Goal: Task Accomplishment & Management: Manage account settings

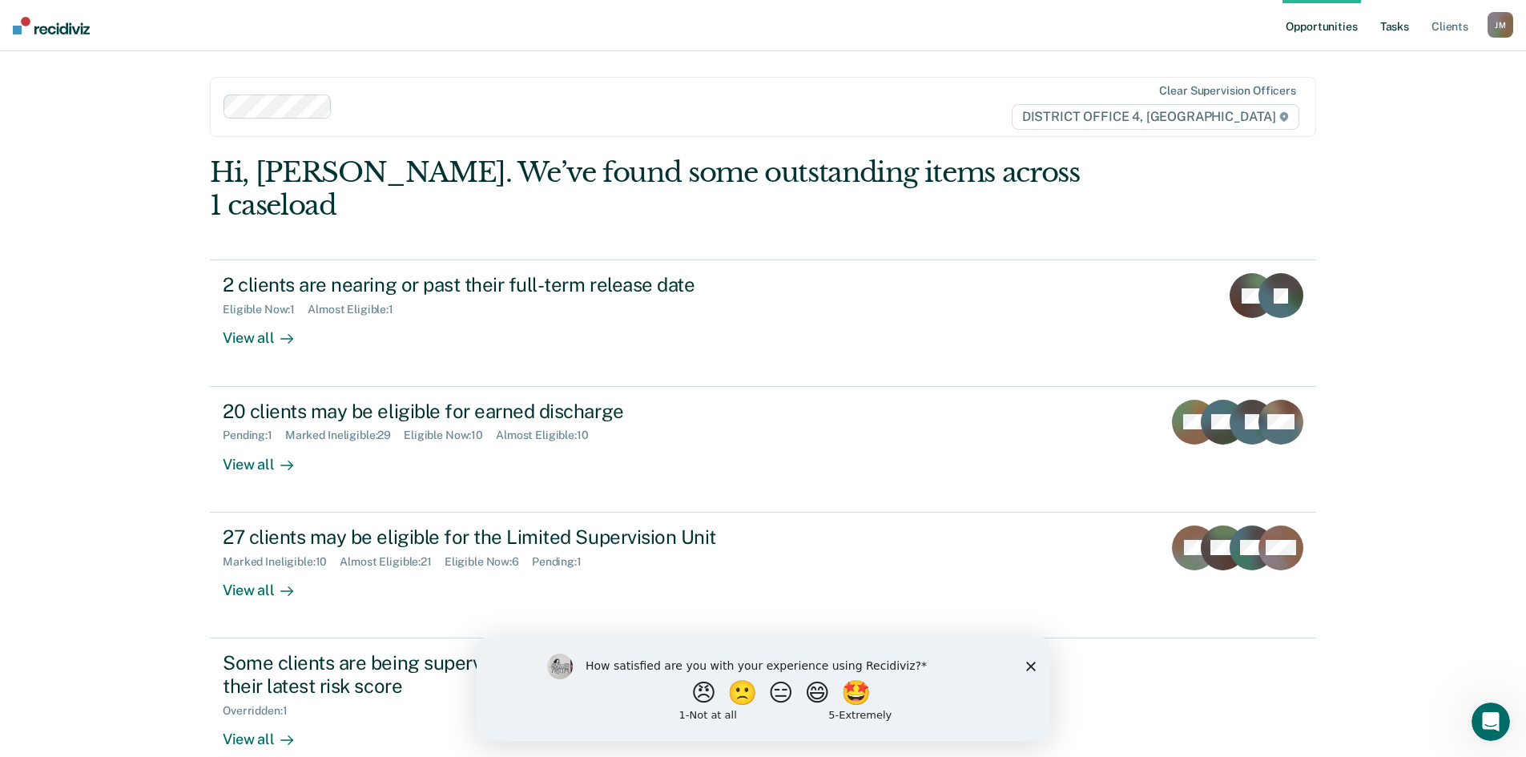
click at [1391, 26] on link "Tasks" at bounding box center [1394, 25] width 35 height 51
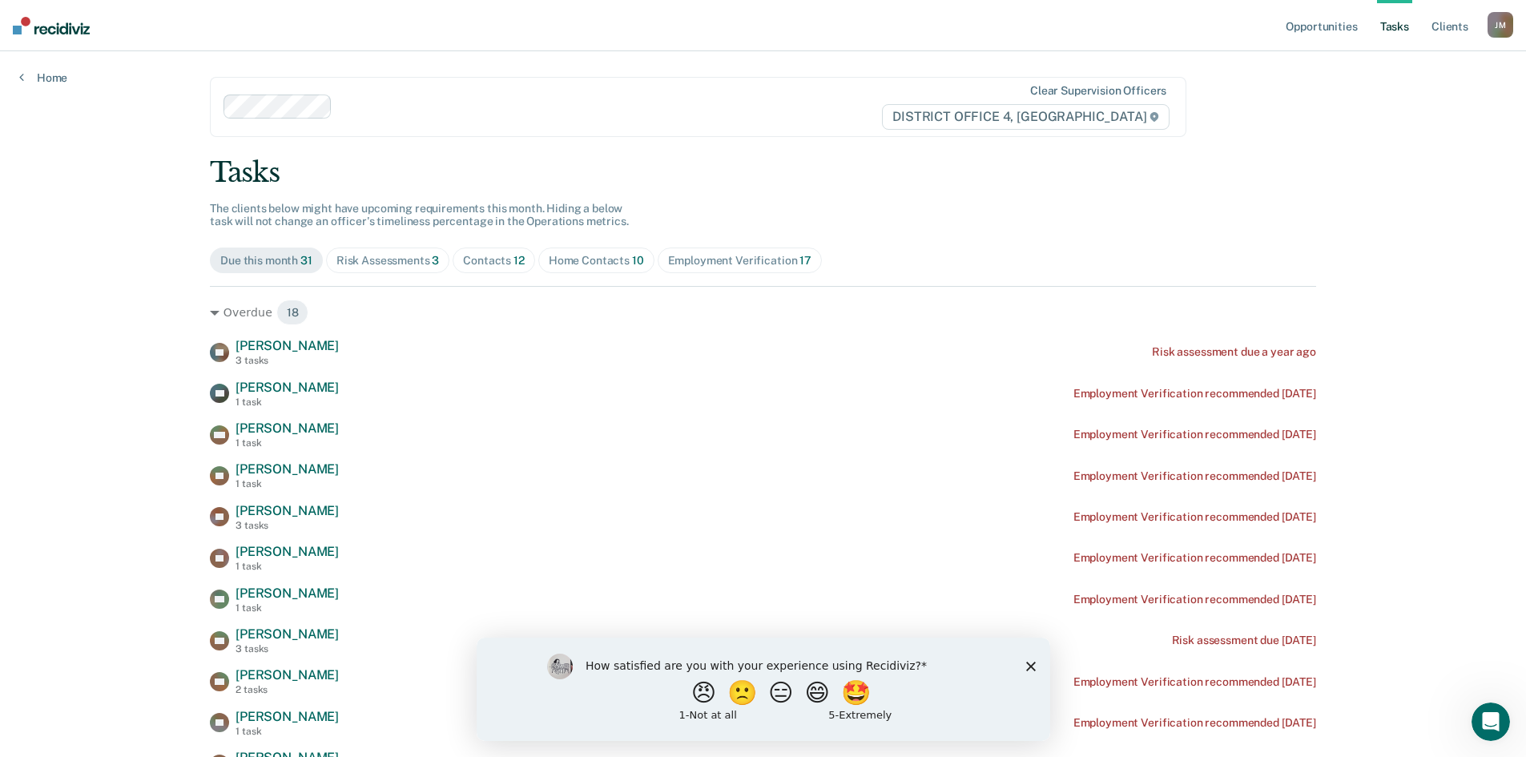
click at [563, 263] on div "Home Contacts 10" at bounding box center [596, 261] width 95 height 14
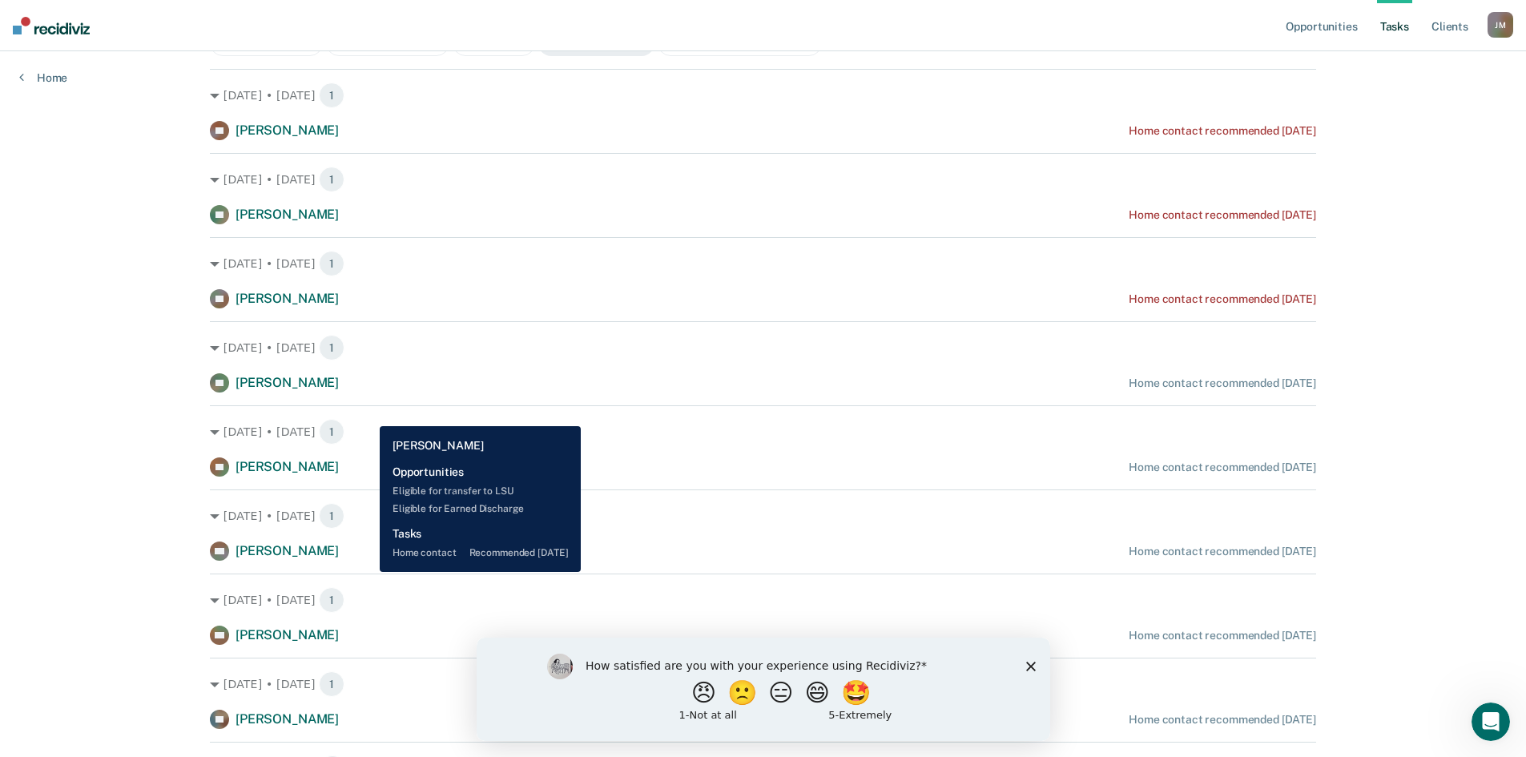
scroll to position [209, 0]
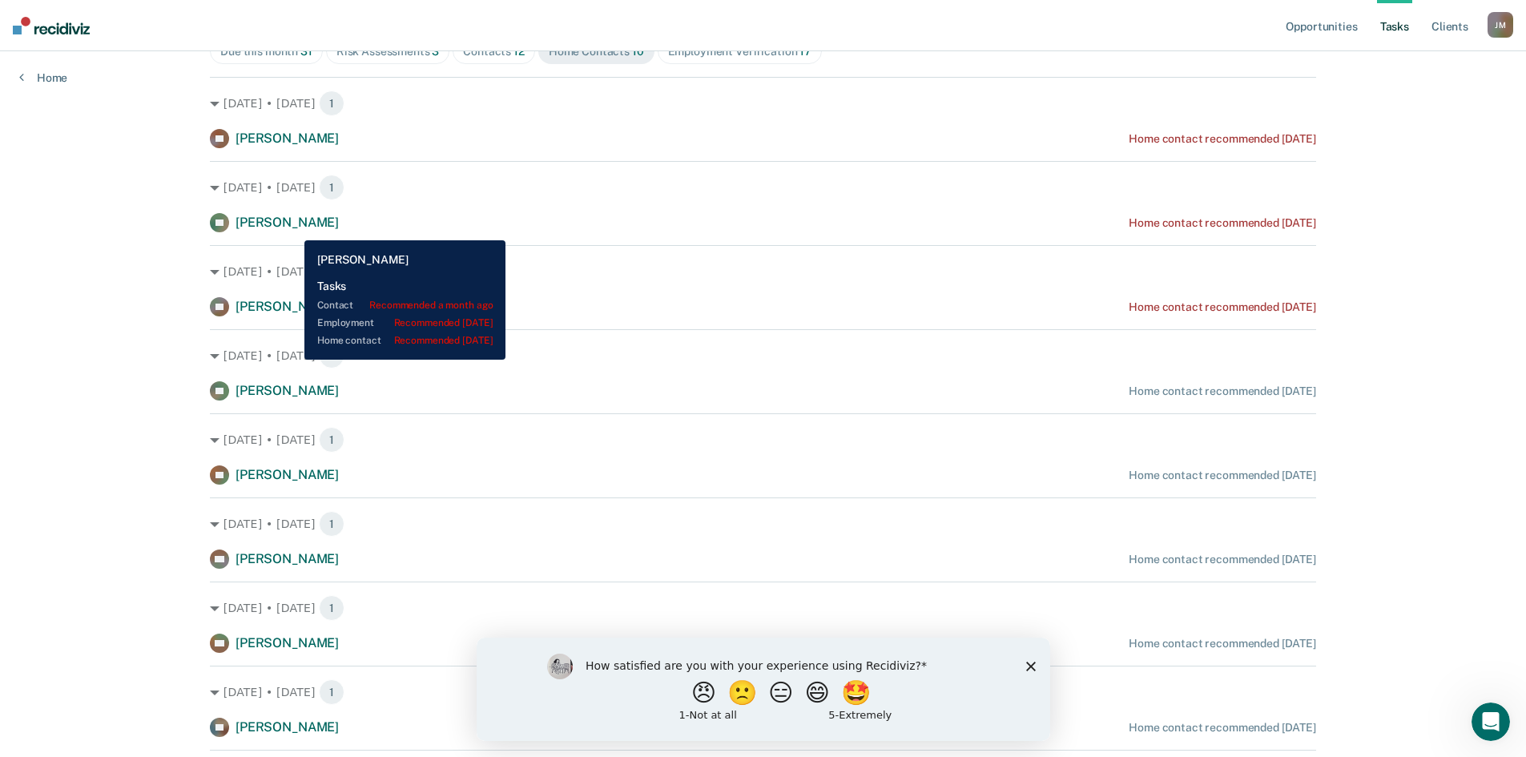
click at [292, 228] on span "Donald Fisher" at bounding box center [286, 222] width 103 height 15
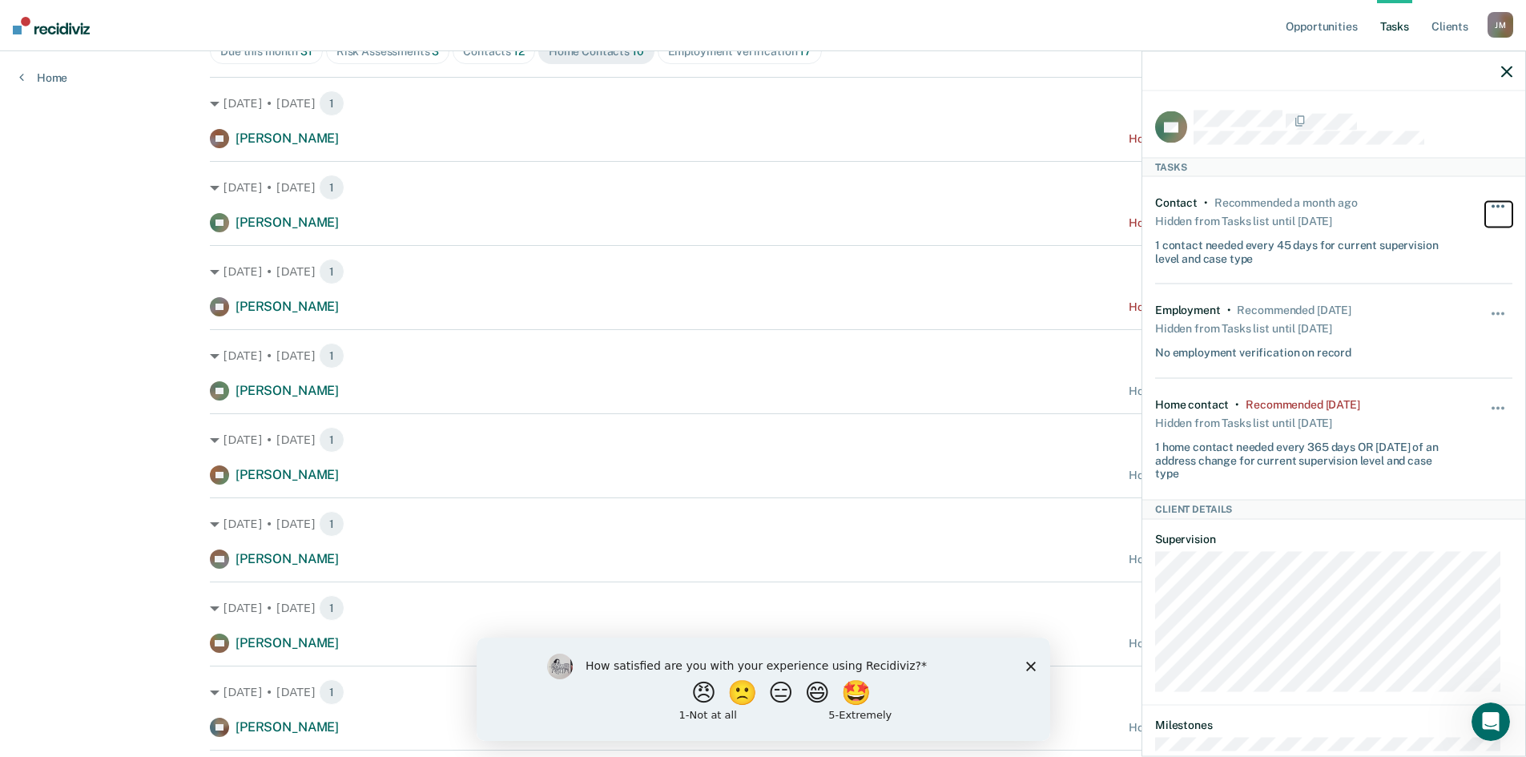
click at [1491, 206] on span "button" at bounding box center [1492, 205] width 3 height 3
click at [1485, 407] on button "button" at bounding box center [1498, 416] width 27 height 26
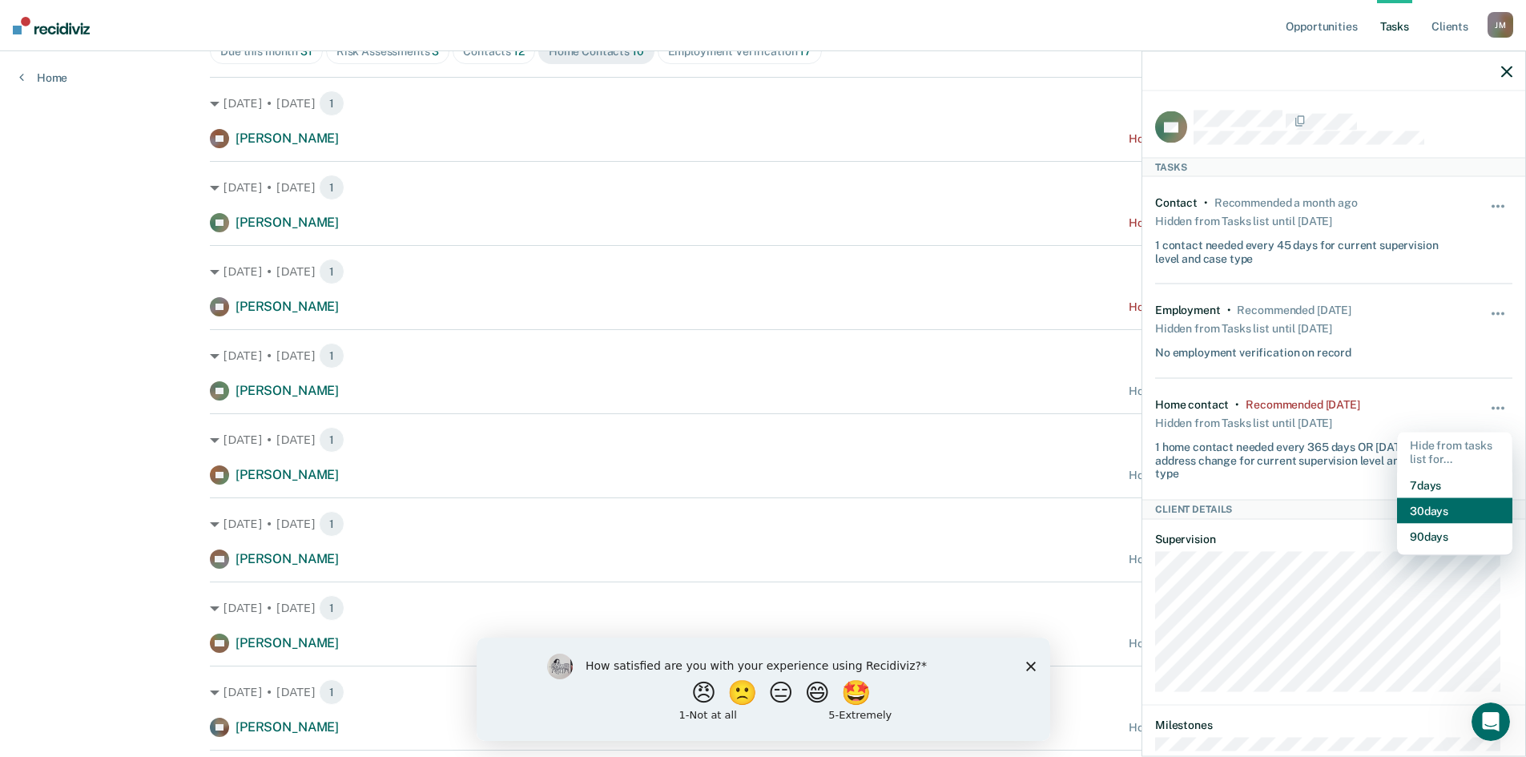
click at [1433, 509] on button "30 days" at bounding box center [1454, 510] width 115 height 26
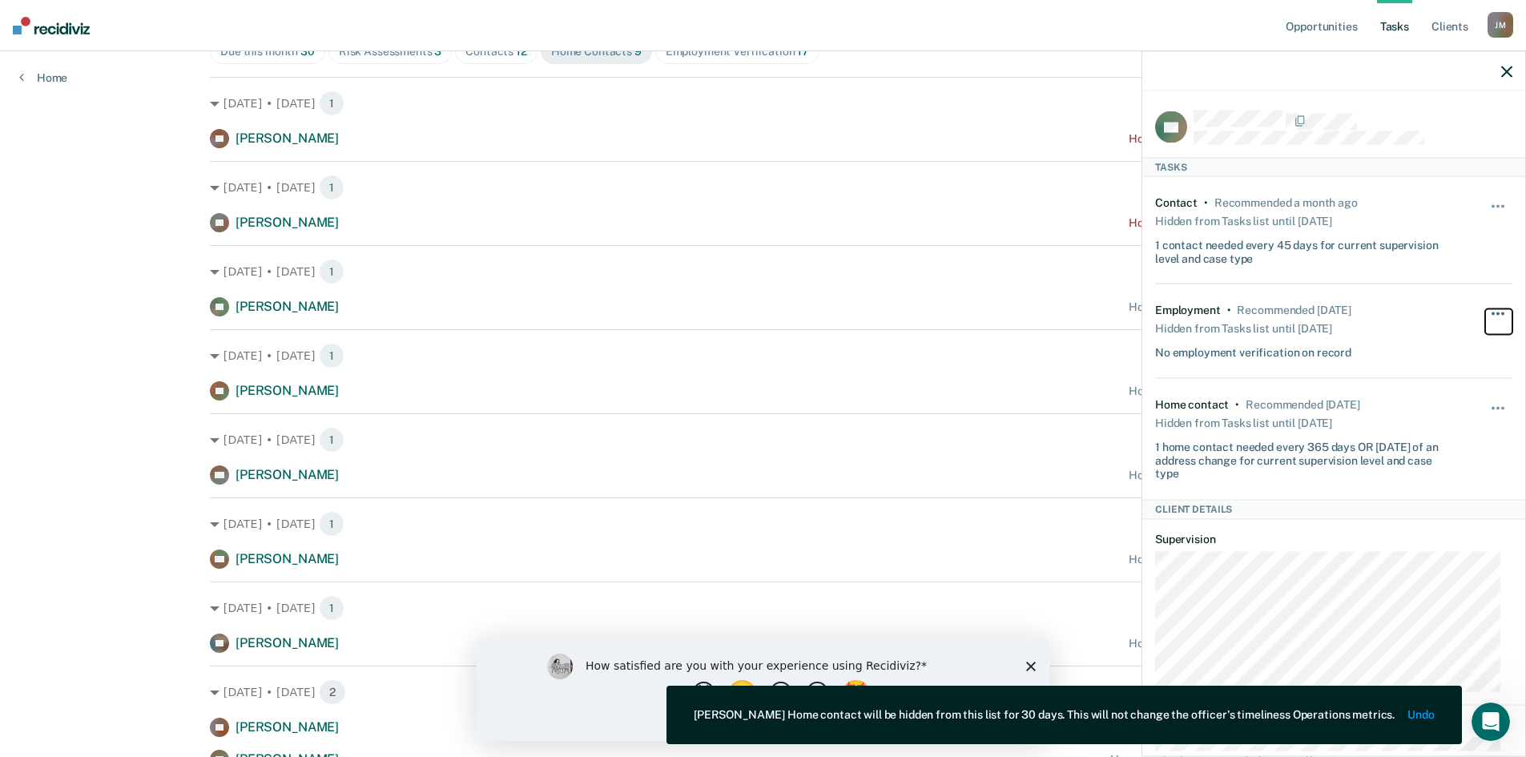
click at [1491, 313] on span "button" at bounding box center [1492, 313] width 3 height 3
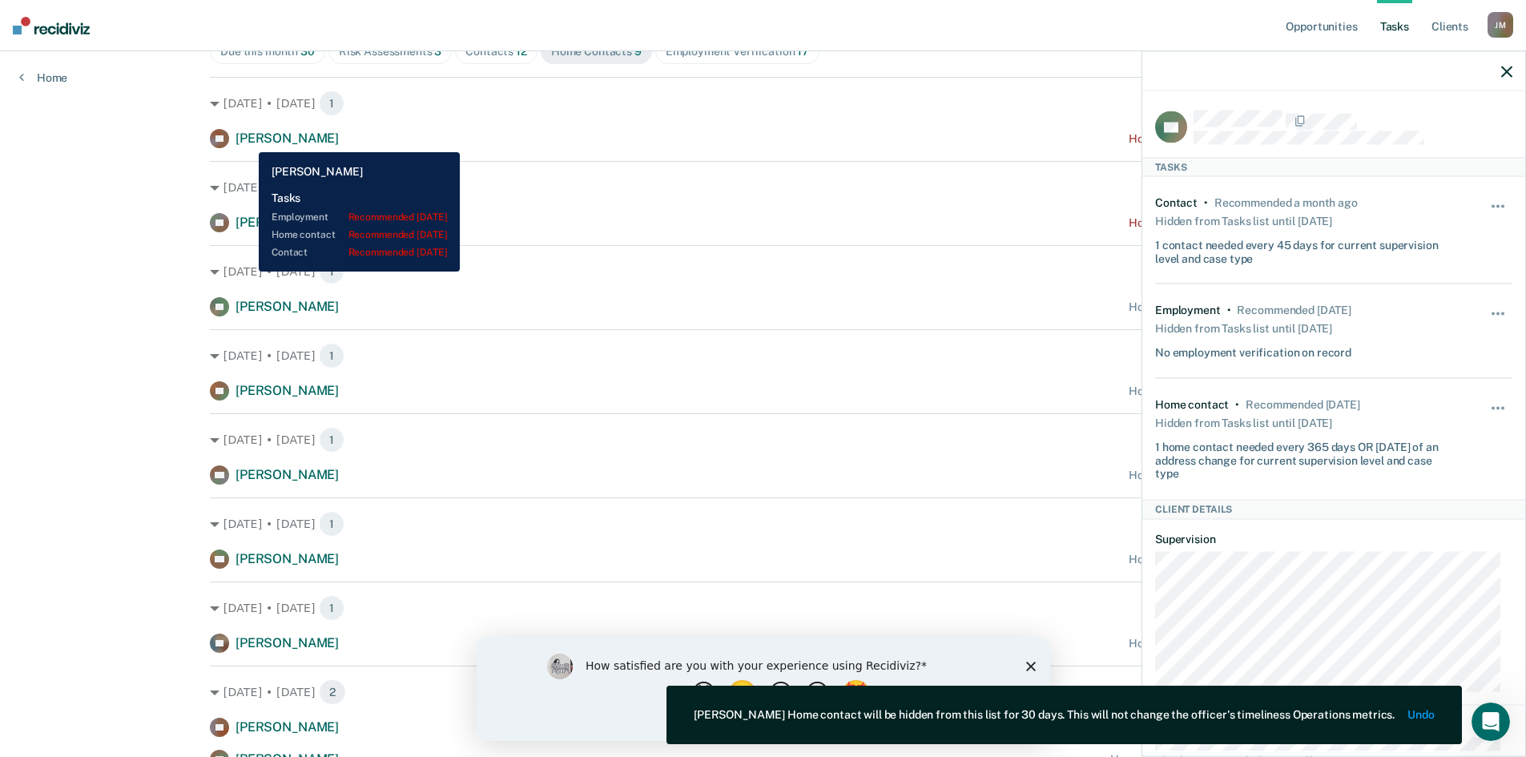
click at [247, 139] on span "Levi Kennedy" at bounding box center [286, 138] width 103 height 15
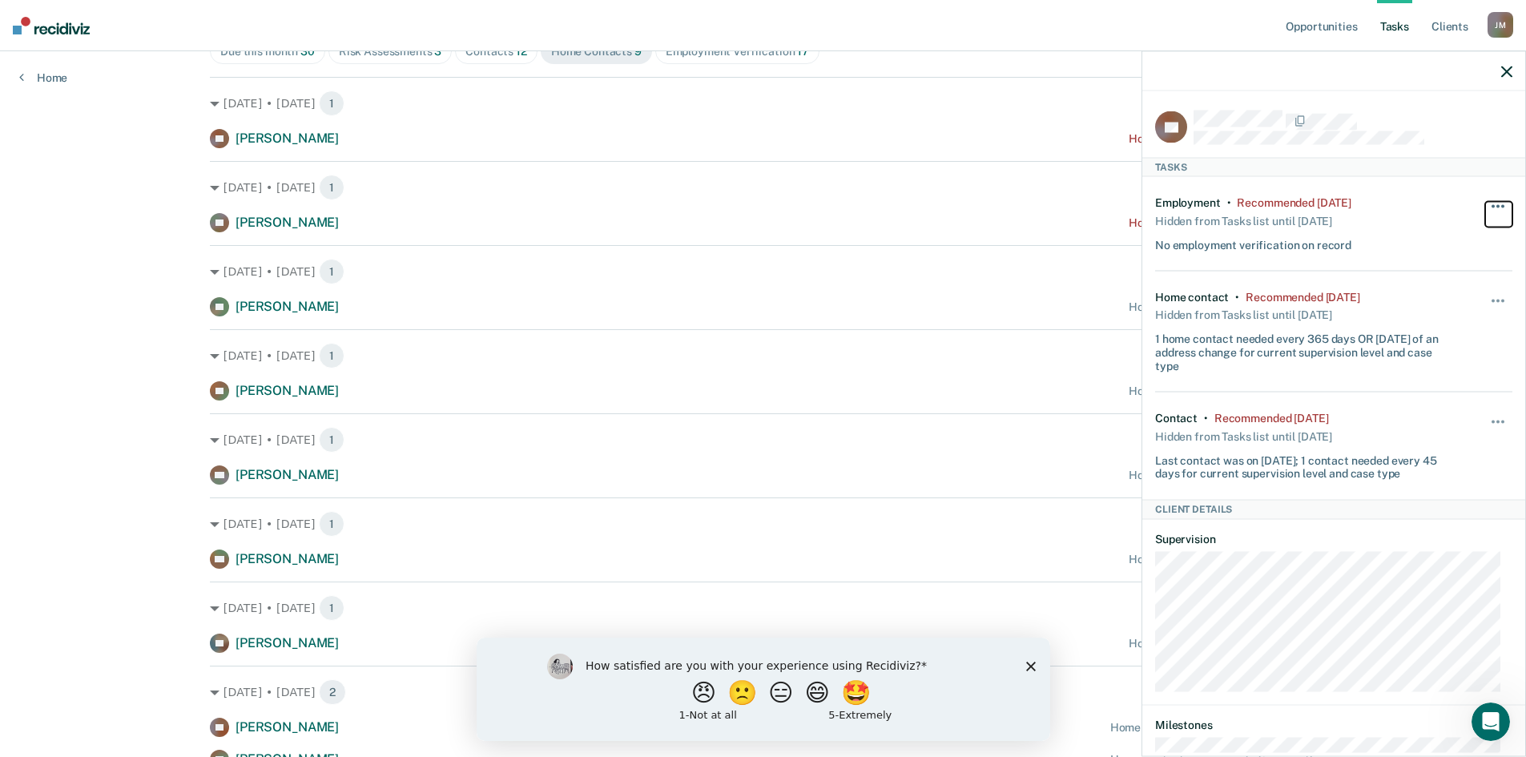
click at [1487, 206] on button "button" at bounding box center [1498, 214] width 27 height 26
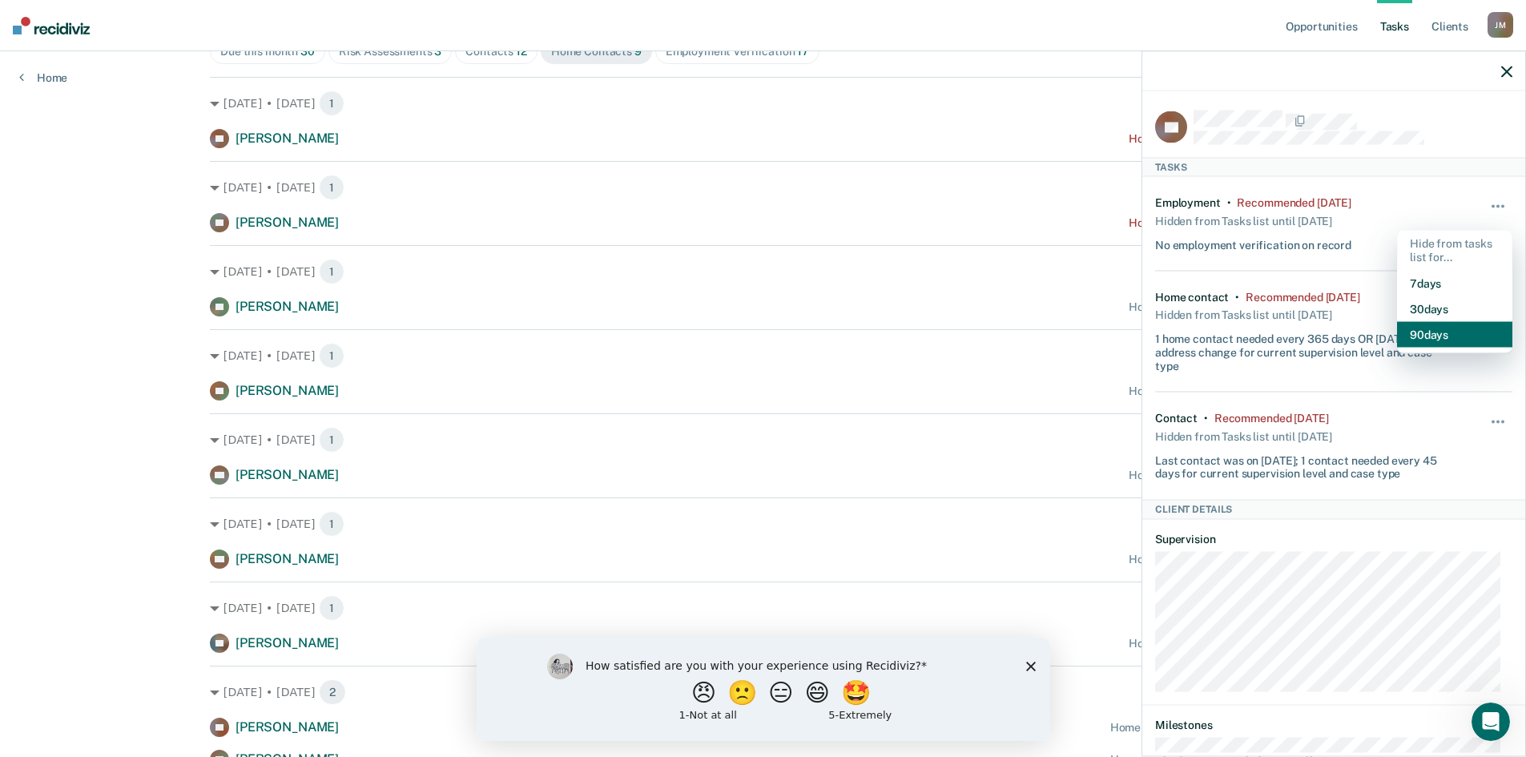
click at [1422, 328] on button "90 days" at bounding box center [1454, 334] width 115 height 26
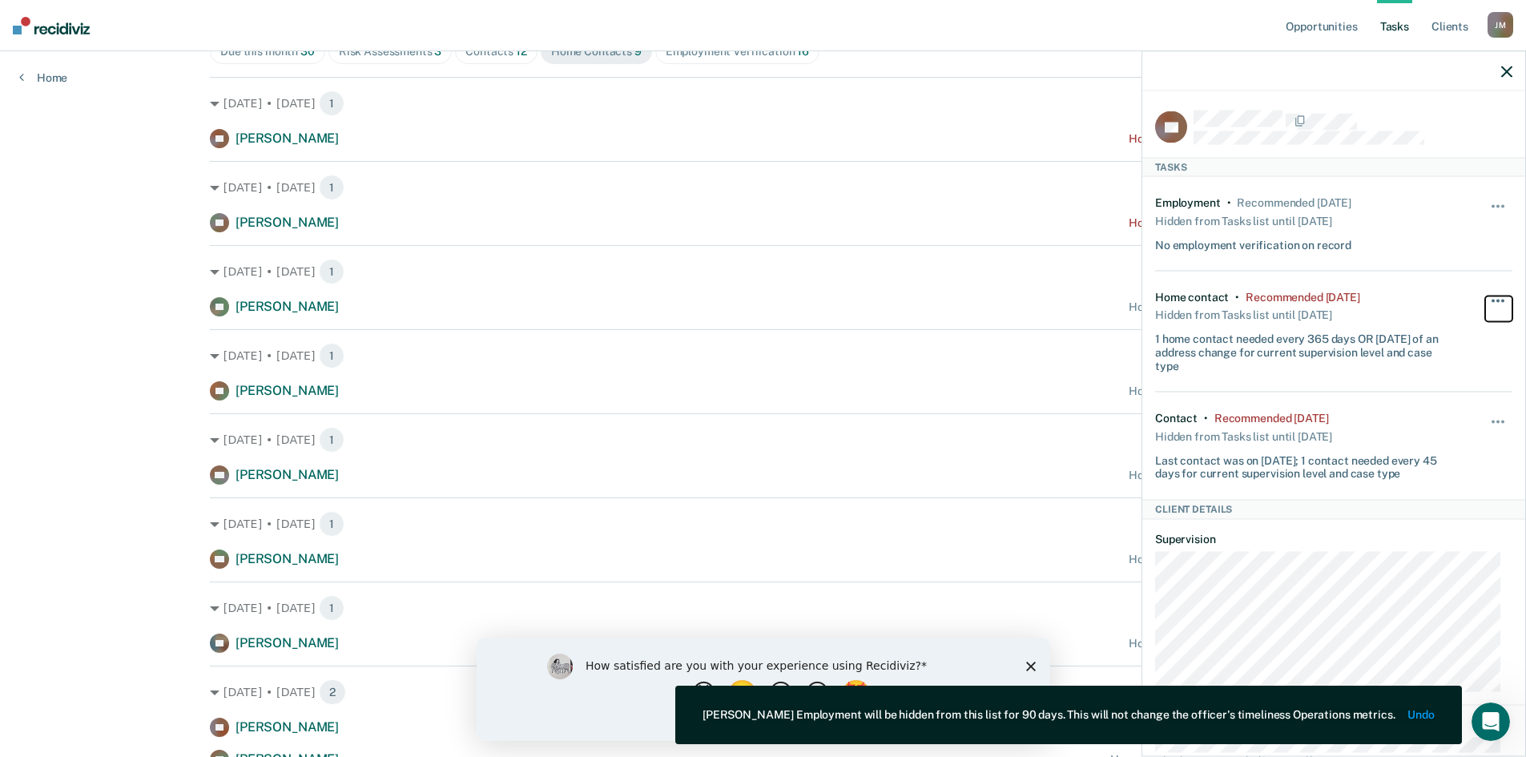
click at [1494, 297] on button "button" at bounding box center [1498, 309] width 27 height 26
click at [1414, 428] on button "90 days" at bounding box center [1454, 429] width 115 height 26
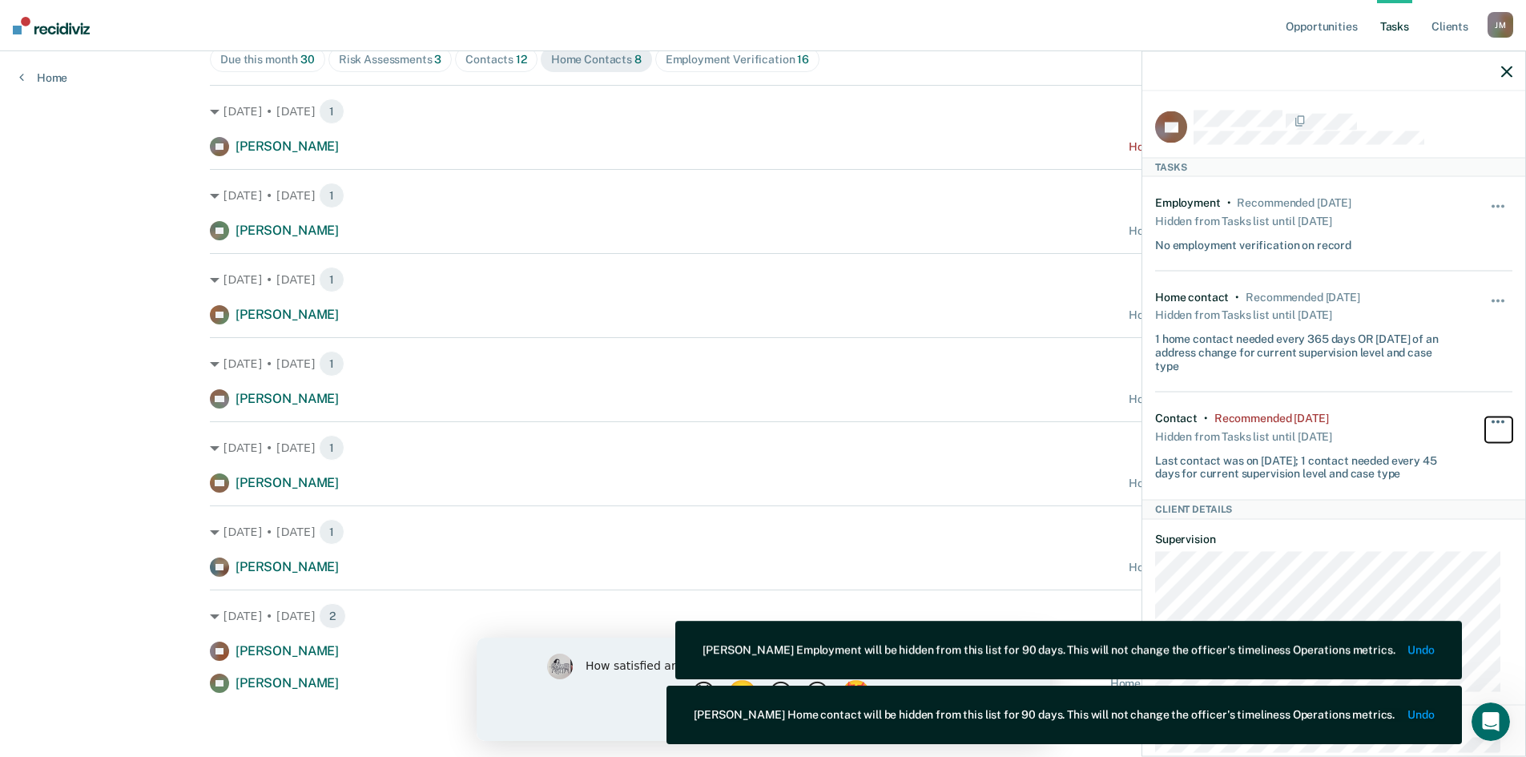
click at [1501, 420] on span "button" at bounding box center [1502, 421] width 3 height 3
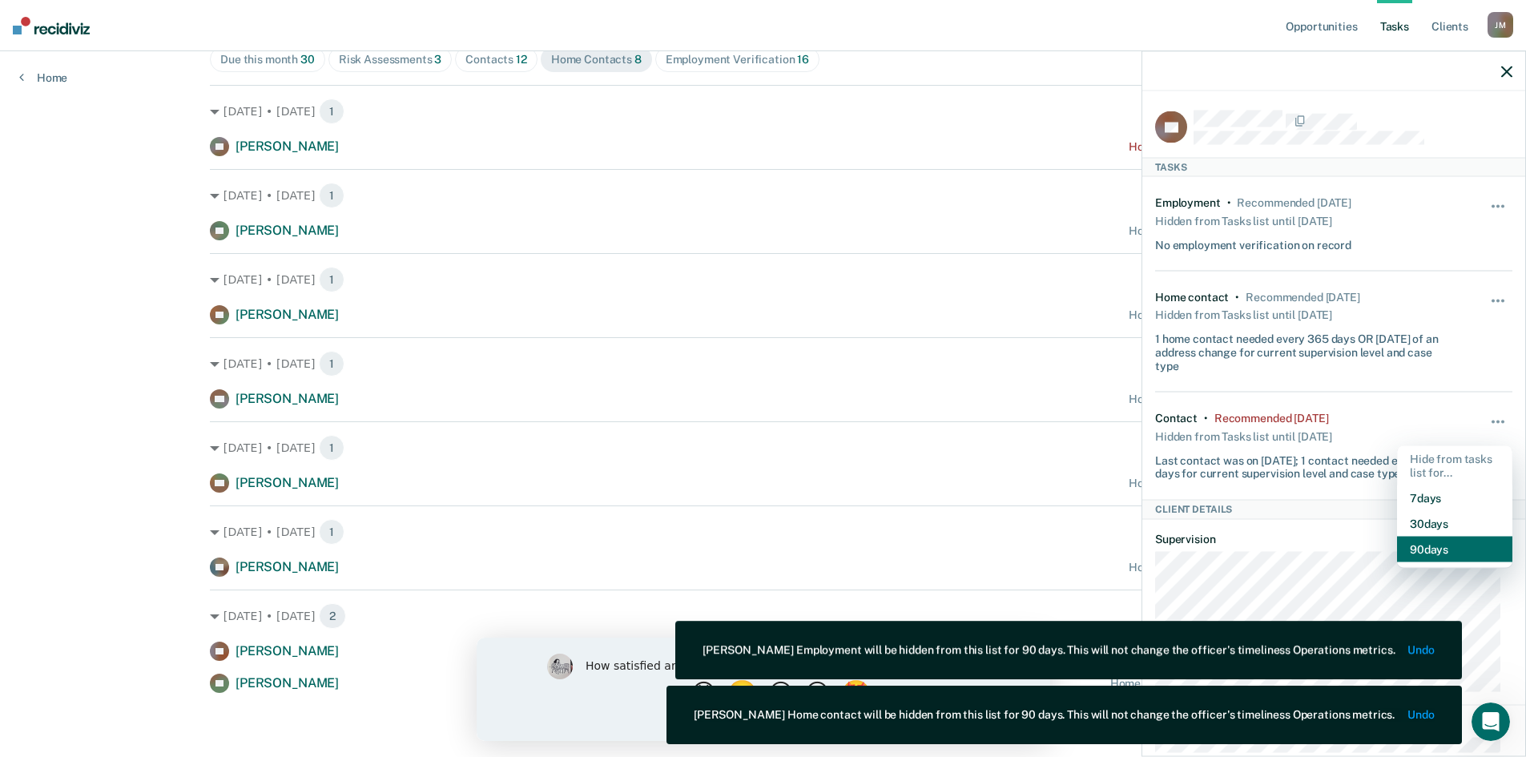
click at [1425, 541] on button "90 days" at bounding box center [1454, 550] width 115 height 26
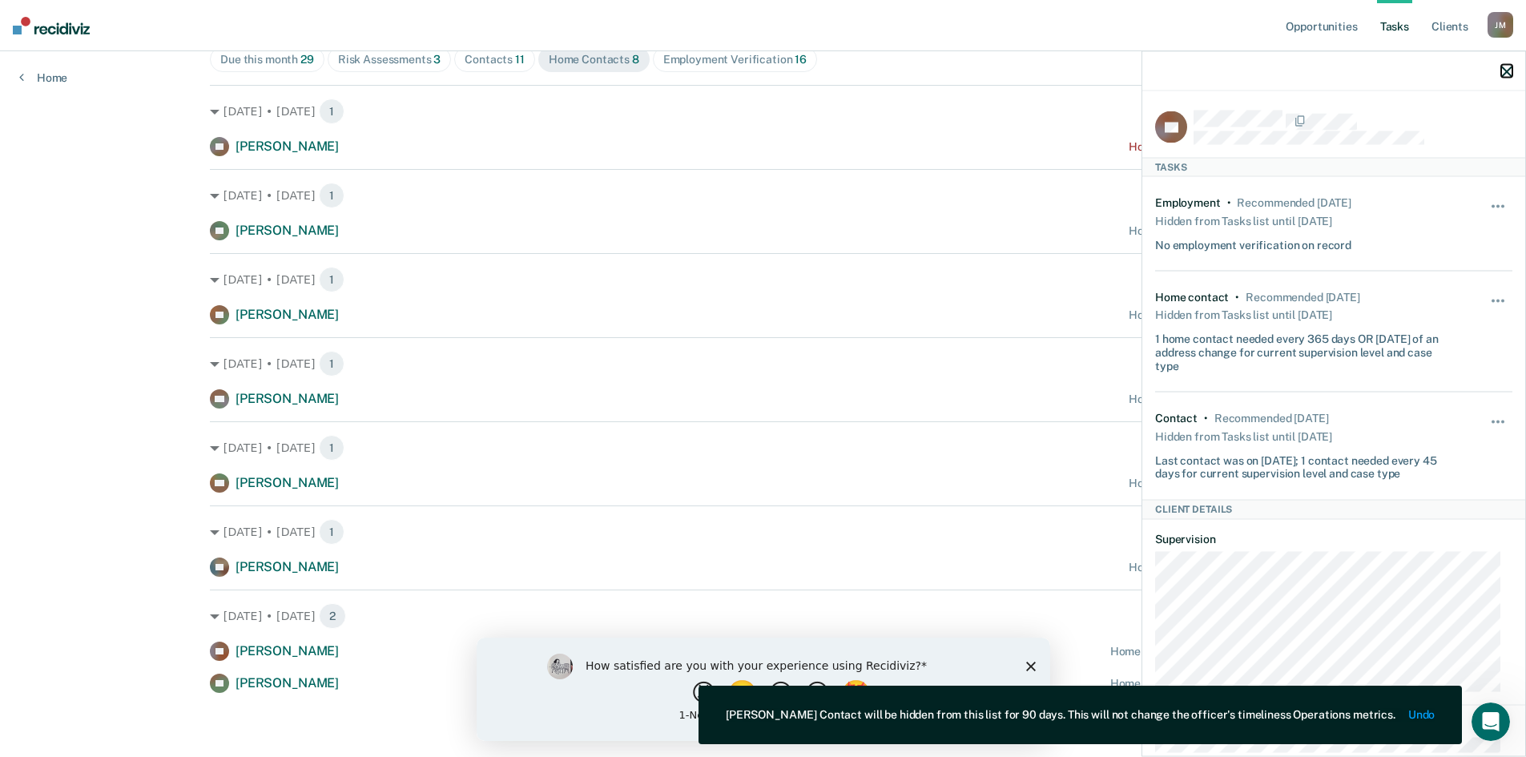
click at [1509, 72] on icon "button" at bounding box center [1506, 71] width 11 height 11
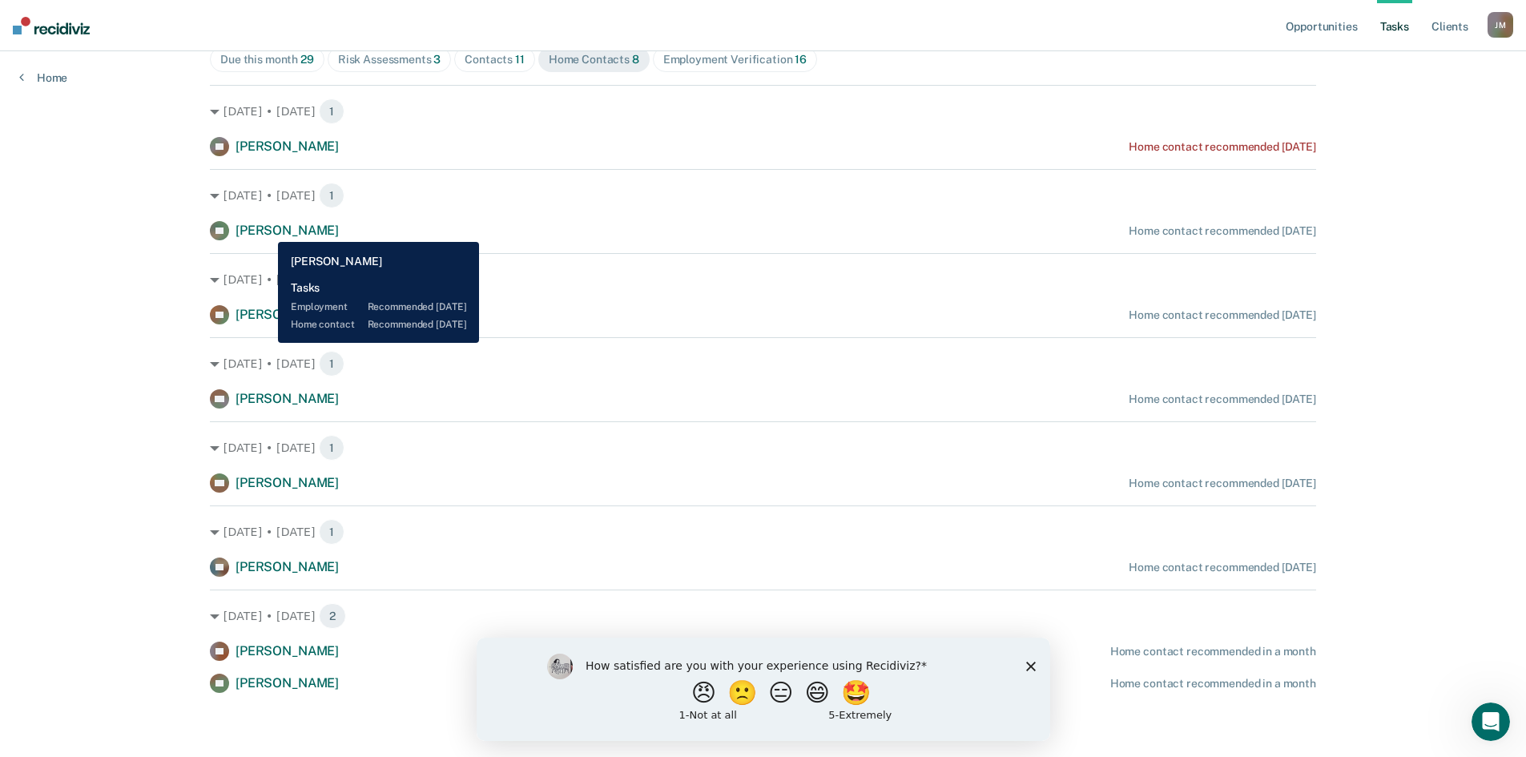
click at [266, 230] on span "Leilani Fenich" at bounding box center [286, 230] width 103 height 15
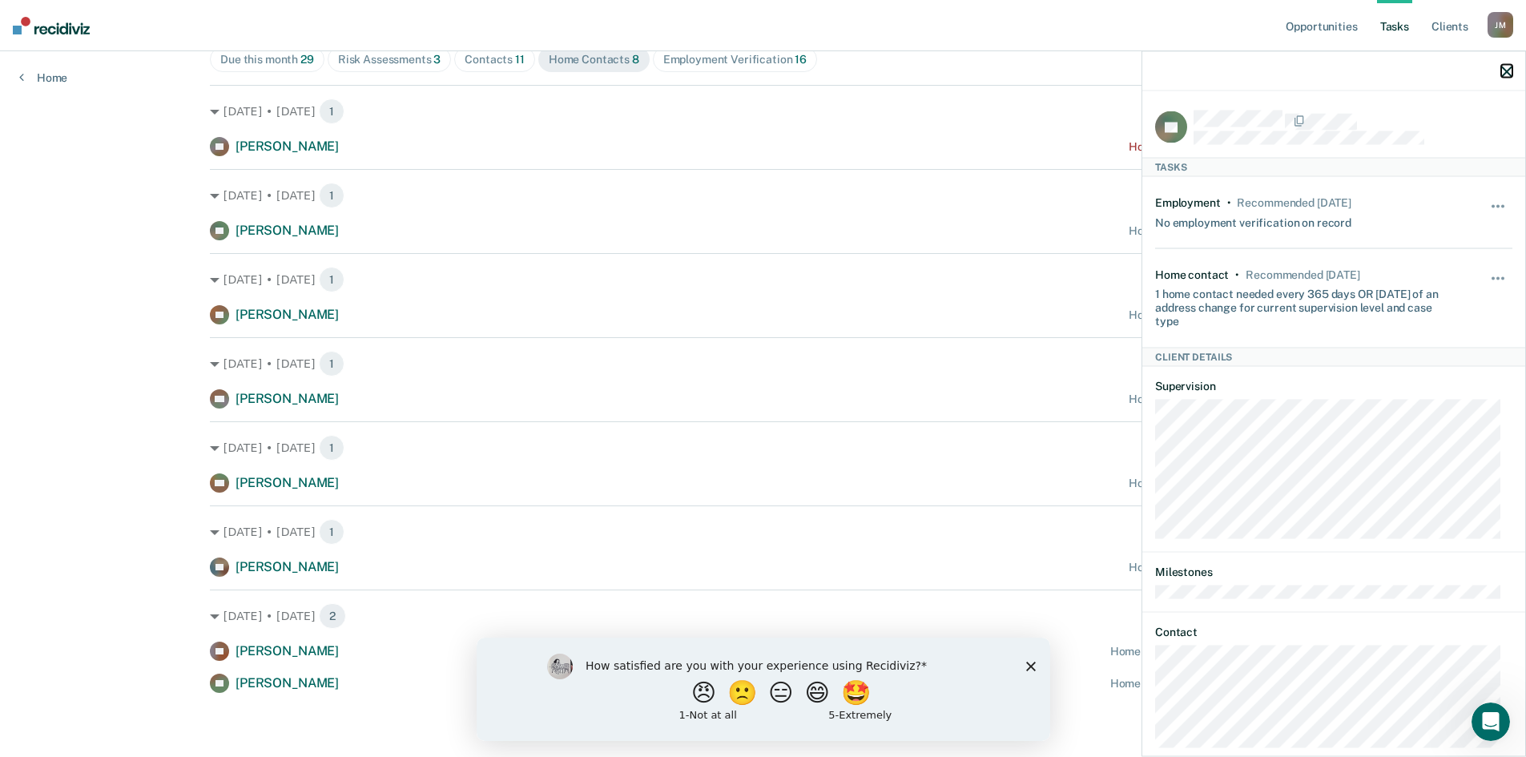
click at [1504, 69] on icon "button" at bounding box center [1506, 71] width 11 height 11
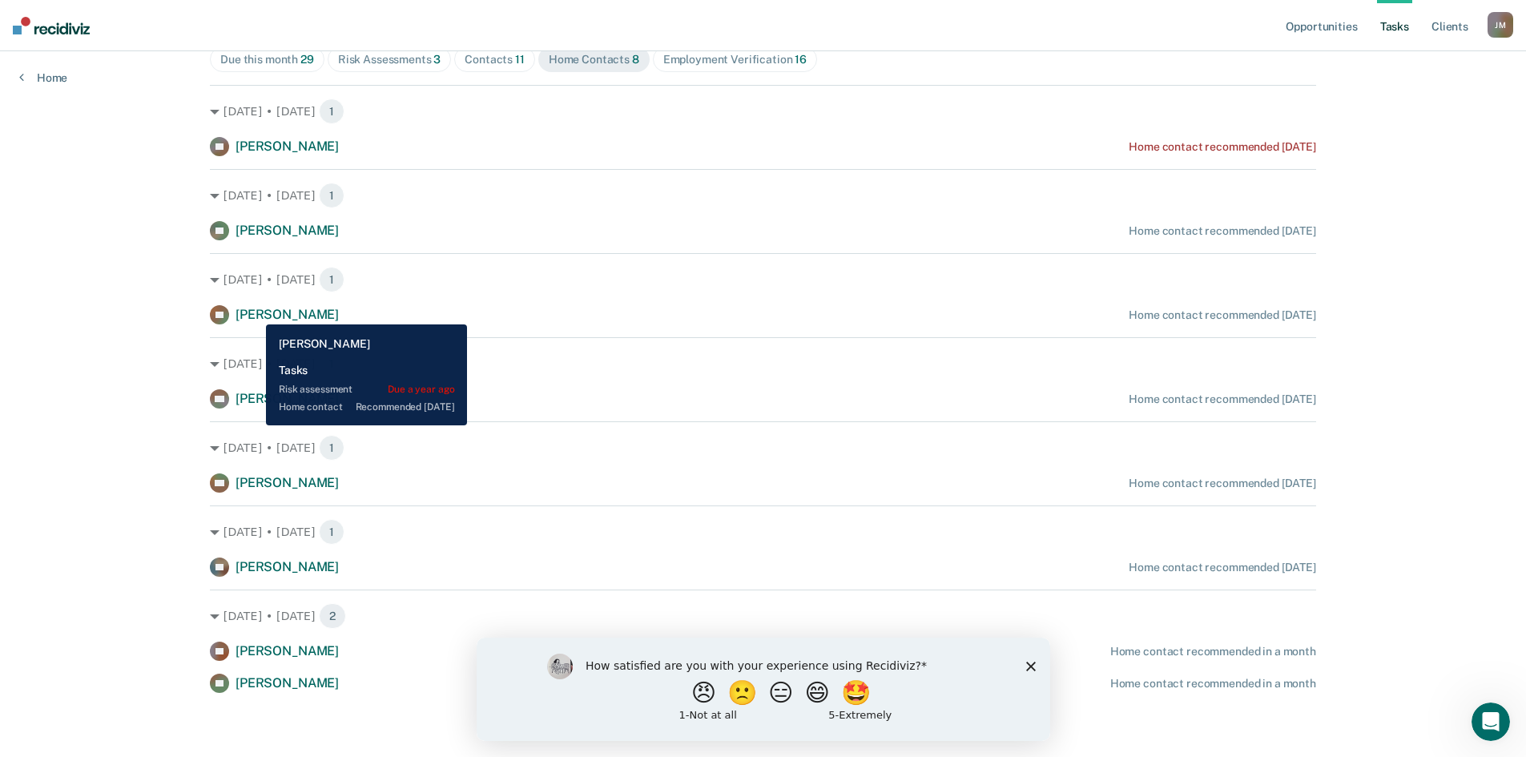
click at [254, 312] on span "Taryn Esry" at bounding box center [286, 314] width 103 height 15
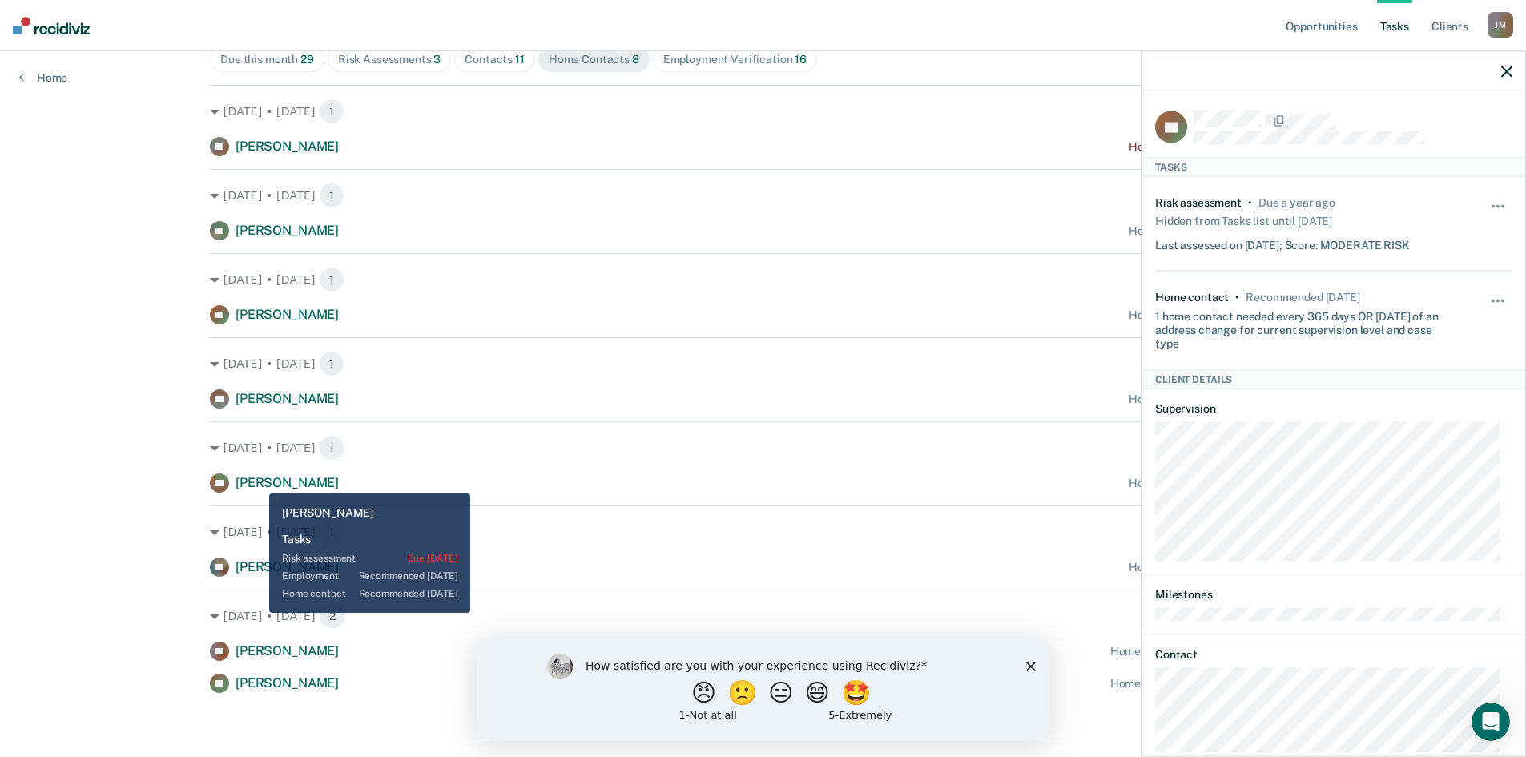
click at [257, 481] on span "Nikki Garcia" at bounding box center [286, 482] width 103 height 15
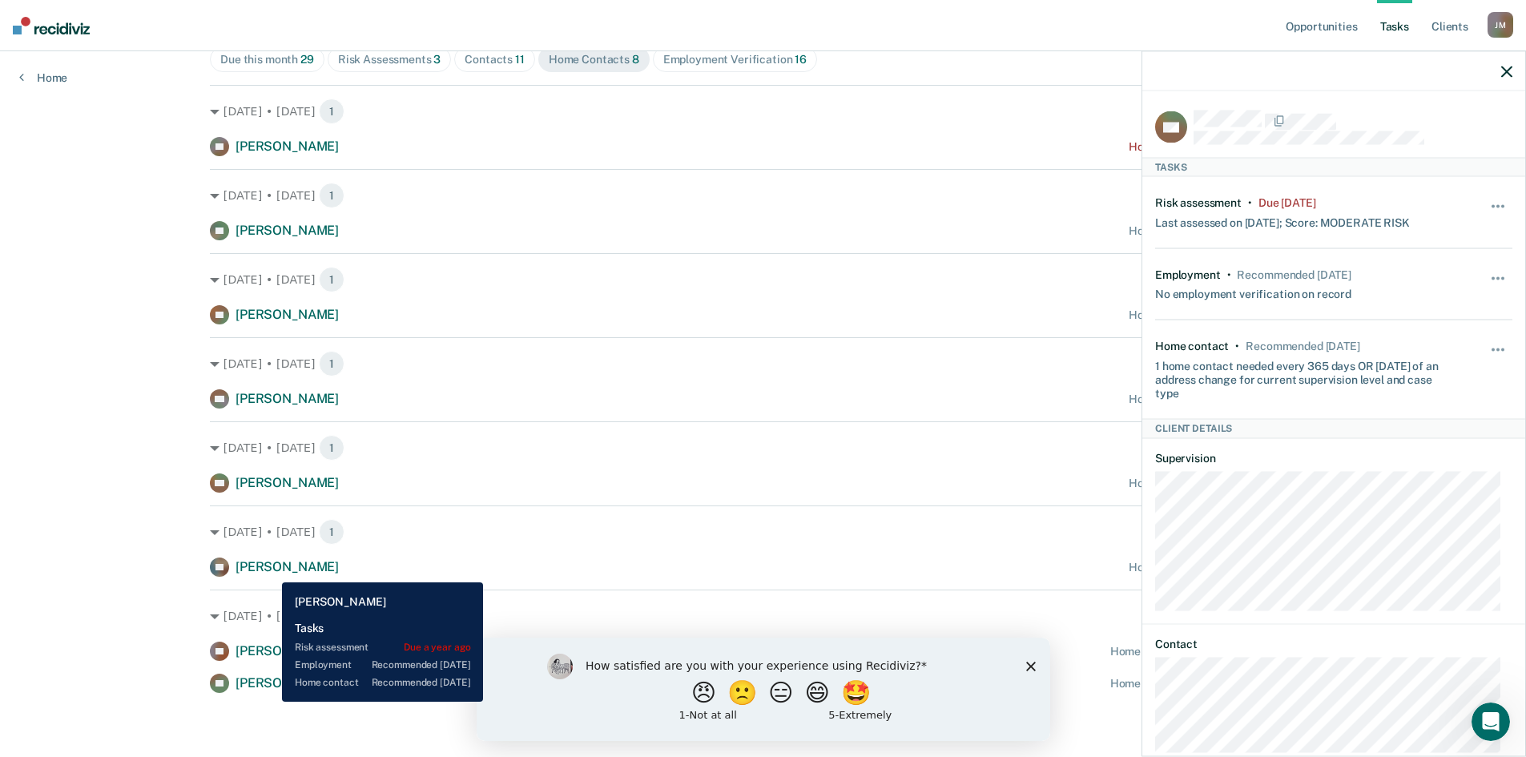
click at [270, 570] on span "Robyn Erickson" at bounding box center [286, 566] width 103 height 15
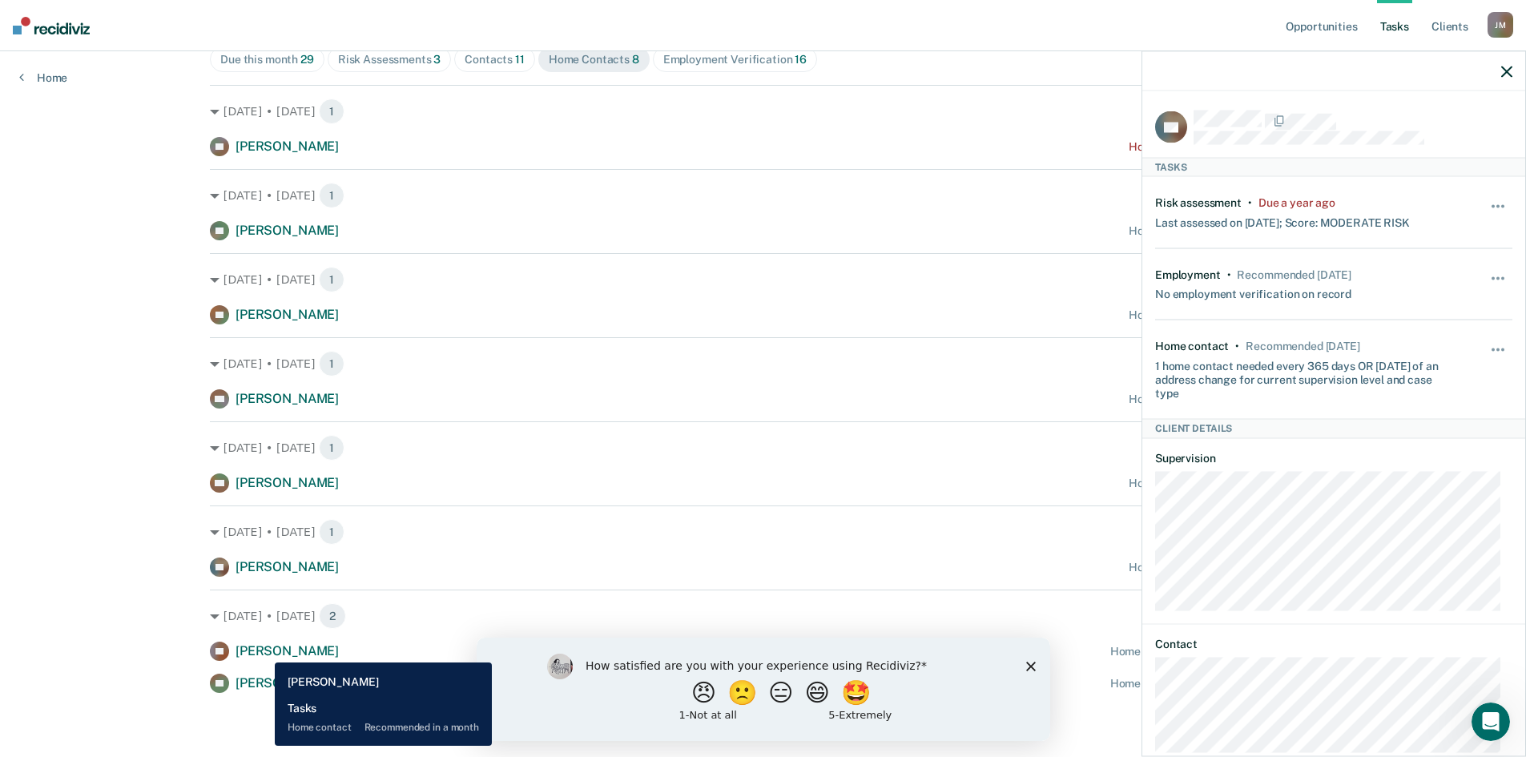
click at [263, 650] on span "Lindsay Cuen" at bounding box center [286, 650] width 103 height 15
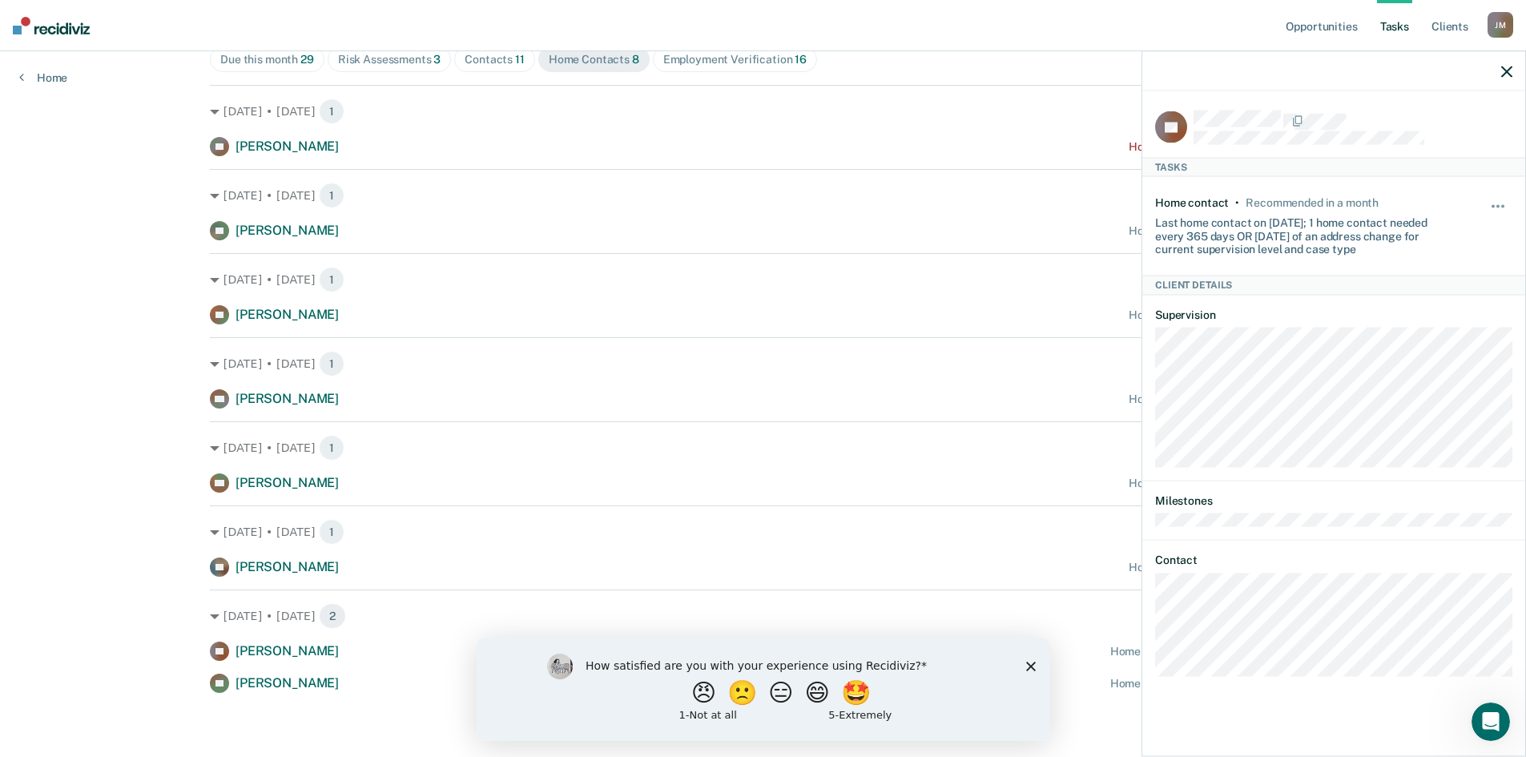
click at [1032, 663] on polygon "Close survey" at bounding box center [1030, 666] width 10 height 10
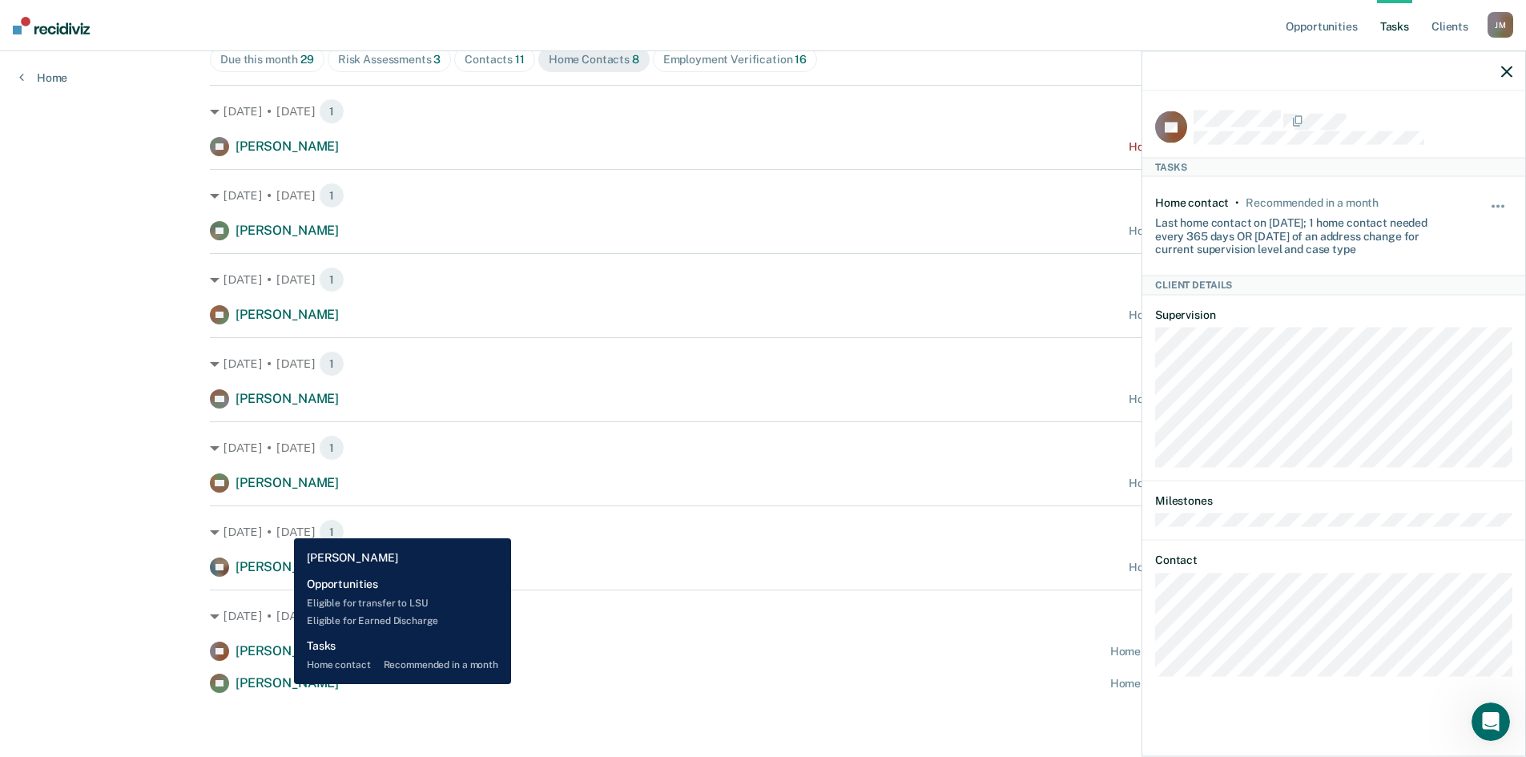
click at [282, 684] on span "Evyan Keller" at bounding box center [286, 682] width 103 height 15
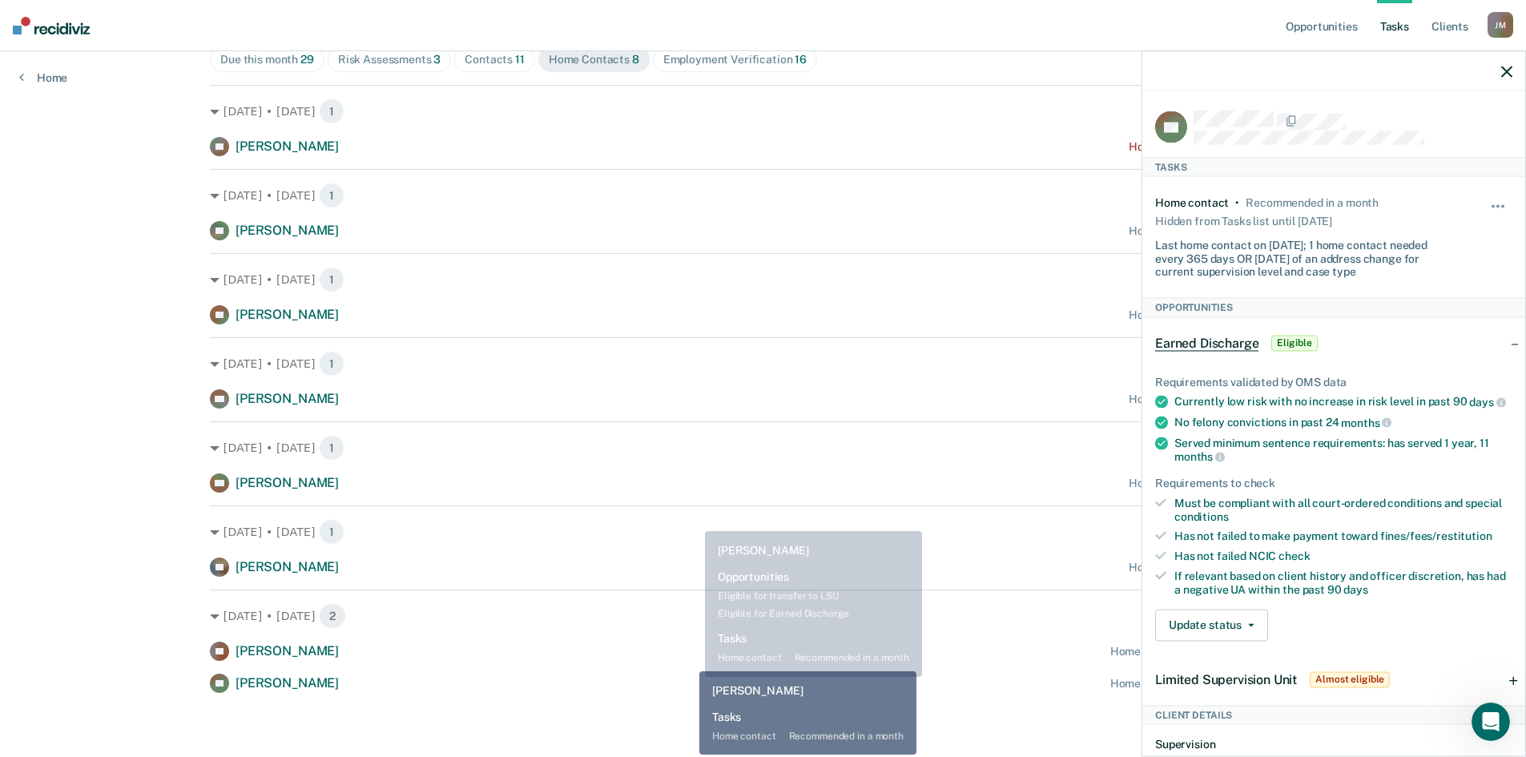
click at [687, 659] on div "LC Lindsay Cuen Home contact recommended in a month" at bounding box center [763, 651] width 1106 height 19
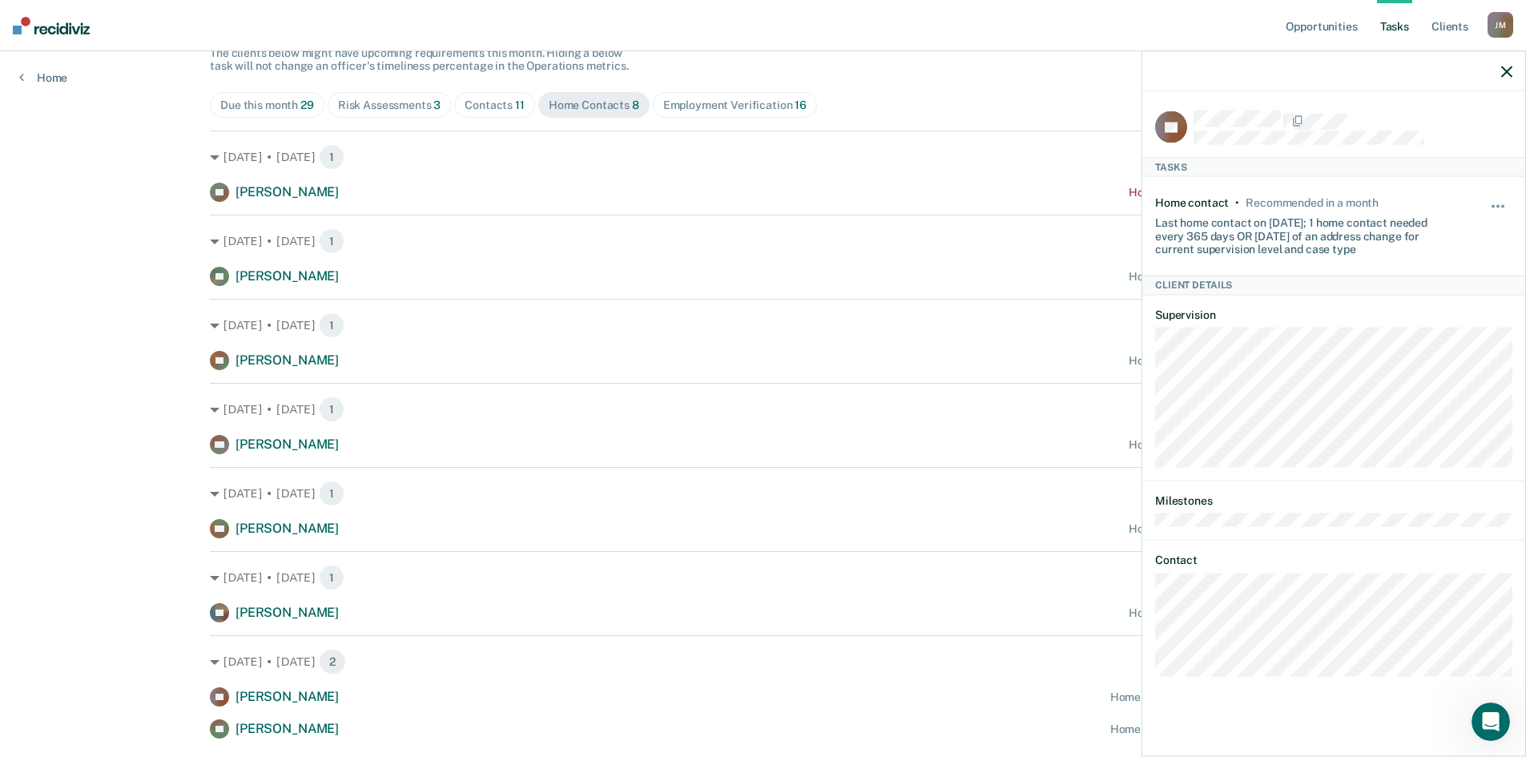
scroll to position [121, 0]
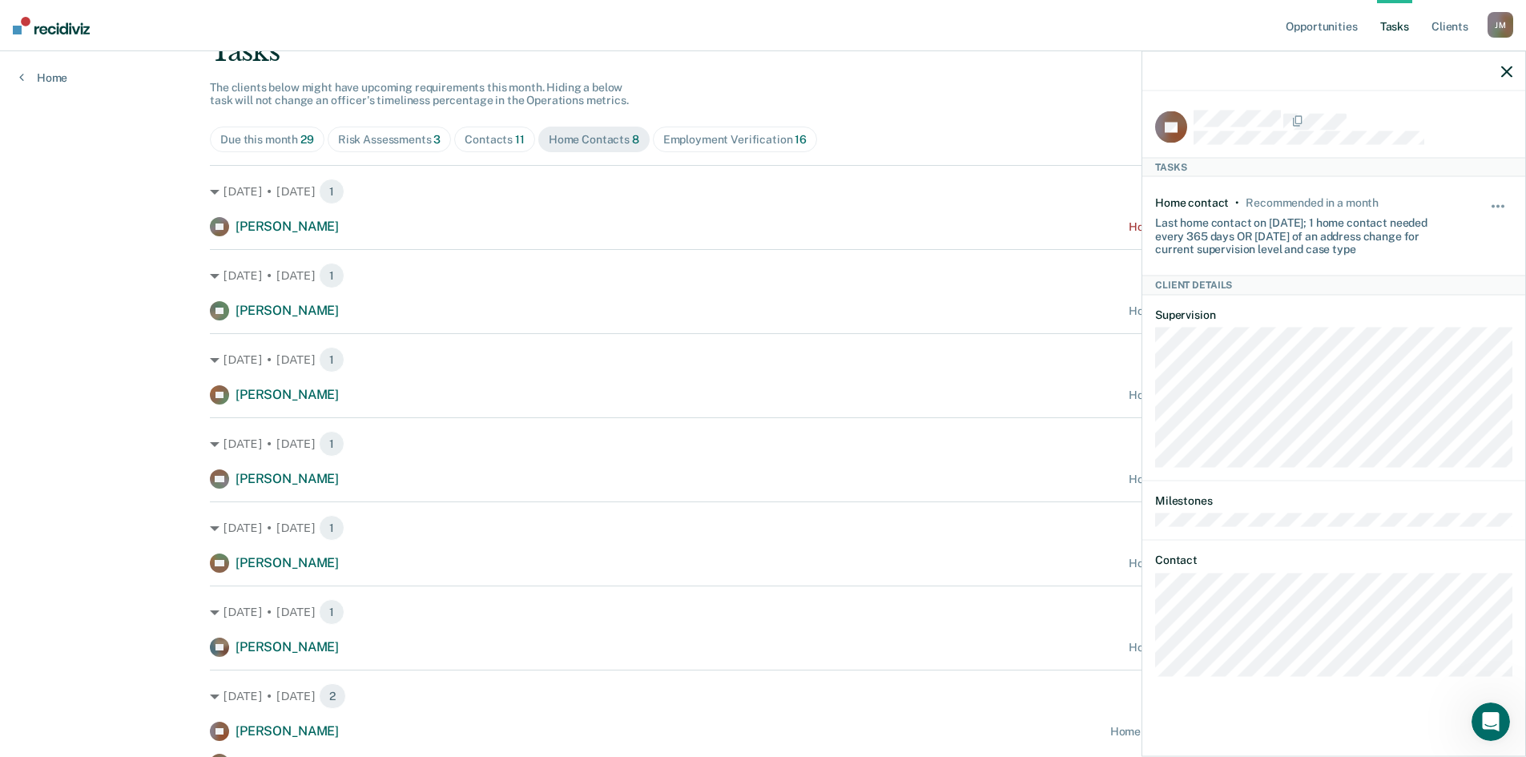
click at [368, 138] on div "Risk Assessments 3" at bounding box center [389, 140] width 103 height 14
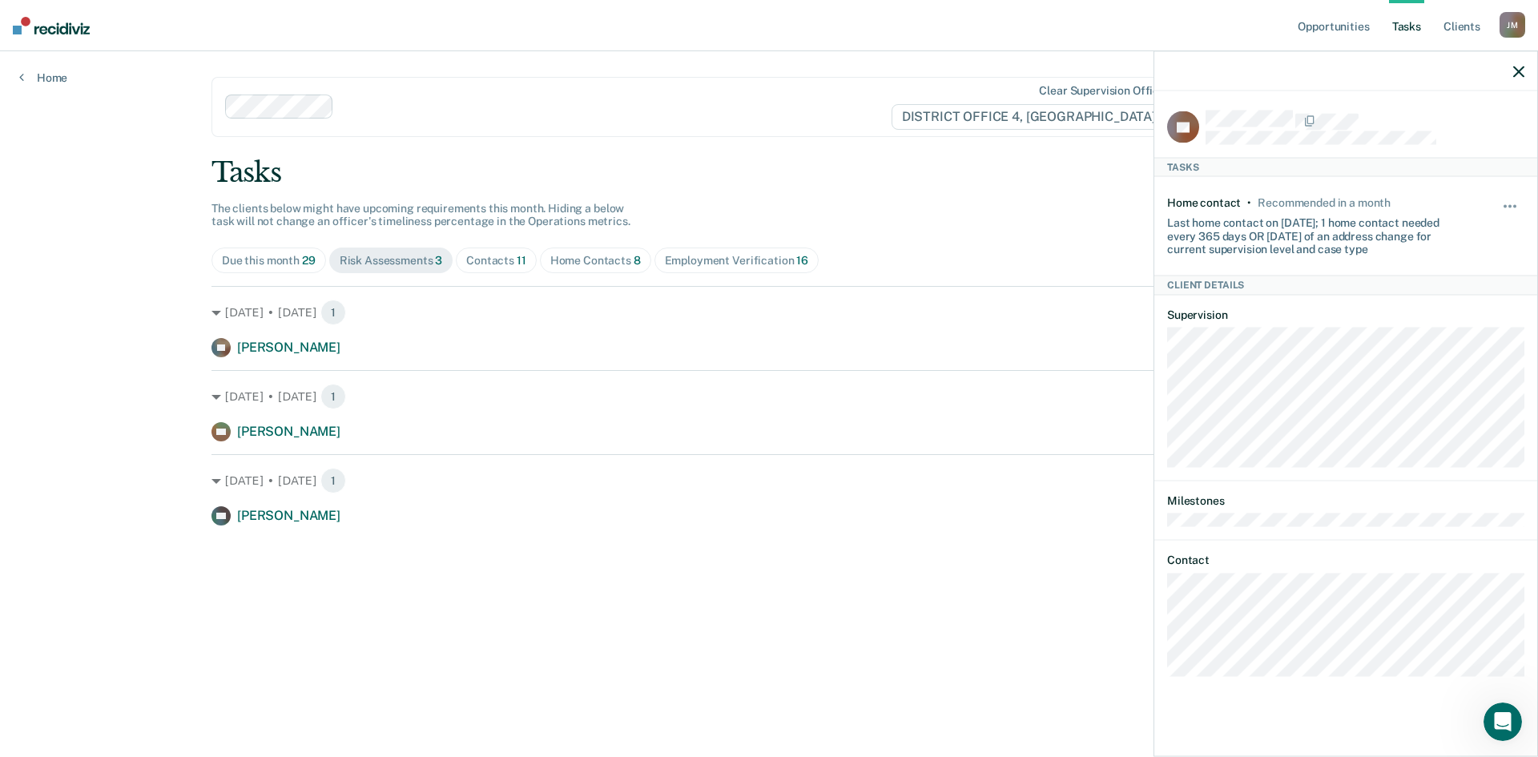
click at [480, 255] on div "Contacts 11" at bounding box center [496, 261] width 60 height 14
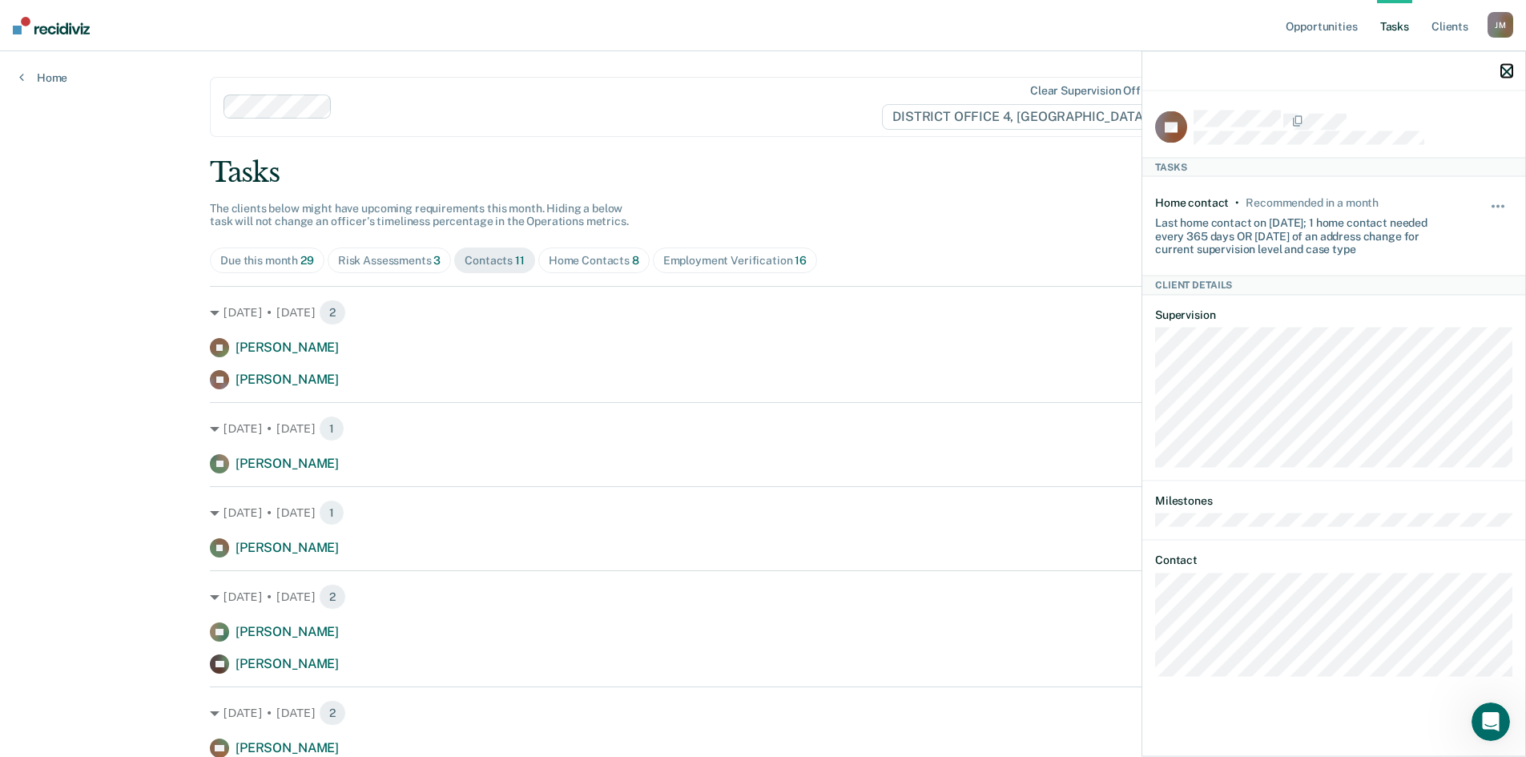
click at [1505, 69] on icon "button" at bounding box center [1506, 71] width 11 height 11
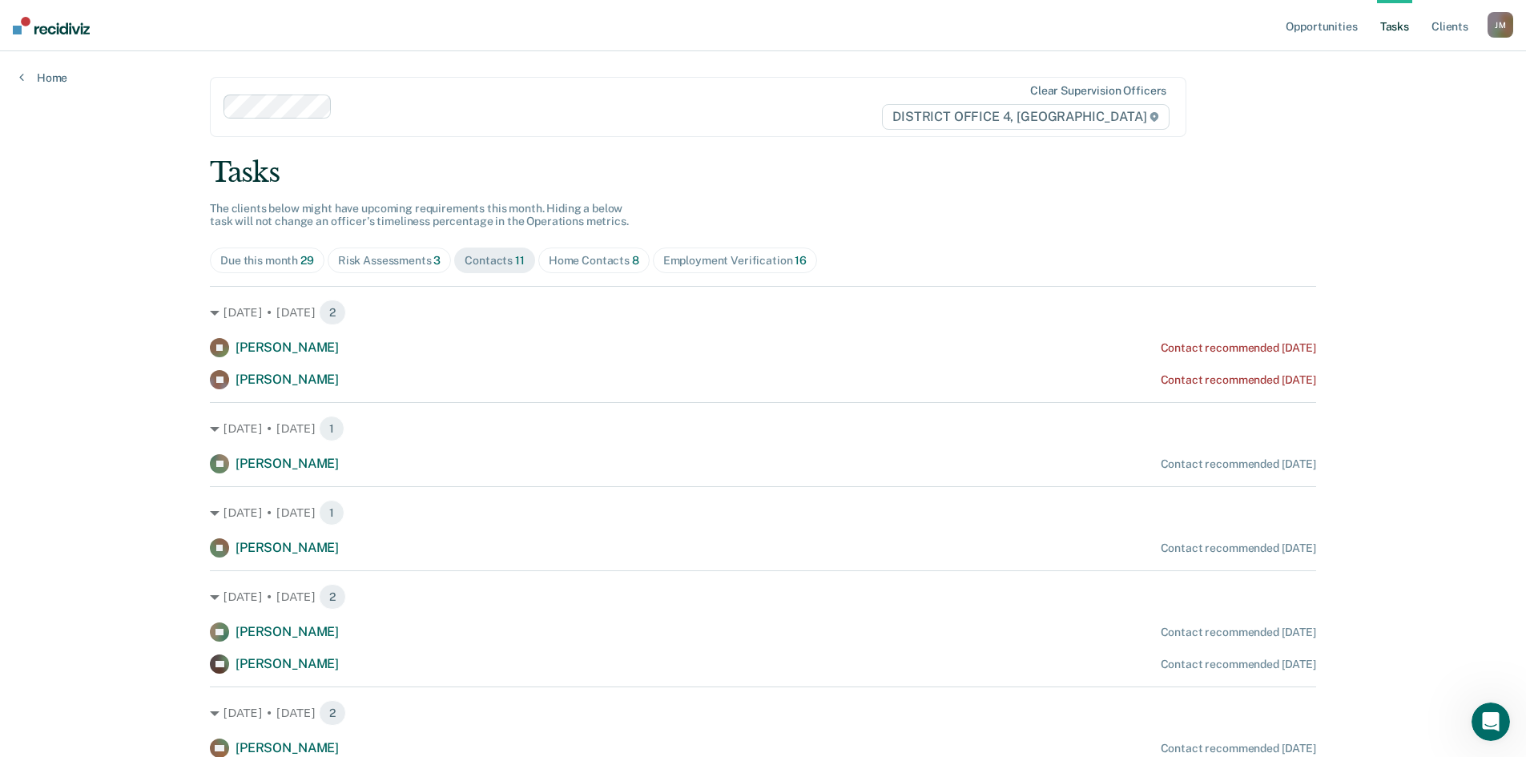
click at [729, 260] on div "Employment Verification 16" at bounding box center [734, 261] width 143 height 14
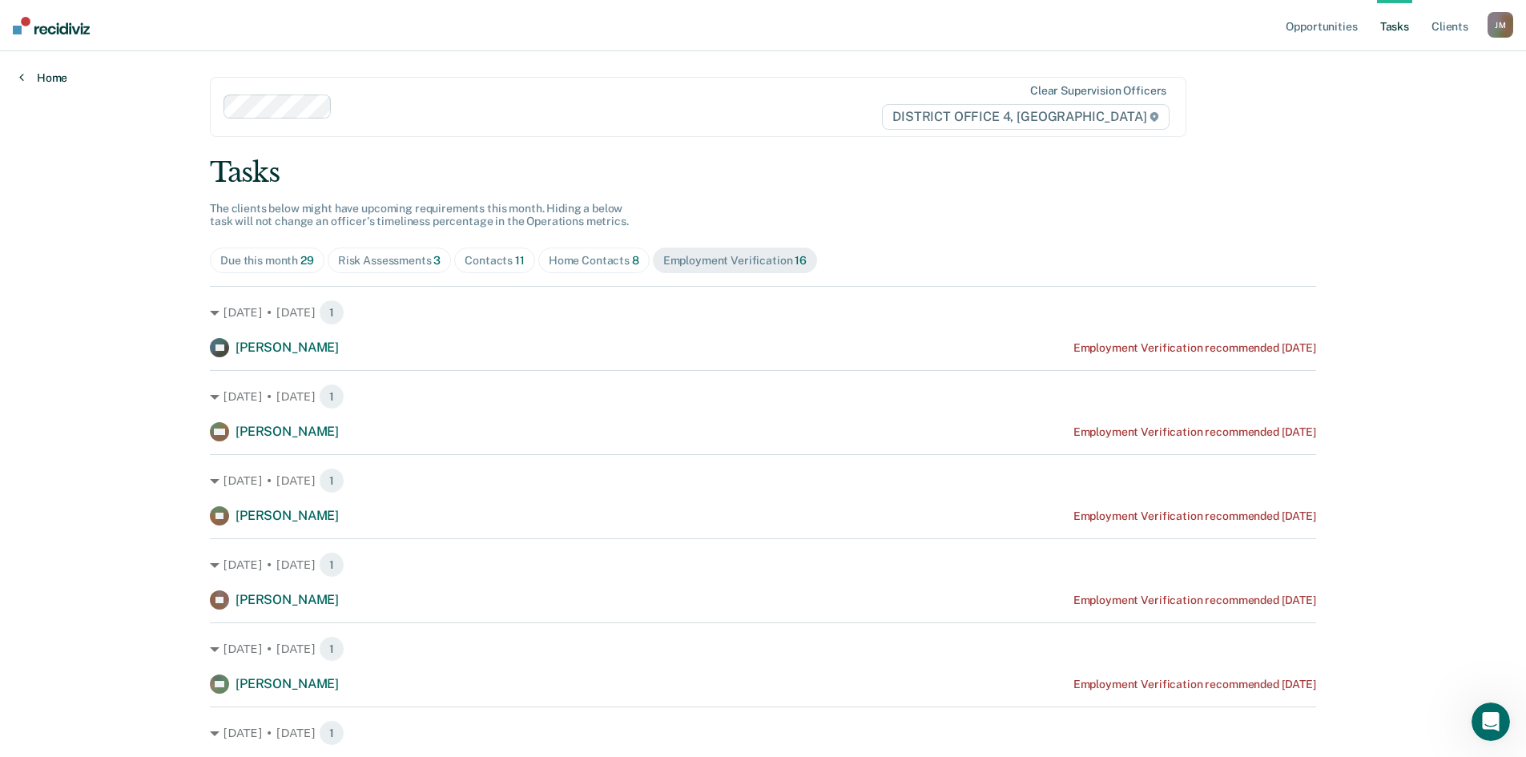
click at [58, 76] on link "Home" at bounding box center [43, 77] width 48 height 14
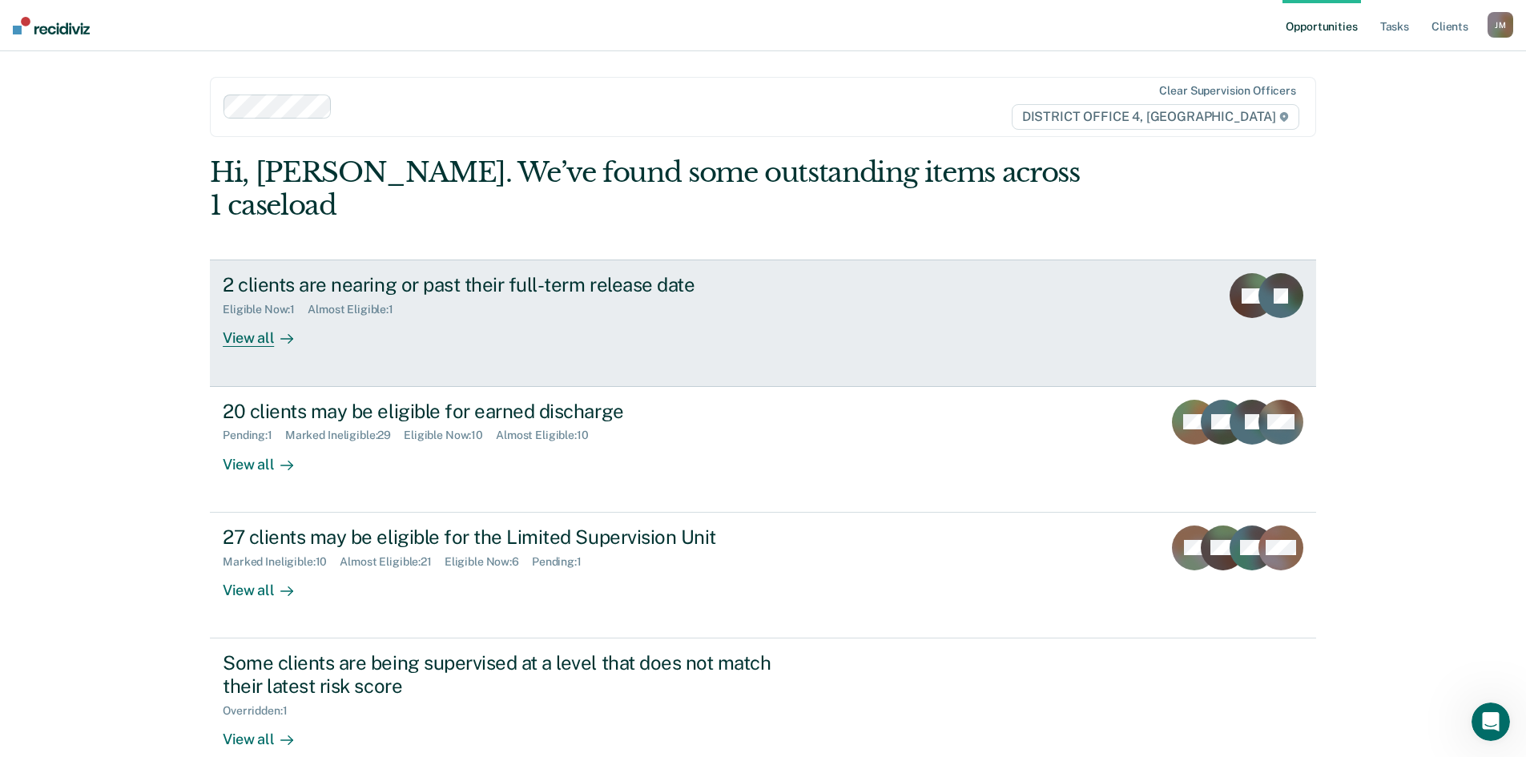
click at [250, 316] on div "View all" at bounding box center [268, 331] width 90 height 31
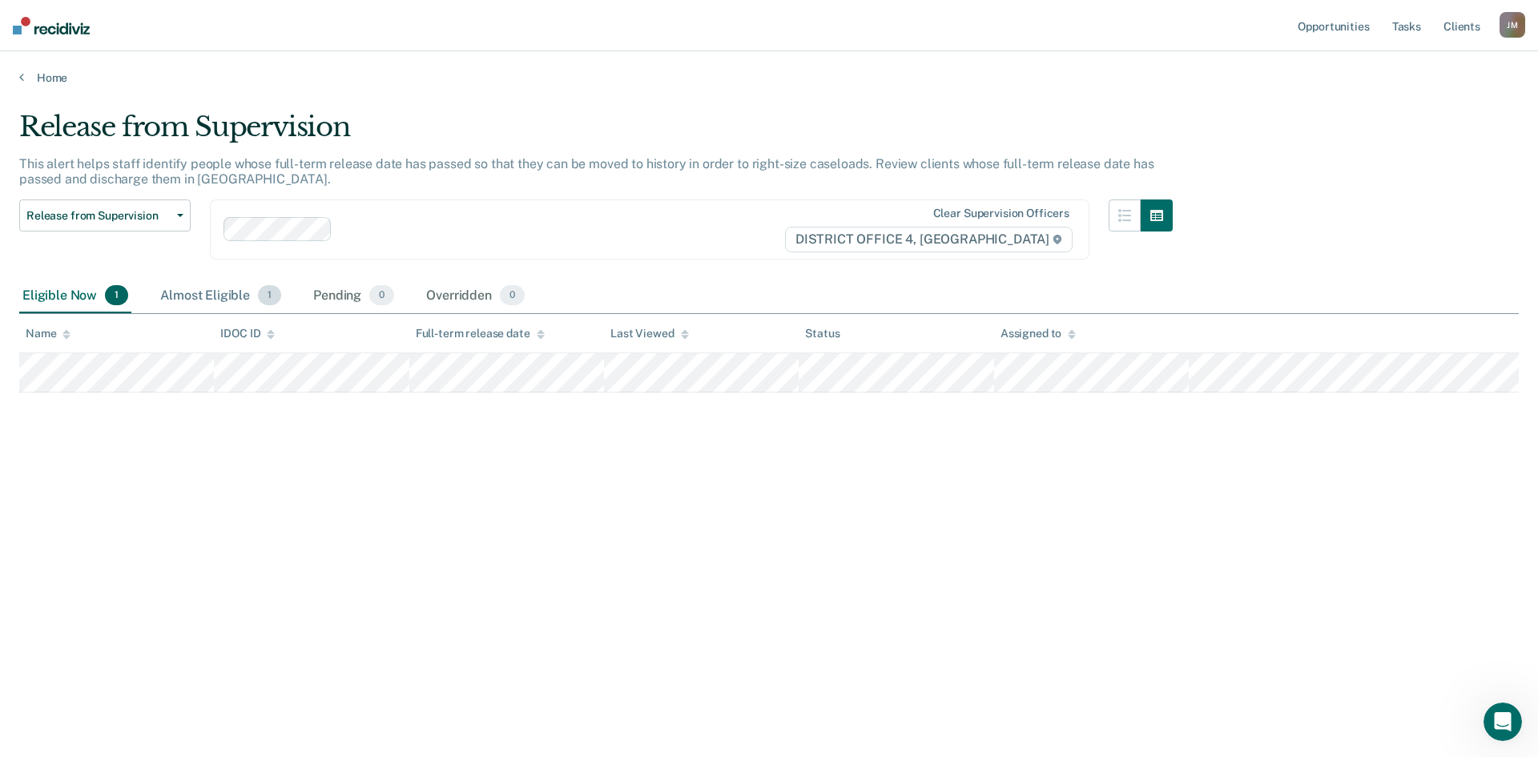
click at [204, 287] on div "Almost Eligible 1" at bounding box center [220, 296] width 127 height 35
click at [42, 82] on div "Home" at bounding box center [769, 68] width 1538 height 34
click at [71, 80] on link "Home" at bounding box center [768, 77] width 1499 height 14
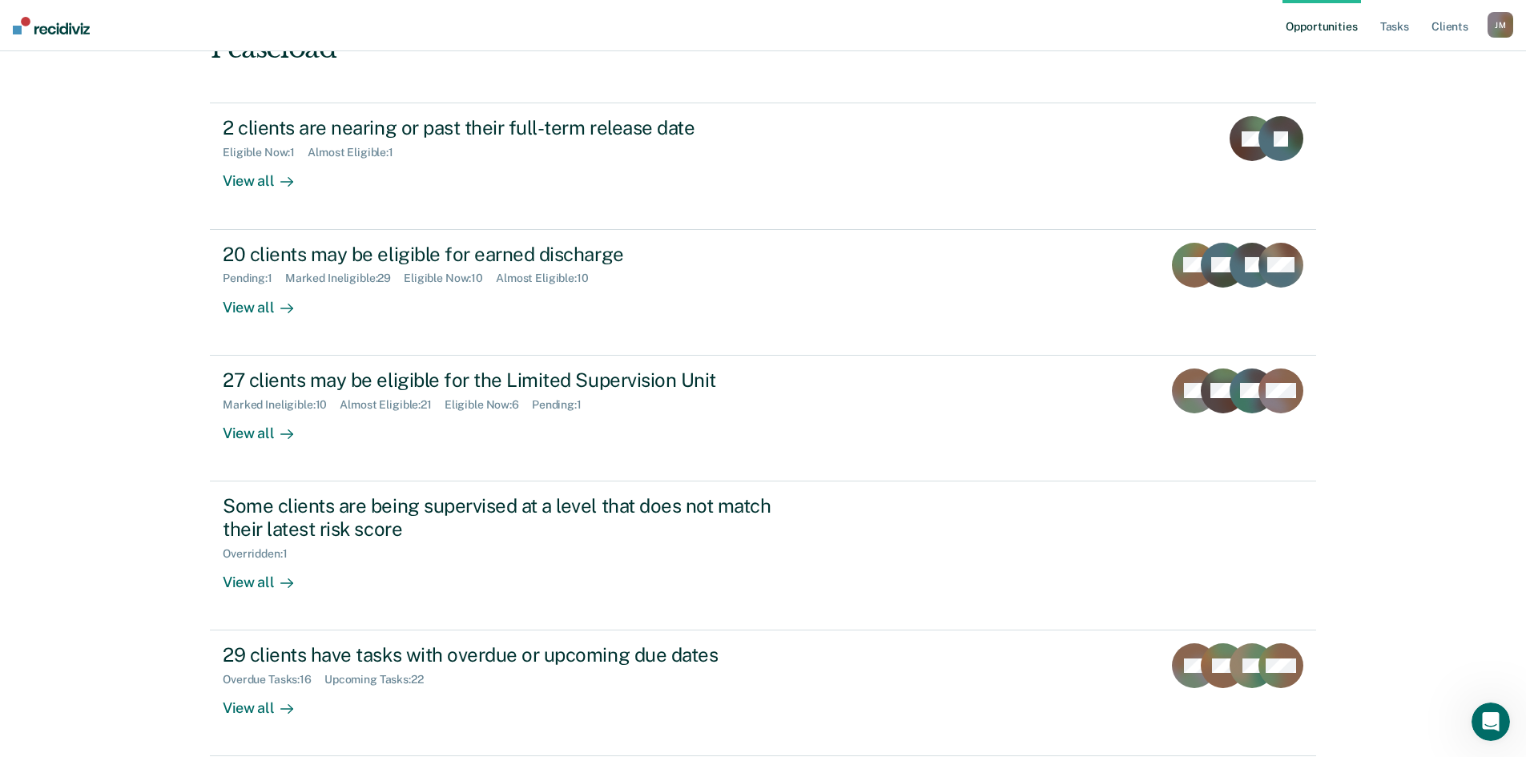
scroll to position [160, 0]
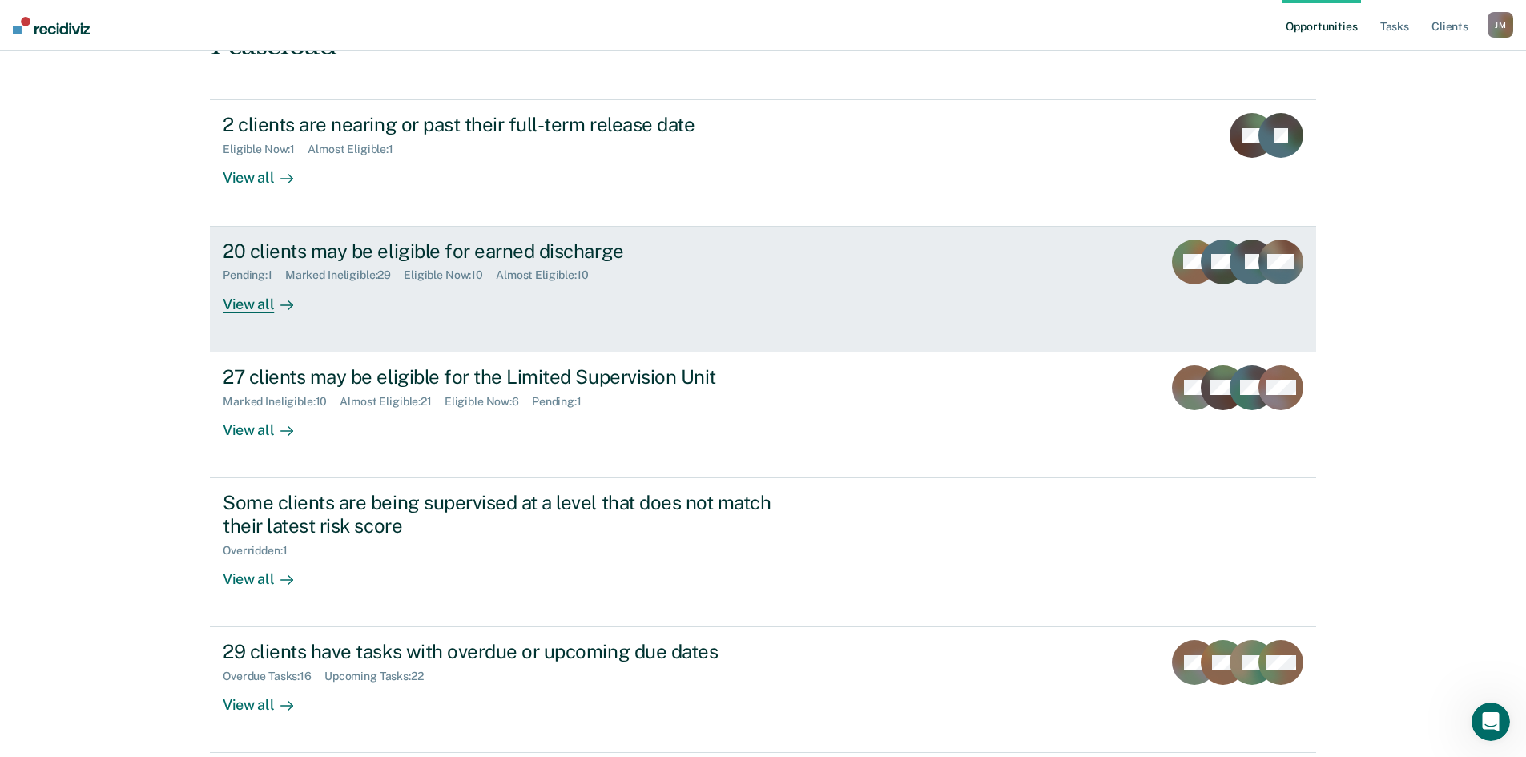
click at [226, 282] on div "View all" at bounding box center [268, 297] width 90 height 31
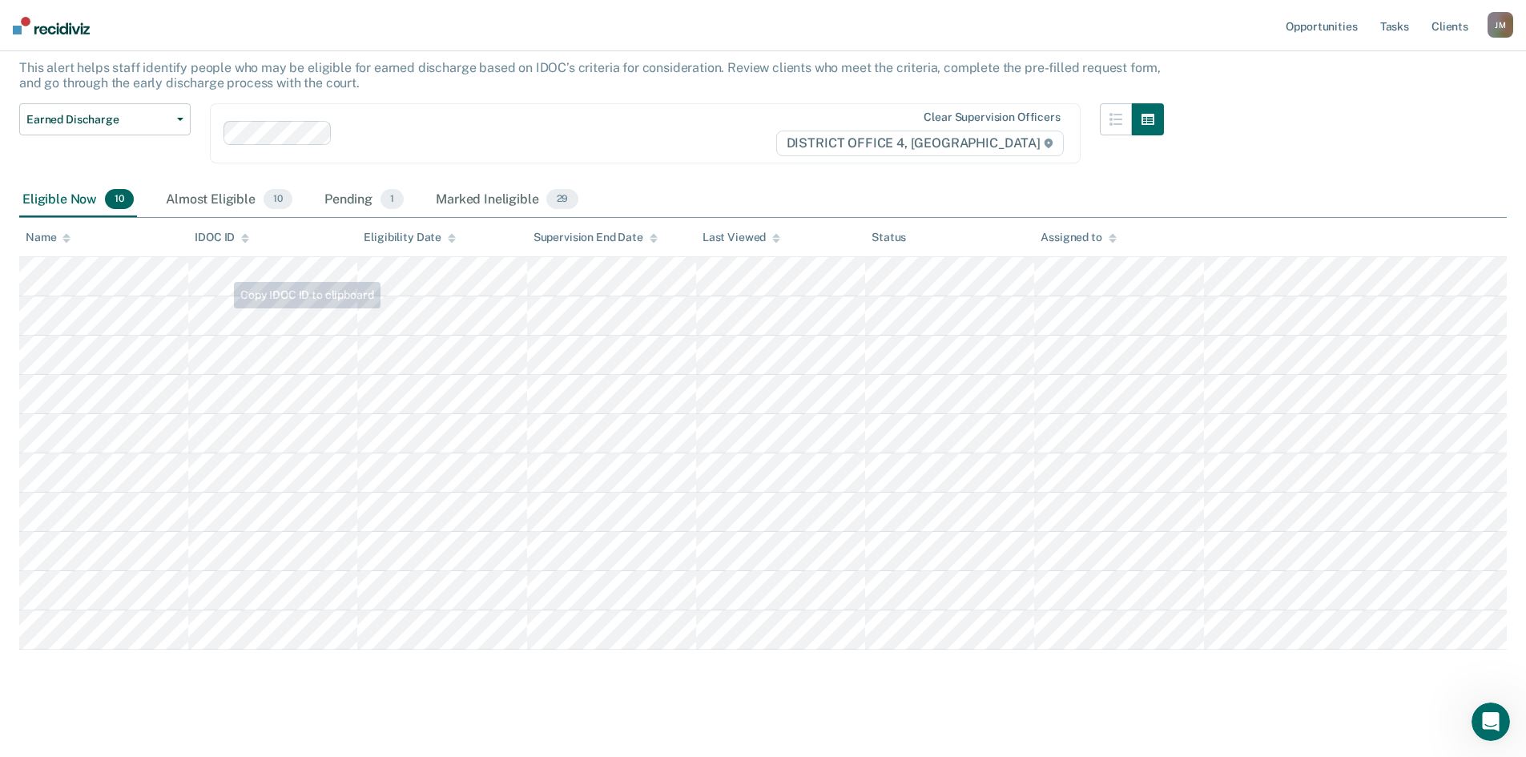
scroll to position [104, 0]
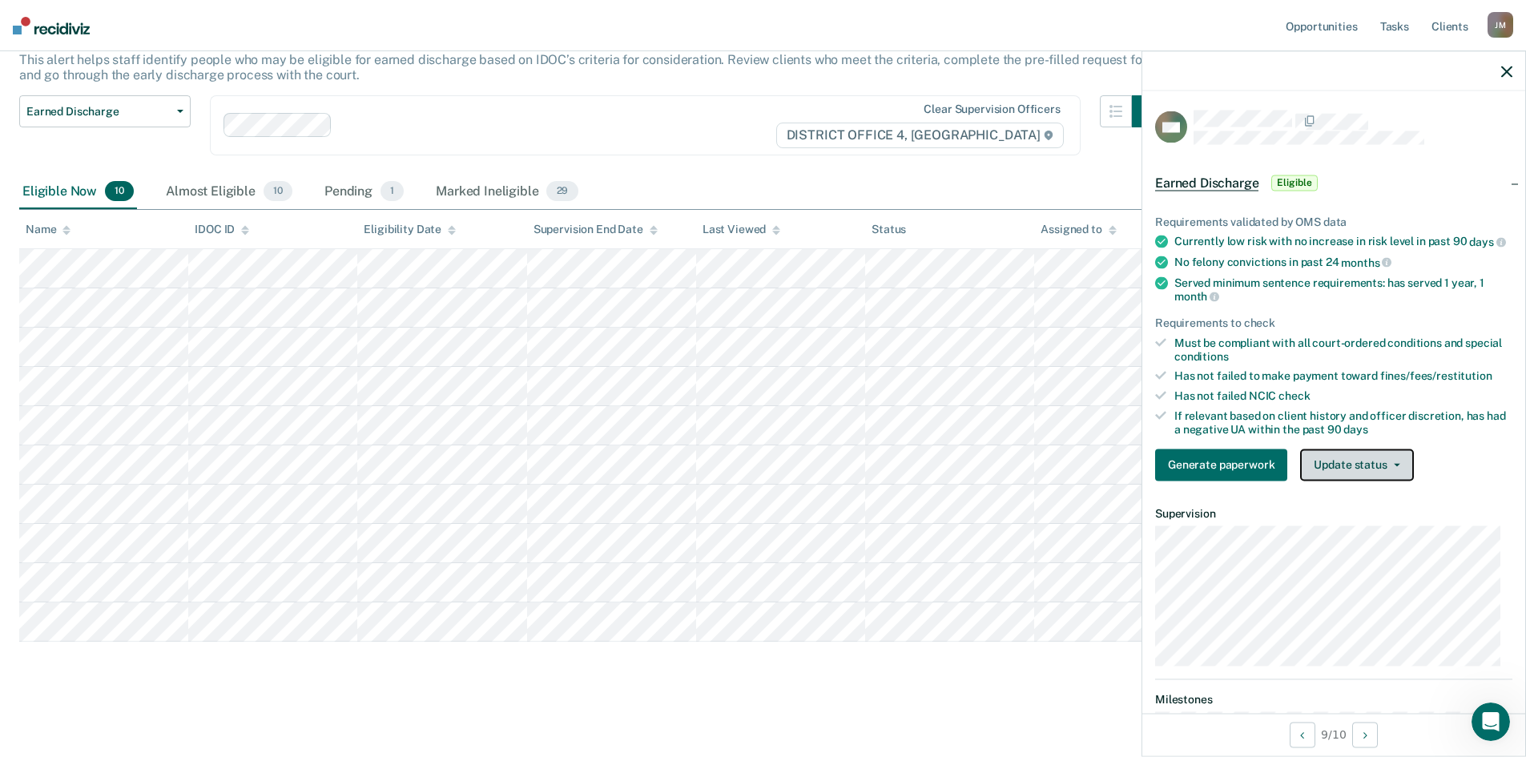
click at [1355, 473] on button "Update status" at bounding box center [1356, 464] width 113 height 32
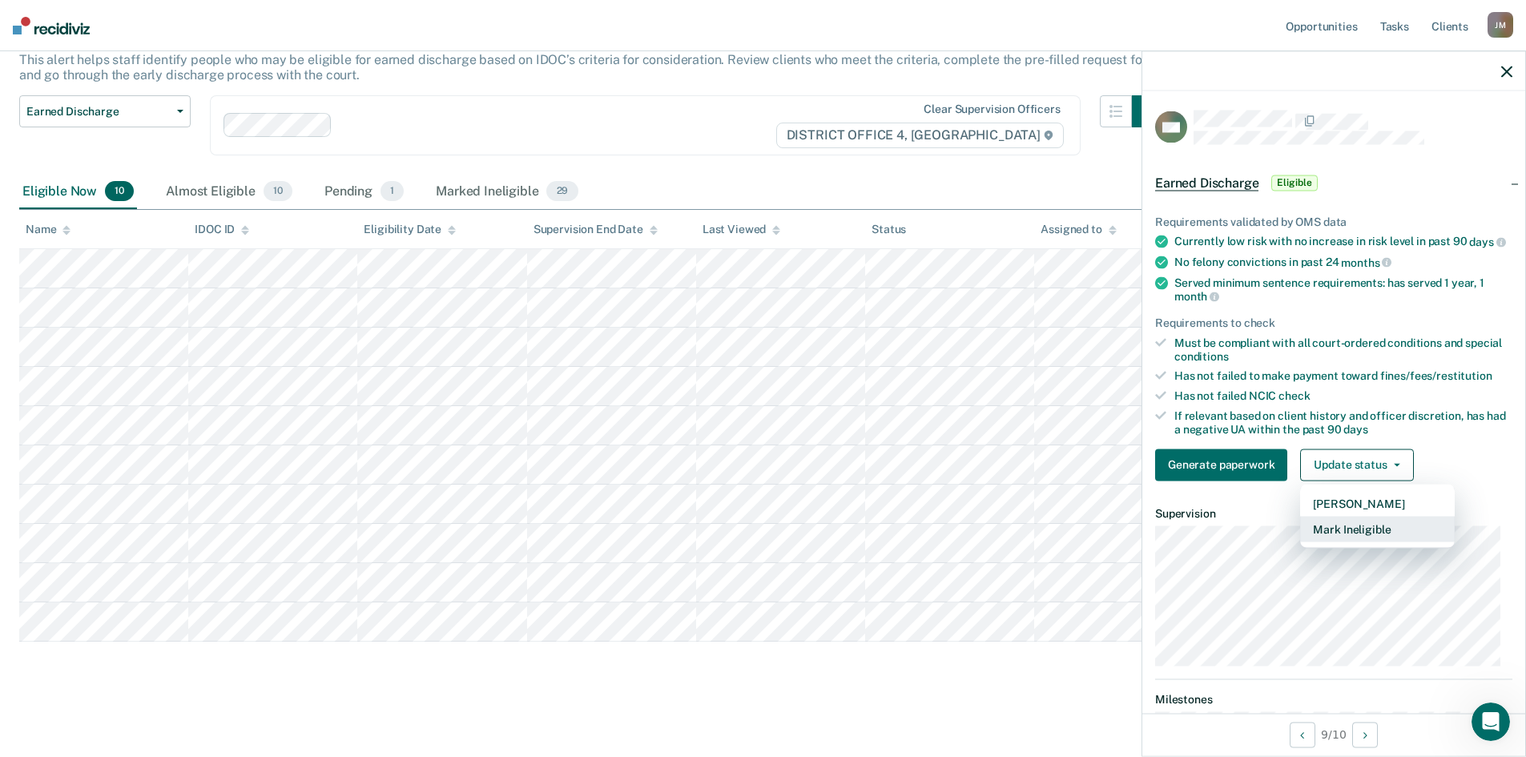
click at [1367, 541] on button "Mark Ineligible" at bounding box center [1377, 529] width 155 height 26
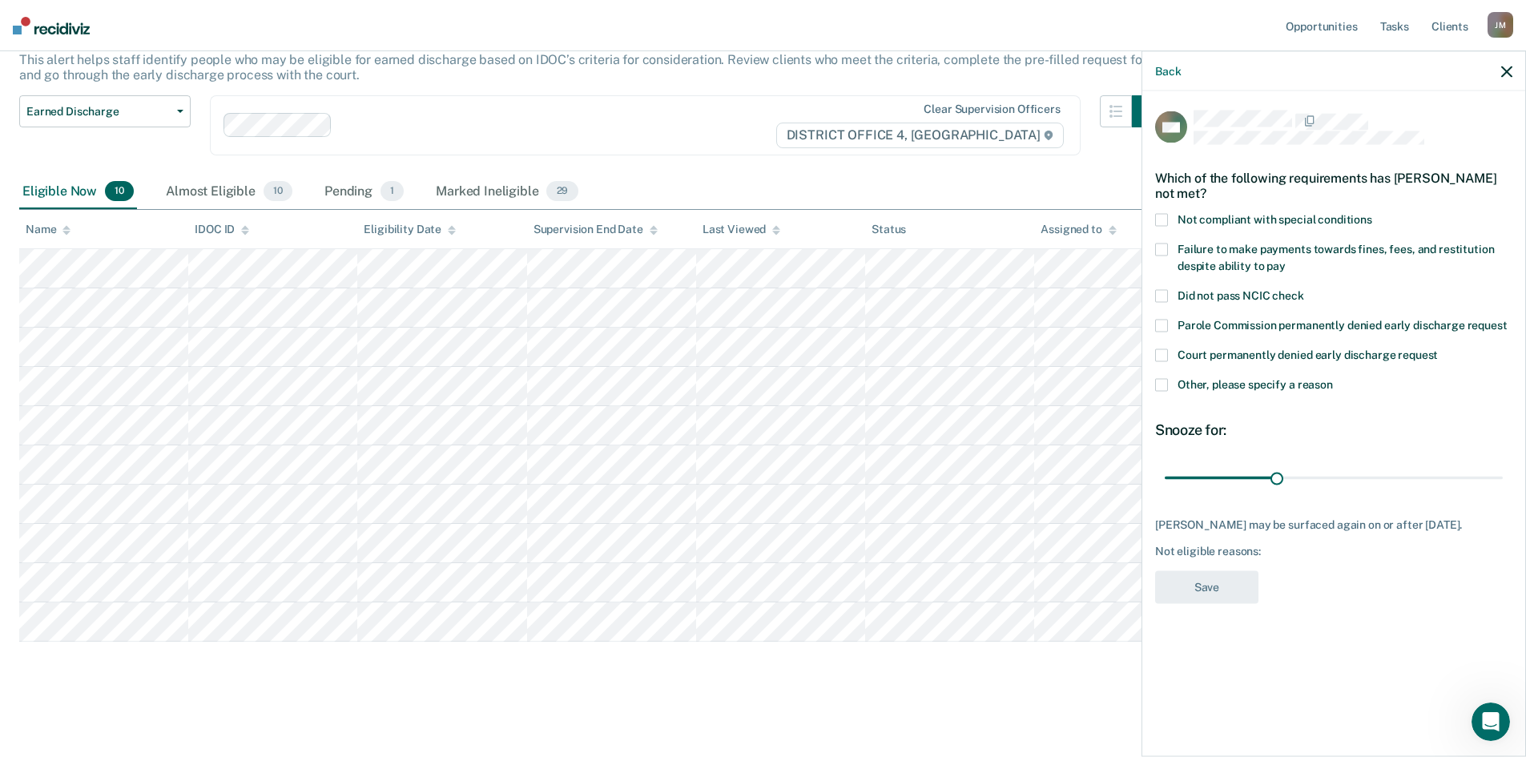
click at [1168, 221] on label "Not compliant with special conditions" at bounding box center [1333, 221] width 357 height 17
click at [1372, 213] on input "Not compliant with special conditions" at bounding box center [1372, 213] width 0 height 0
drag, startPoint x: 1275, startPoint y: 475, endPoint x: 1507, endPoint y: 485, distance: 232.5
type input "90"
click at [1502, 485] on input "range" at bounding box center [1333, 478] width 338 height 28
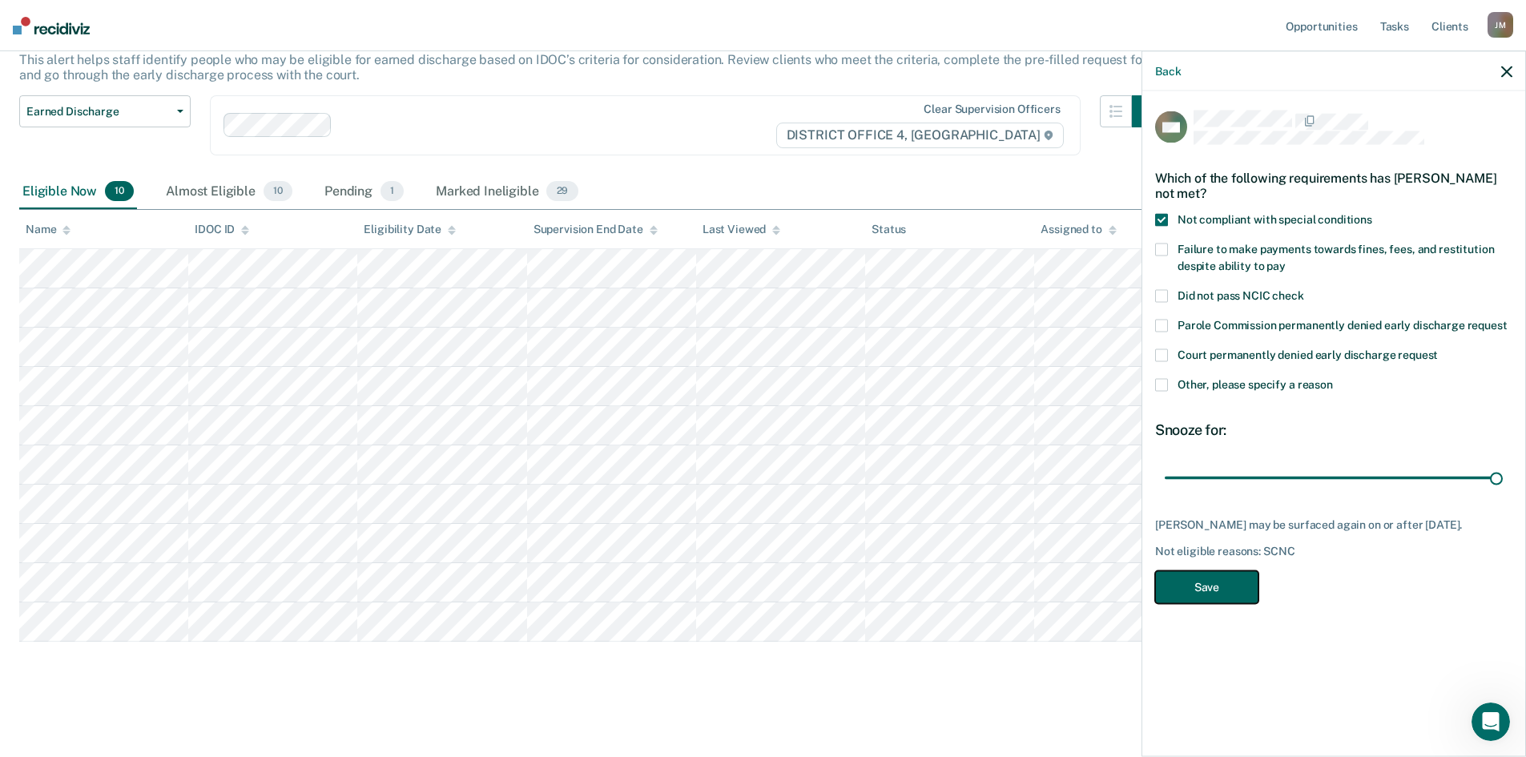
click at [1209, 597] on button "Save" at bounding box center [1206, 586] width 103 height 33
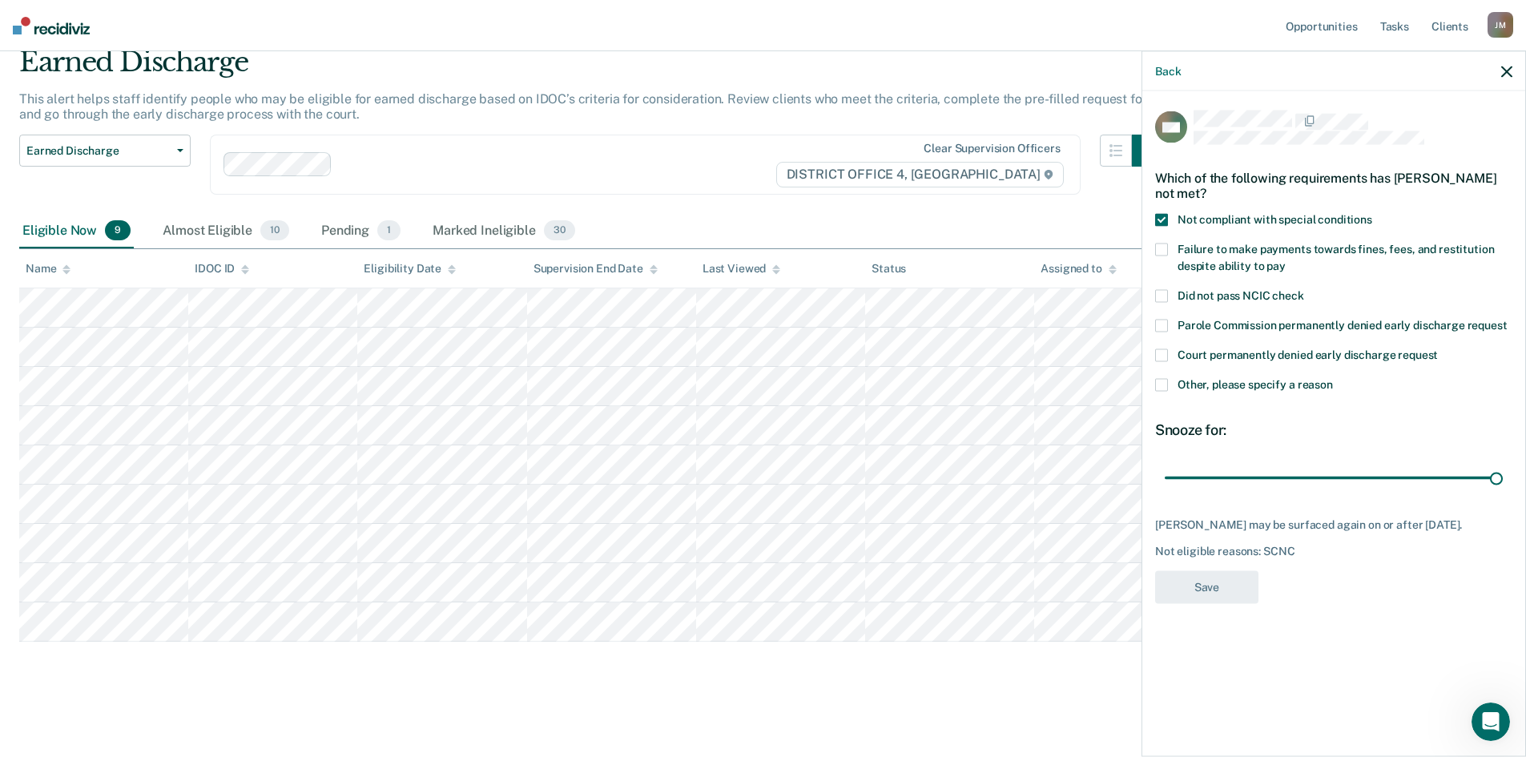
scroll to position [65, 0]
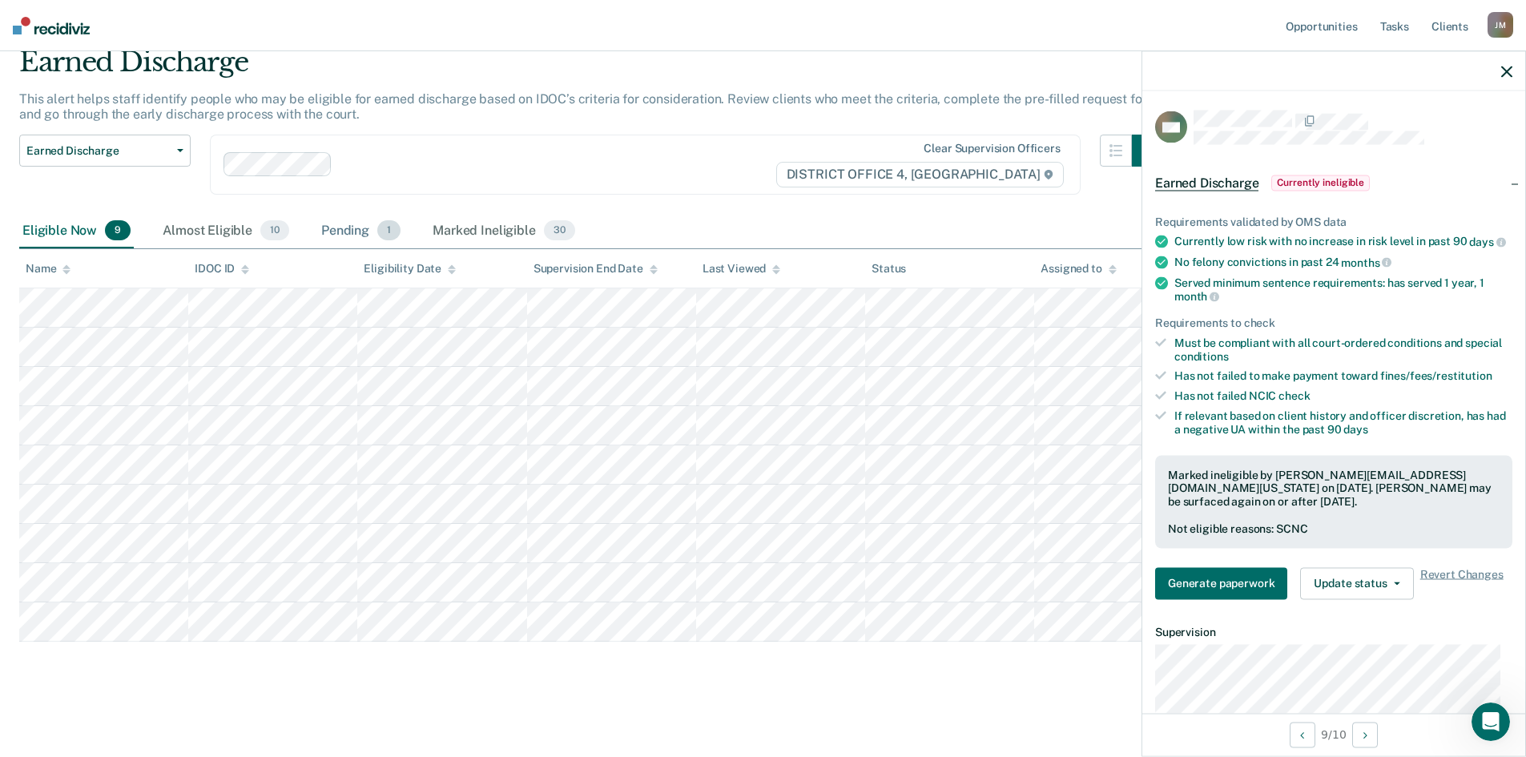
click at [336, 225] on div "Pending 1" at bounding box center [361, 231] width 86 height 35
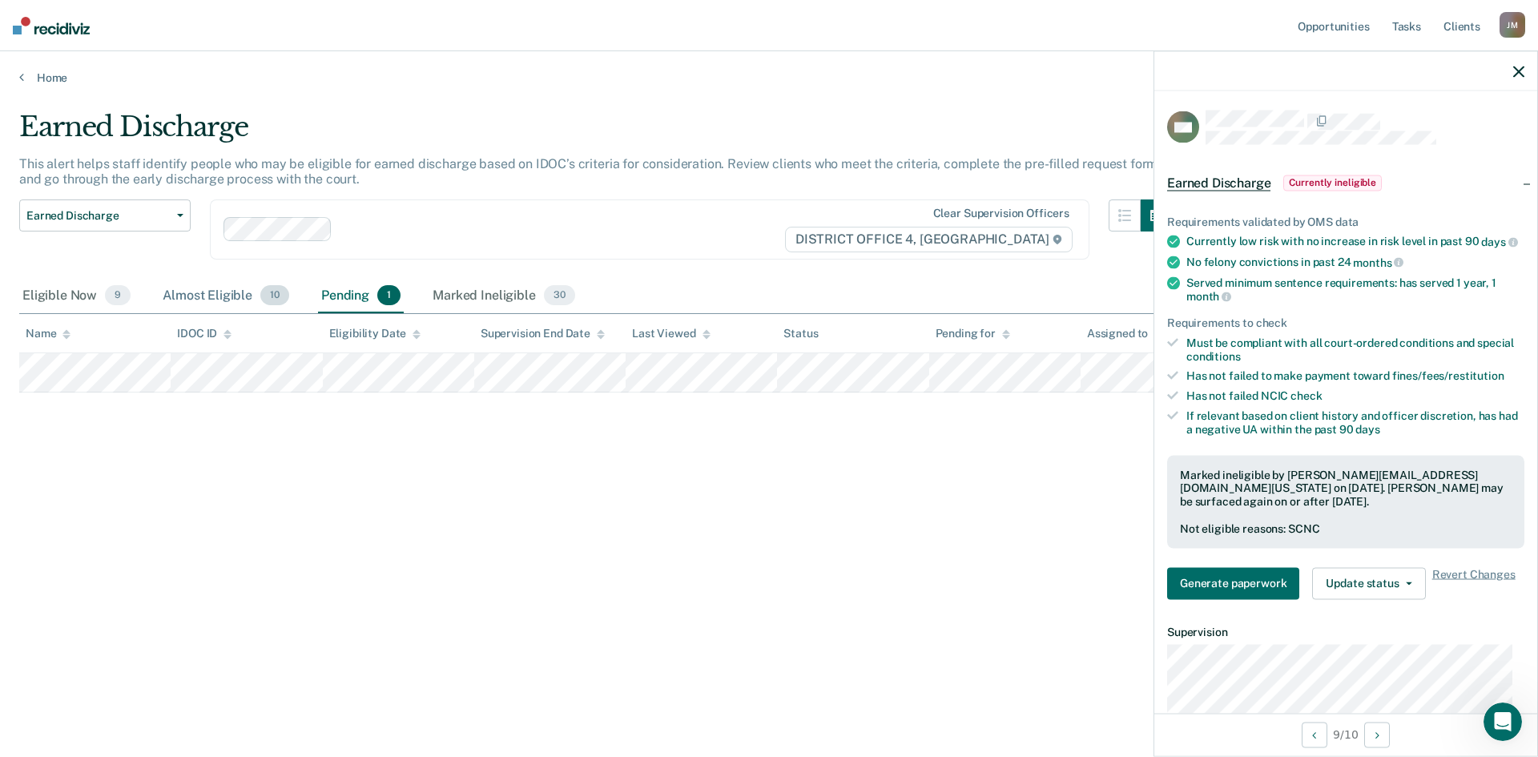
click at [212, 303] on div "Almost Eligible 10" at bounding box center [225, 296] width 133 height 35
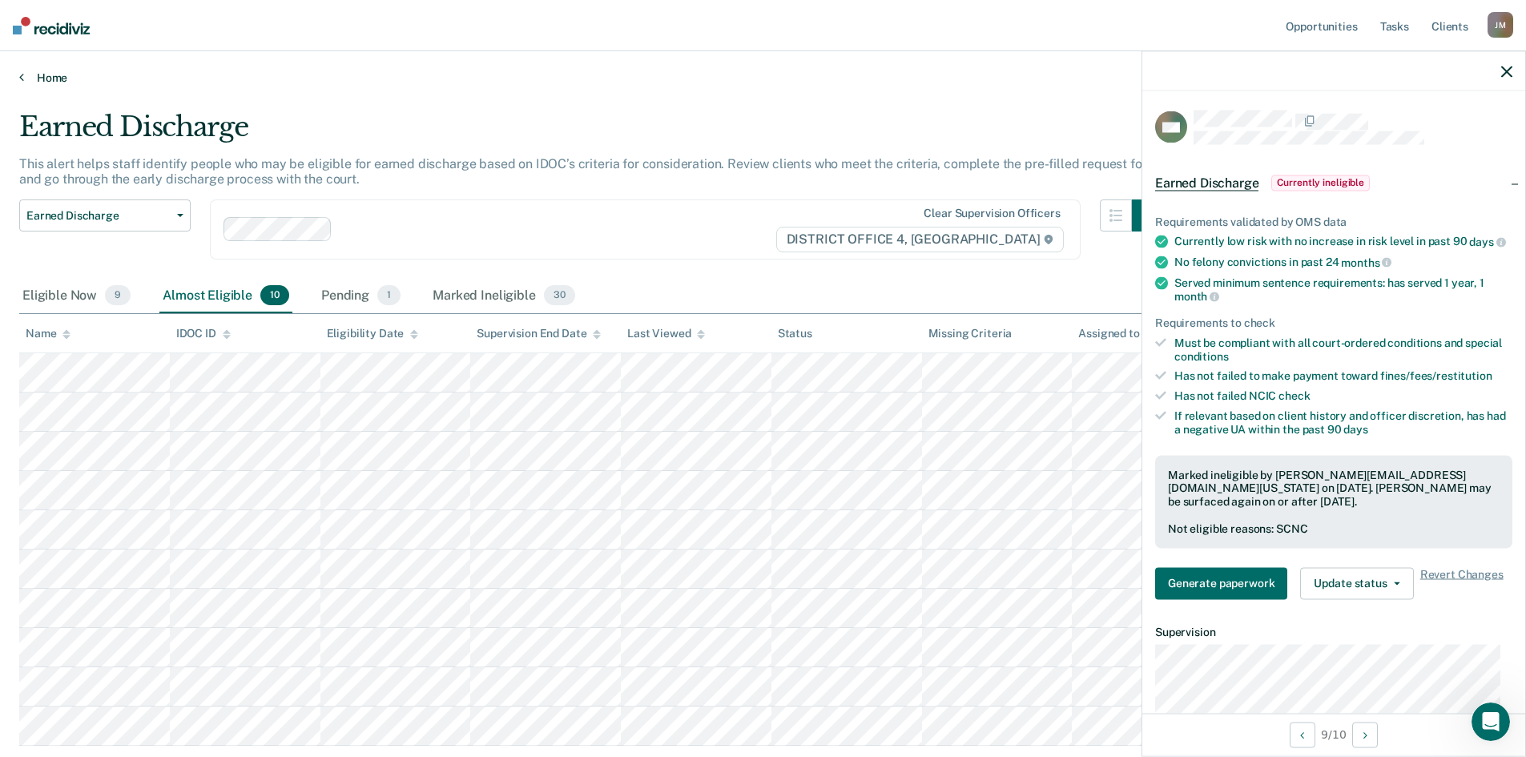
click at [57, 76] on link "Home" at bounding box center [762, 77] width 1487 height 14
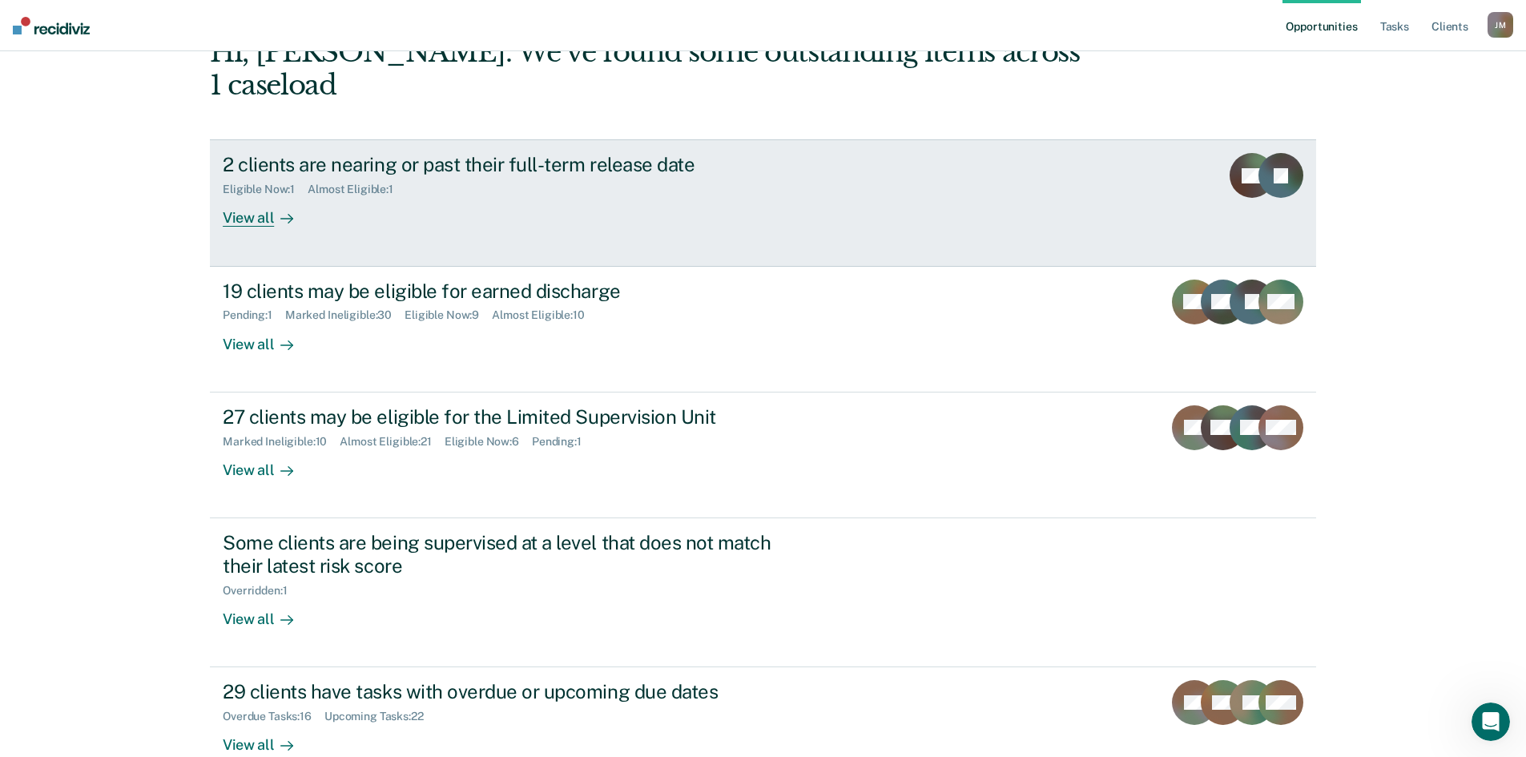
scroll to position [160, 0]
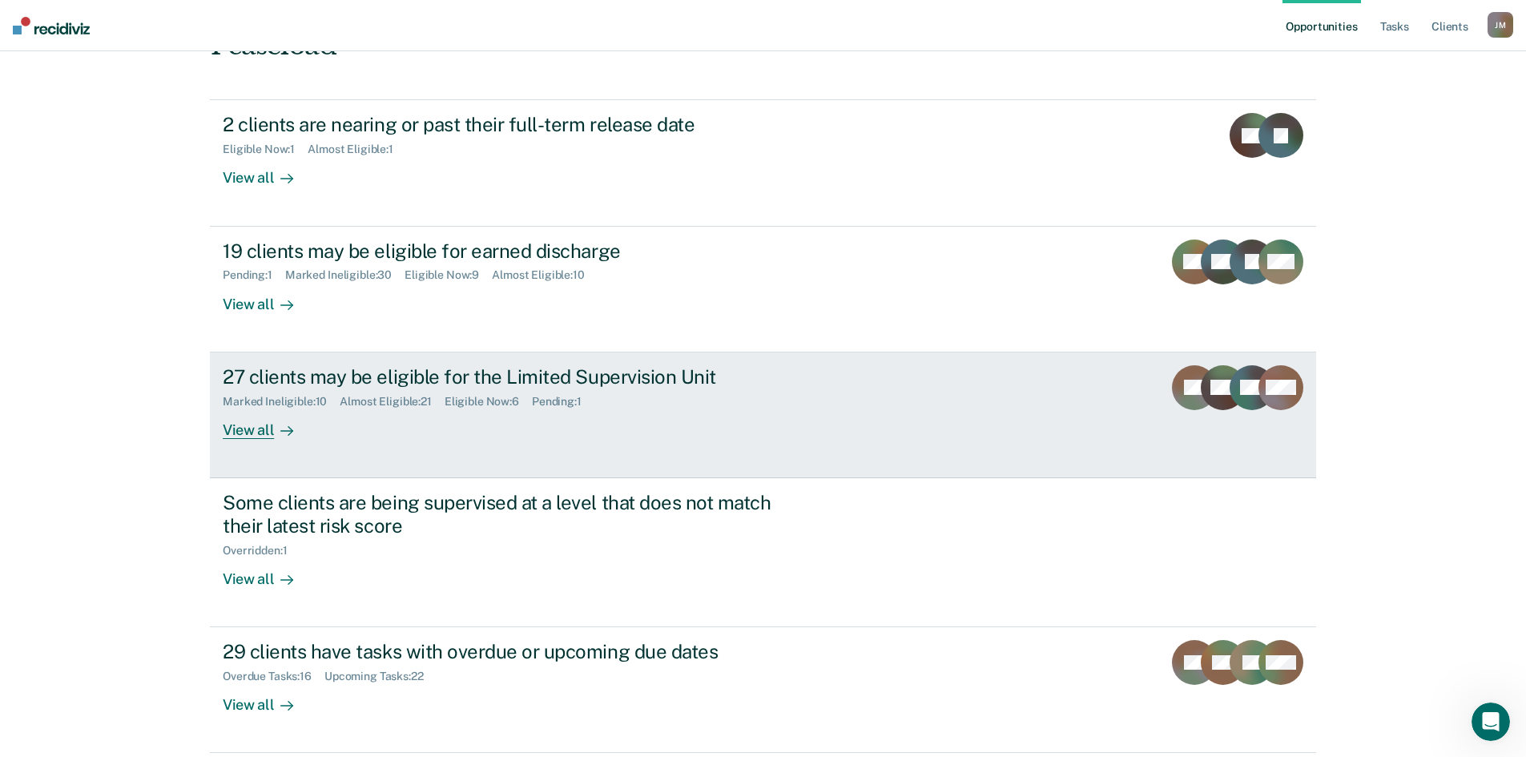
click at [376, 365] on div "27 clients may be eligible for the Limited Supervision Unit" at bounding box center [504, 376] width 562 height 23
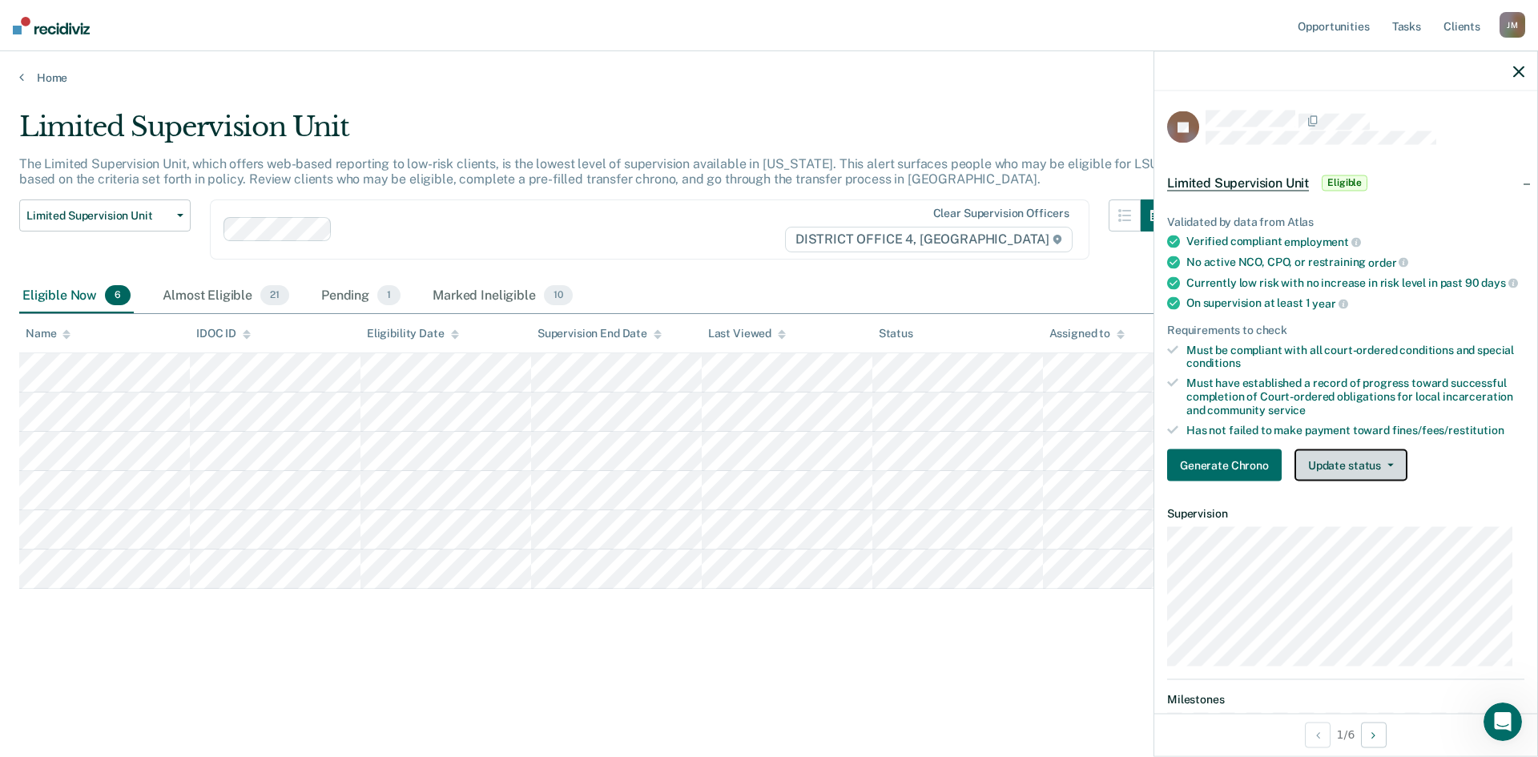
click at [1327, 471] on button "Update status" at bounding box center [1350, 465] width 113 height 32
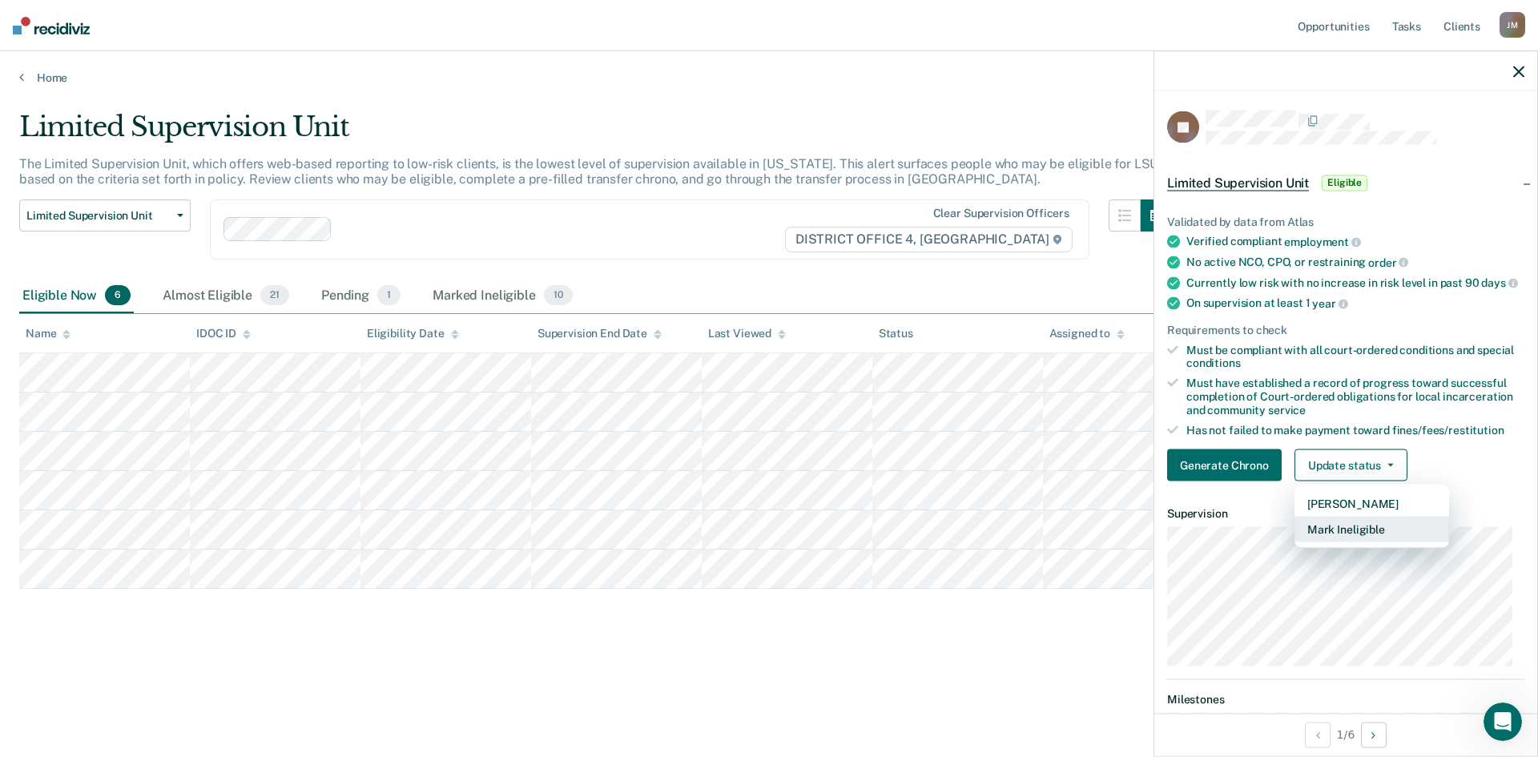
click at [1361, 541] on button "Mark Ineligible" at bounding box center [1371, 530] width 155 height 26
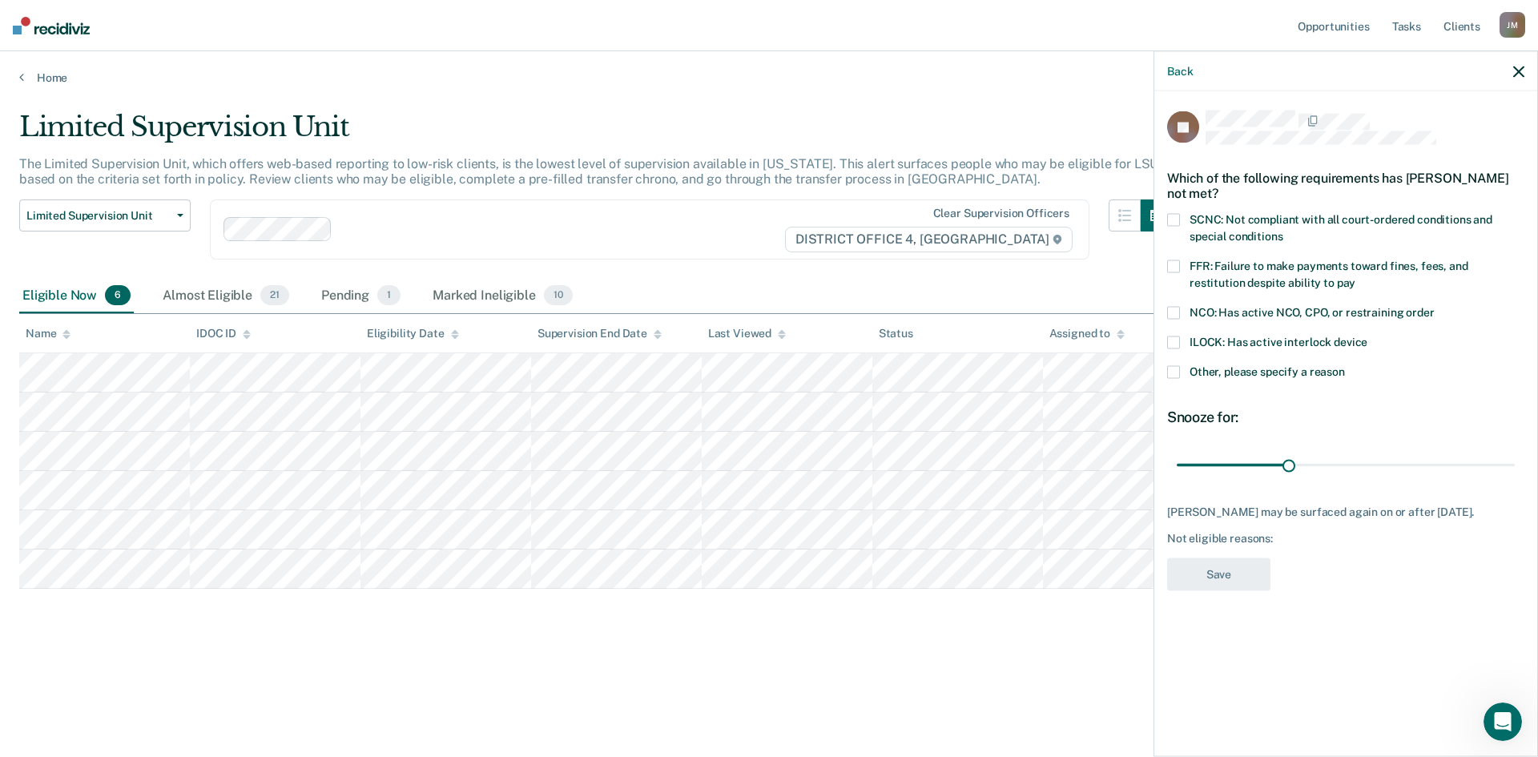
click at [1173, 222] on span at bounding box center [1173, 219] width 13 height 13
click at [1282, 230] on input "SCNC: Not compliant with all court-ordered conditions and special conditions" at bounding box center [1282, 230] width 0 height 0
drag, startPoint x: 1287, startPoint y: 461, endPoint x: 1518, endPoint y: 485, distance: 231.9
type input "90"
click at [1514, 473] on input "range" at bounding box center [1345, 465] width 338 height 28
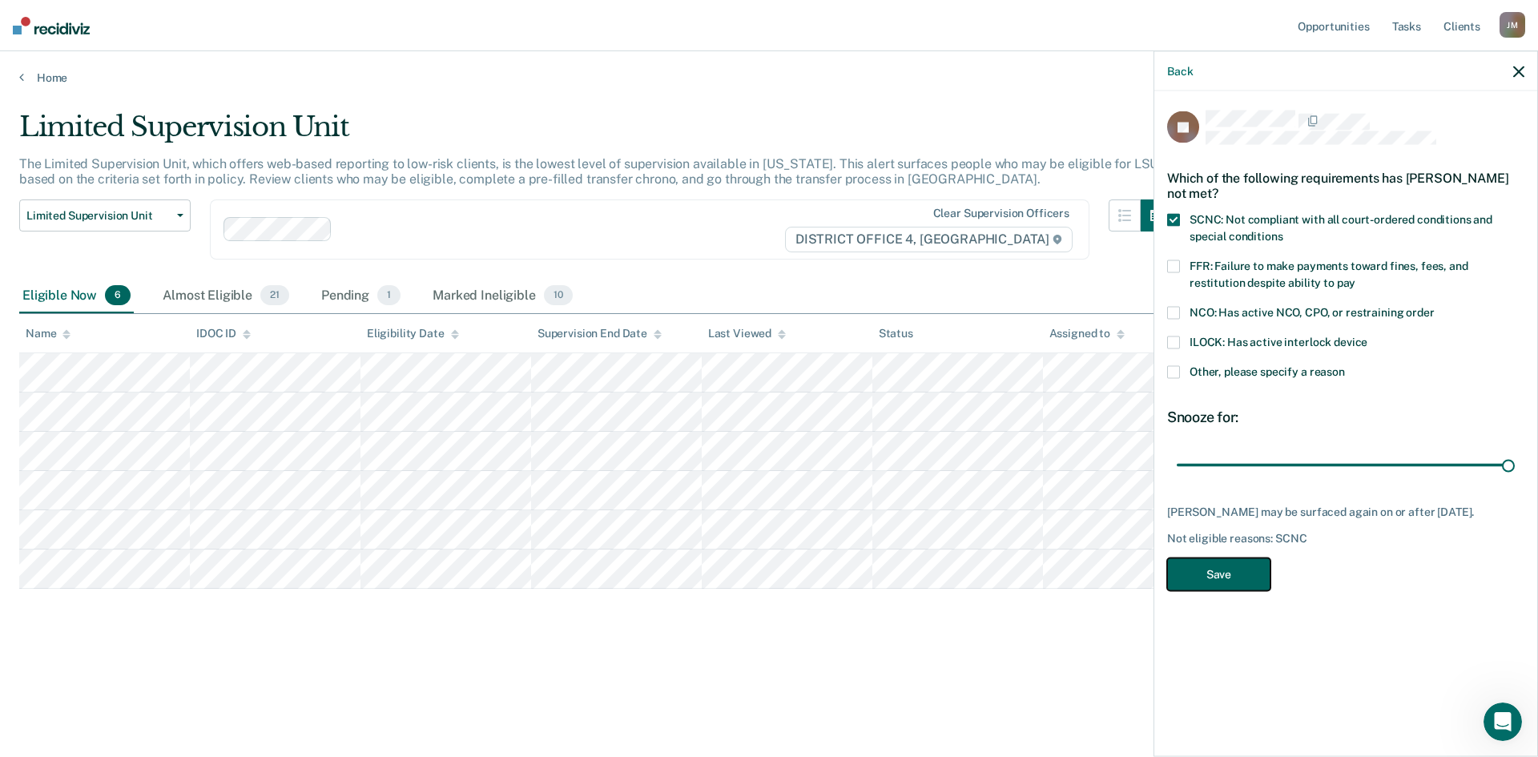
click at [1226, 575] on button "Save" at bounding box center [1218, 573] width 103 height 33
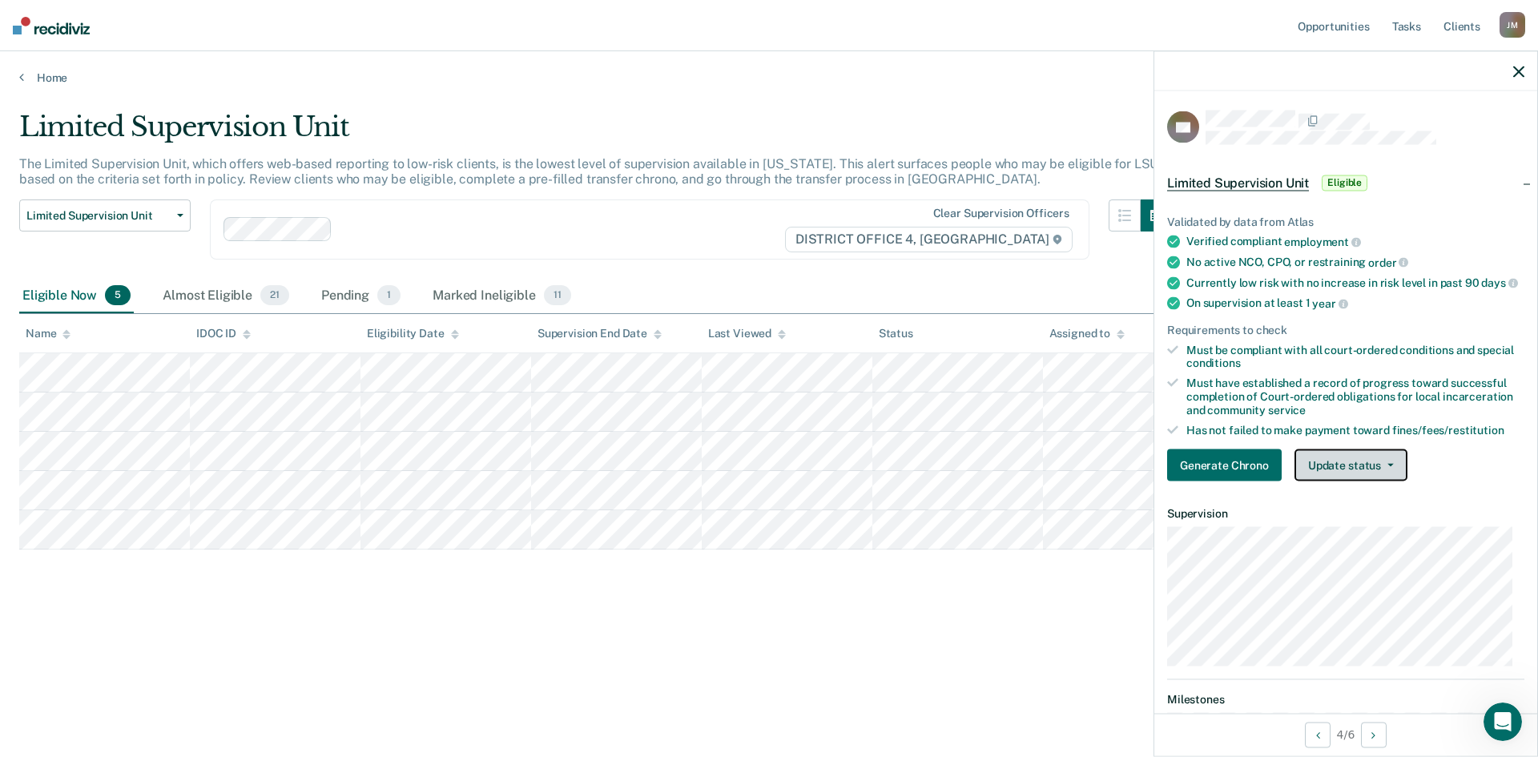
click at [1327, 473] on button "Update status" at bounding box center [1350, 465] width 113 height 32
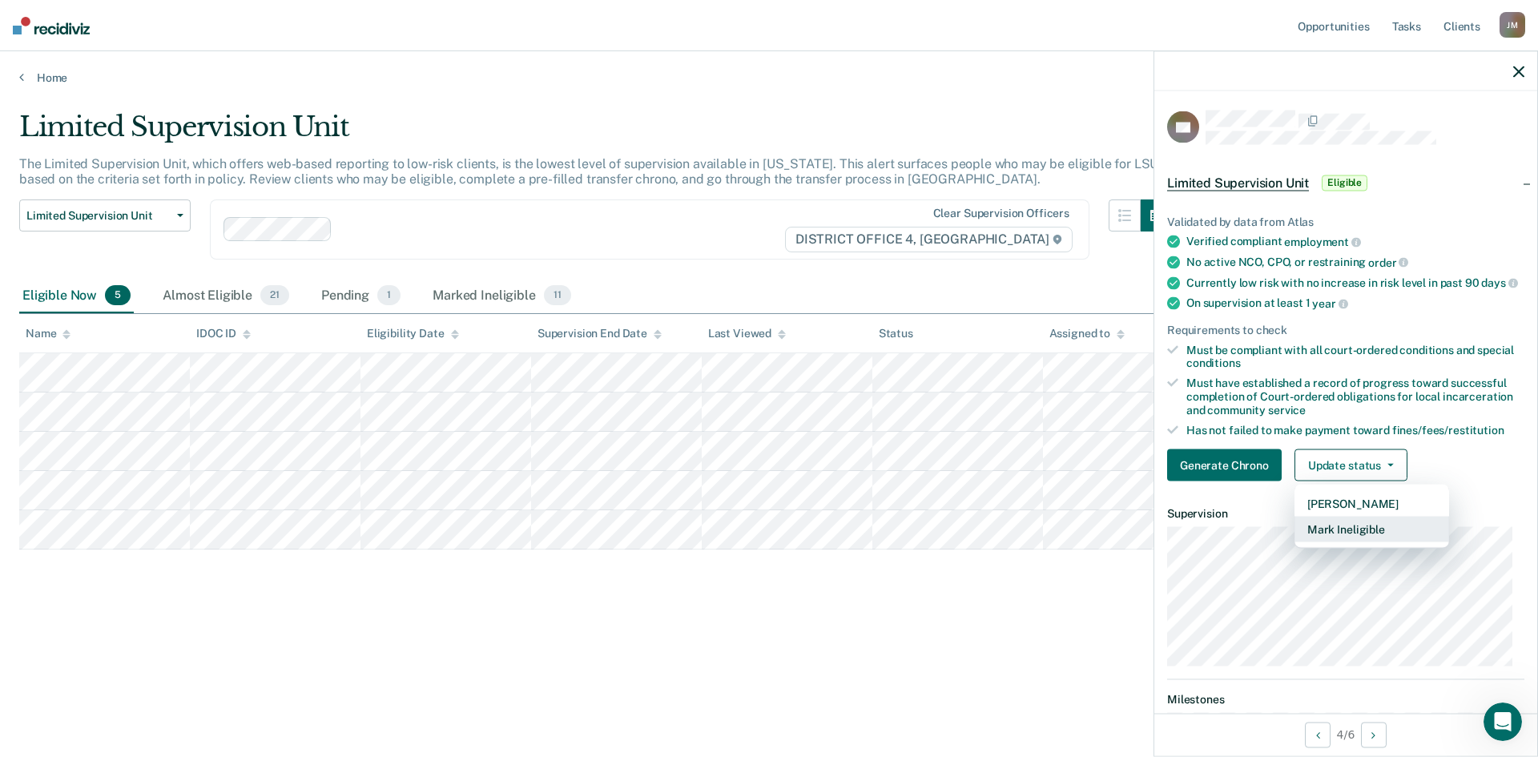
click at [1341, 542] on button "Mark Ineligible" at bounding box center [1371, 530] width 155 height 26
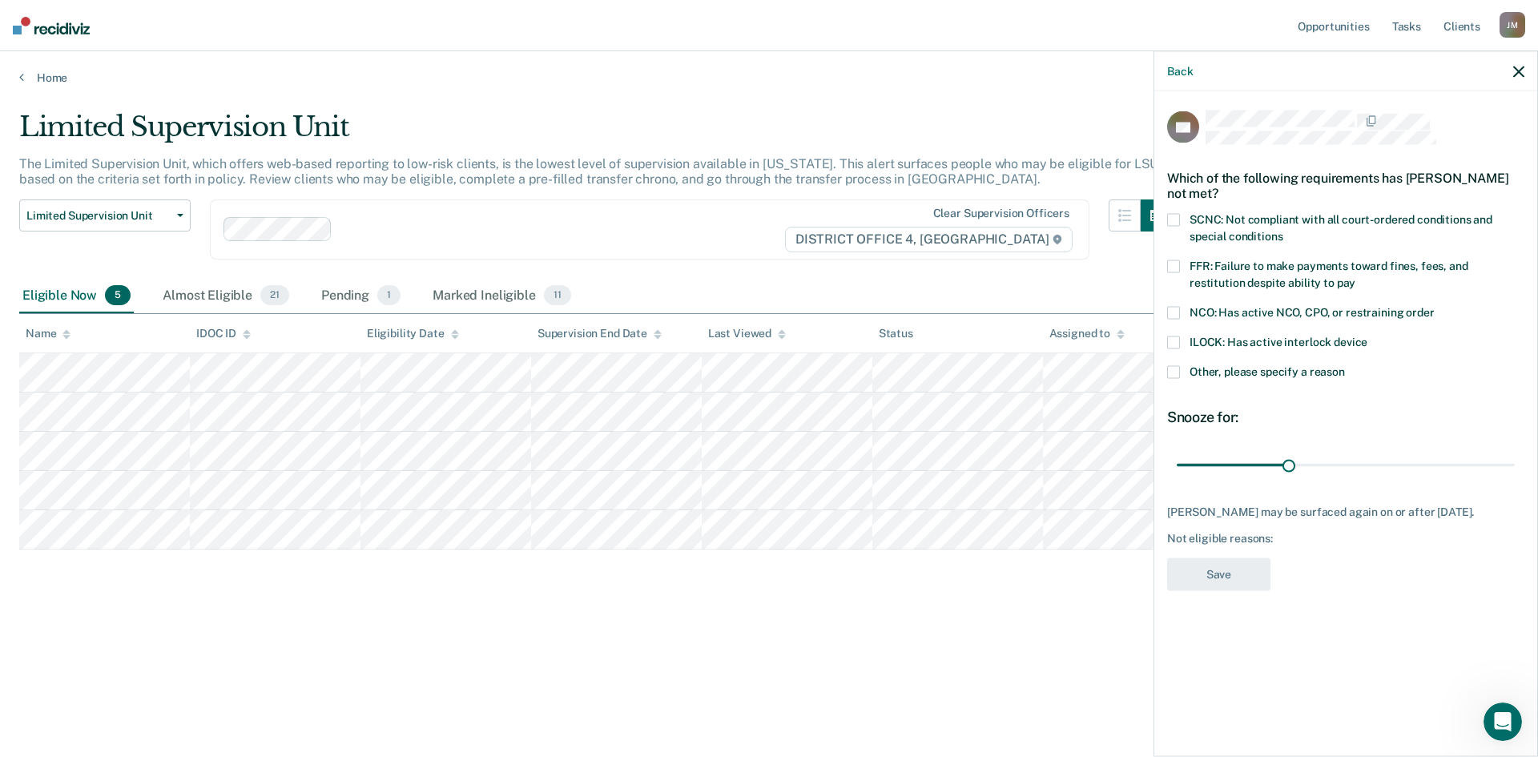
click at [1174, 339] on span at bounding box center [1173, 342] width 13 height 13
click at [1367, 336] on input "ILOCK: Has active interlock device" at bounding box center [1367, 336] width 0 height 0
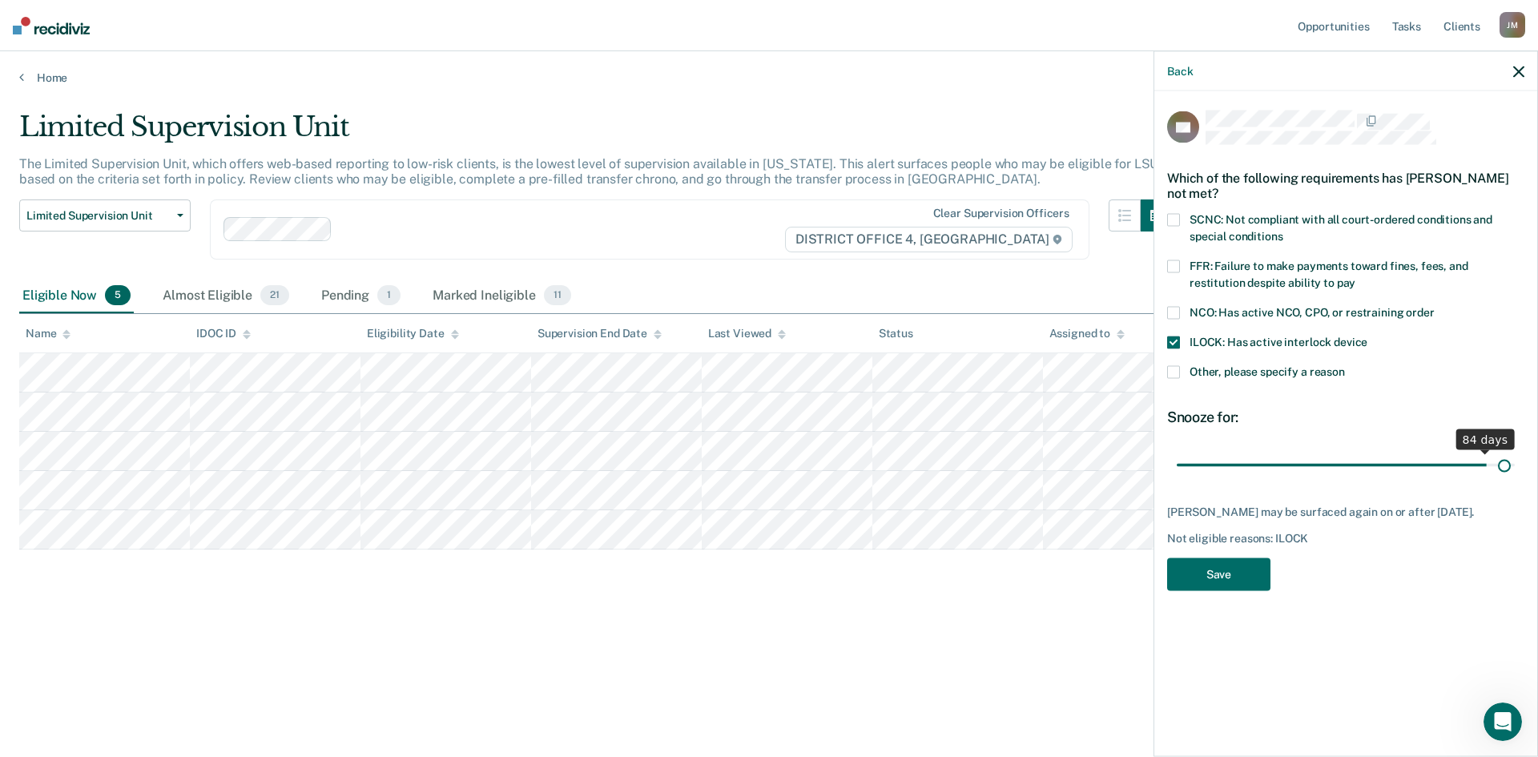
drag, startPoint x: 1289, startPoint y: 463, endPoint x: 1506, endPoint y: 500, distance: 220.1
click at [1506, 479] on input "range" at bounding box center [1345, 465] width 338 height 28
drag, startPoint x: 1506, startPoint y: 463, endPoint x: 1521, endPoint y: 465, distance: 15.3
type input "90"
click at [1514, 465] on input "range" at bounding box center [1345, 465] width 338 height 28
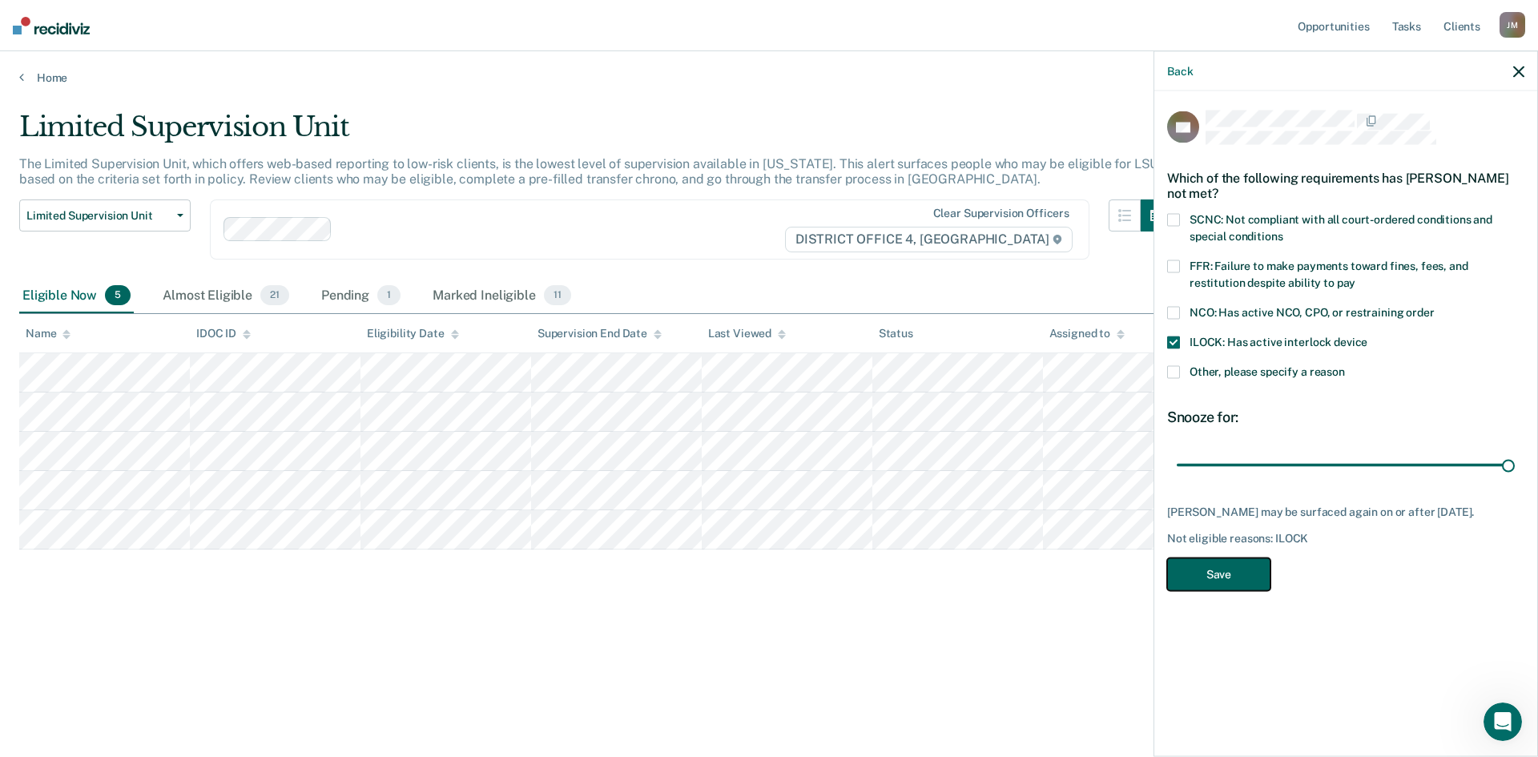
click at [1231, 587] on button "Save" at bounding box center [1218, 573] width 103 height 33
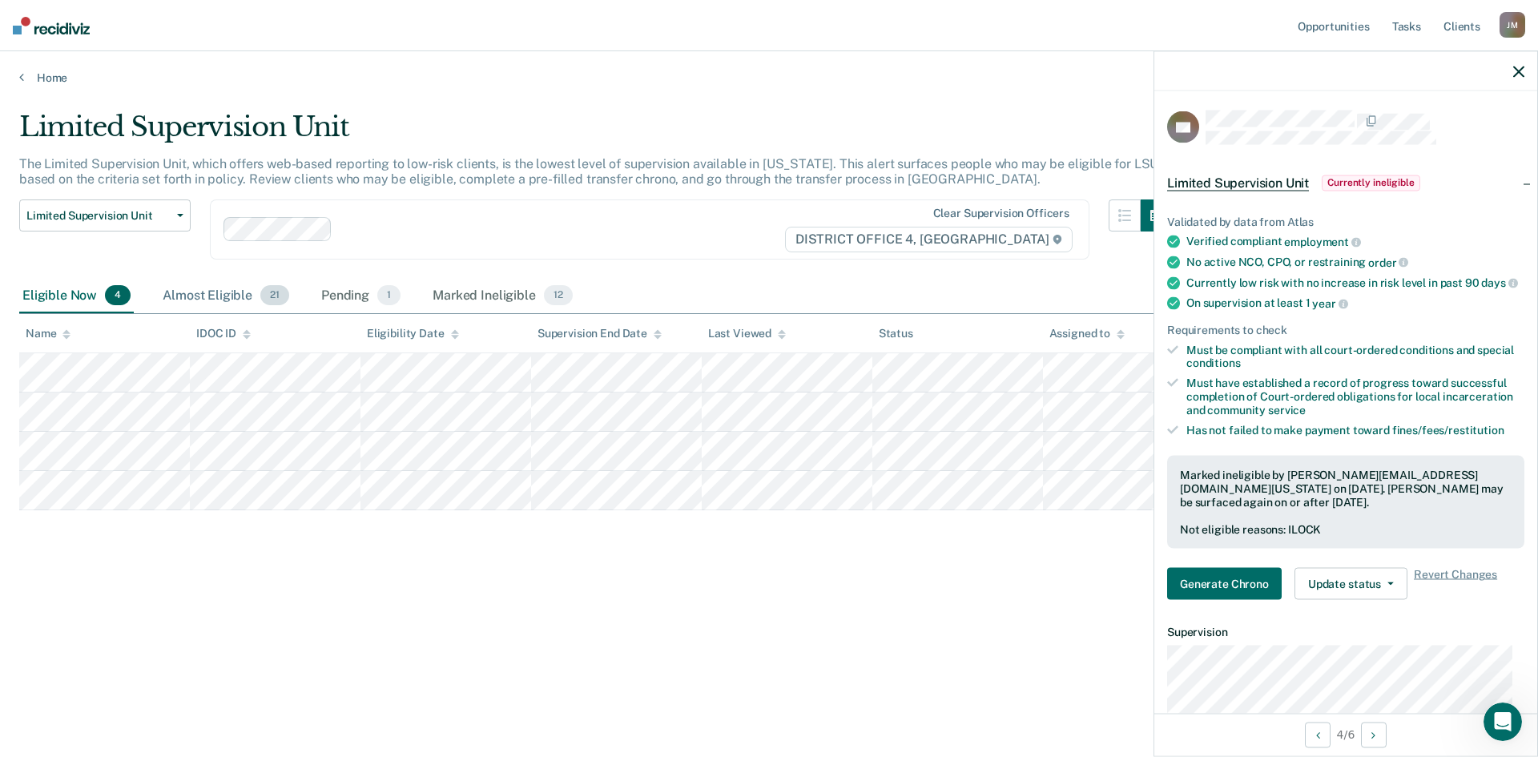
click at [223, 296] on div "Almost Eligible 21" at bounding box center [225, 296] width 133 height 35
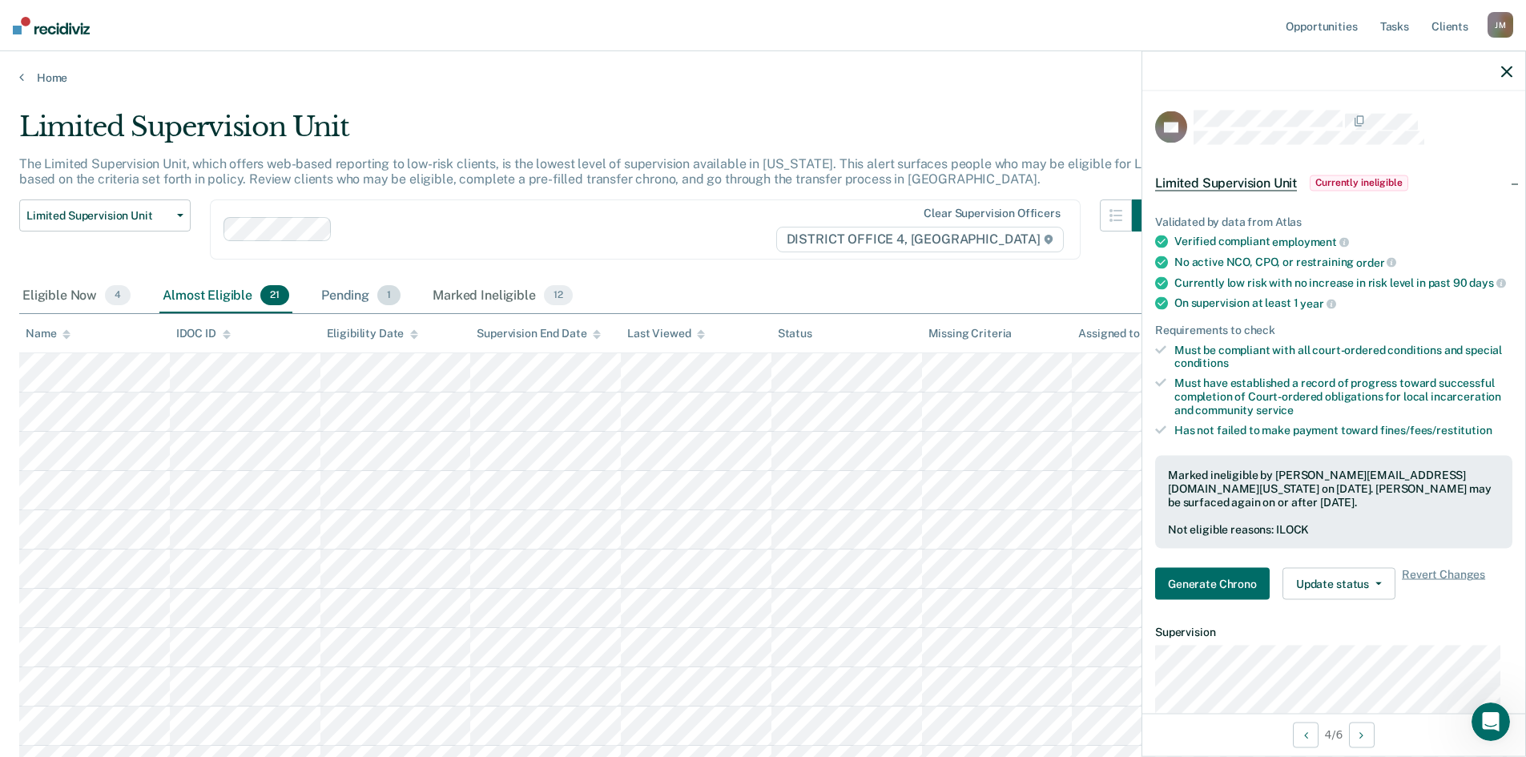
click at [352, 296] on div "Pending 1" at bounding box center [361, 296] width 86 height 35
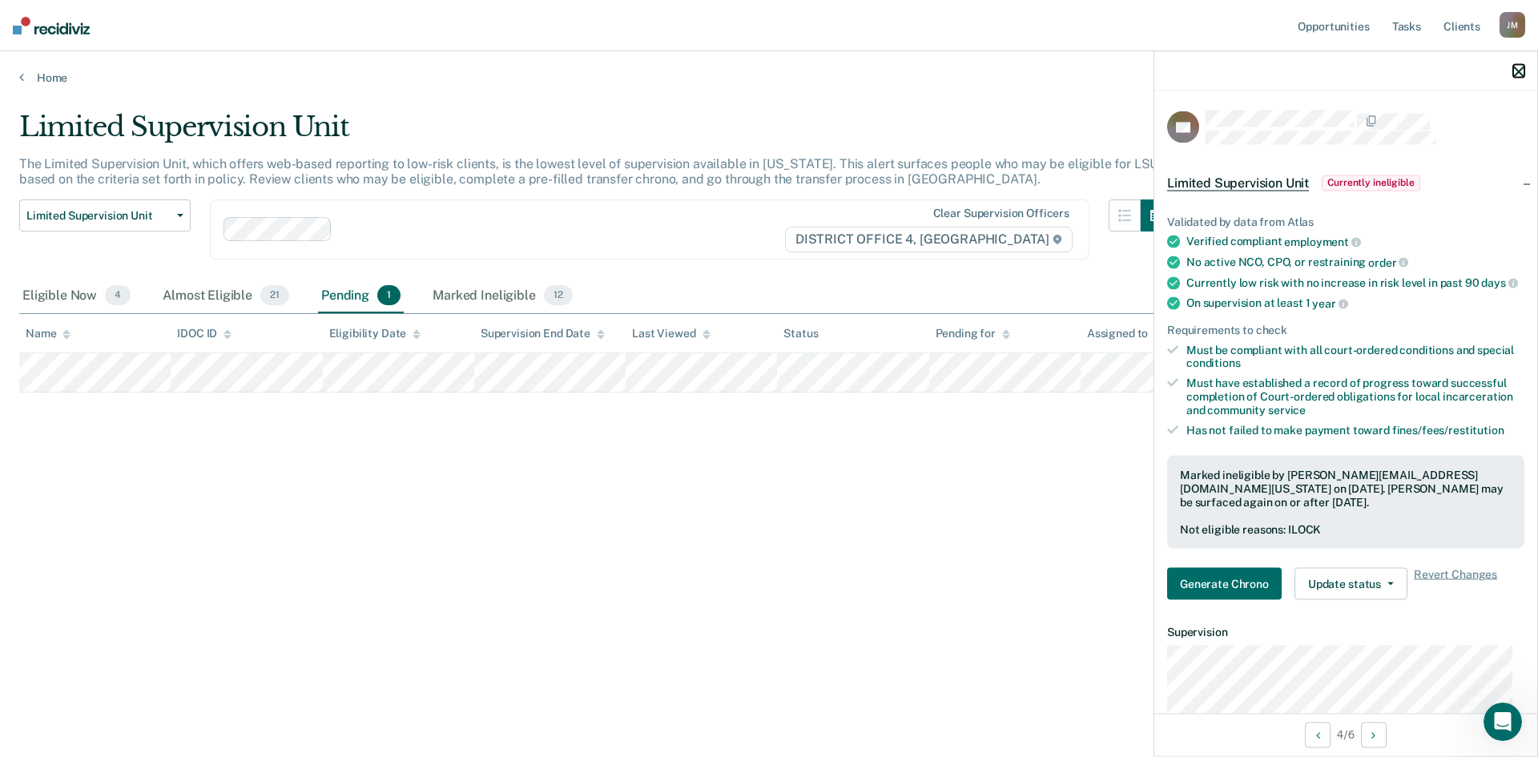
click at [1518, 68] on icon "button" at bounding box center [1518, 71] width 11 height 11
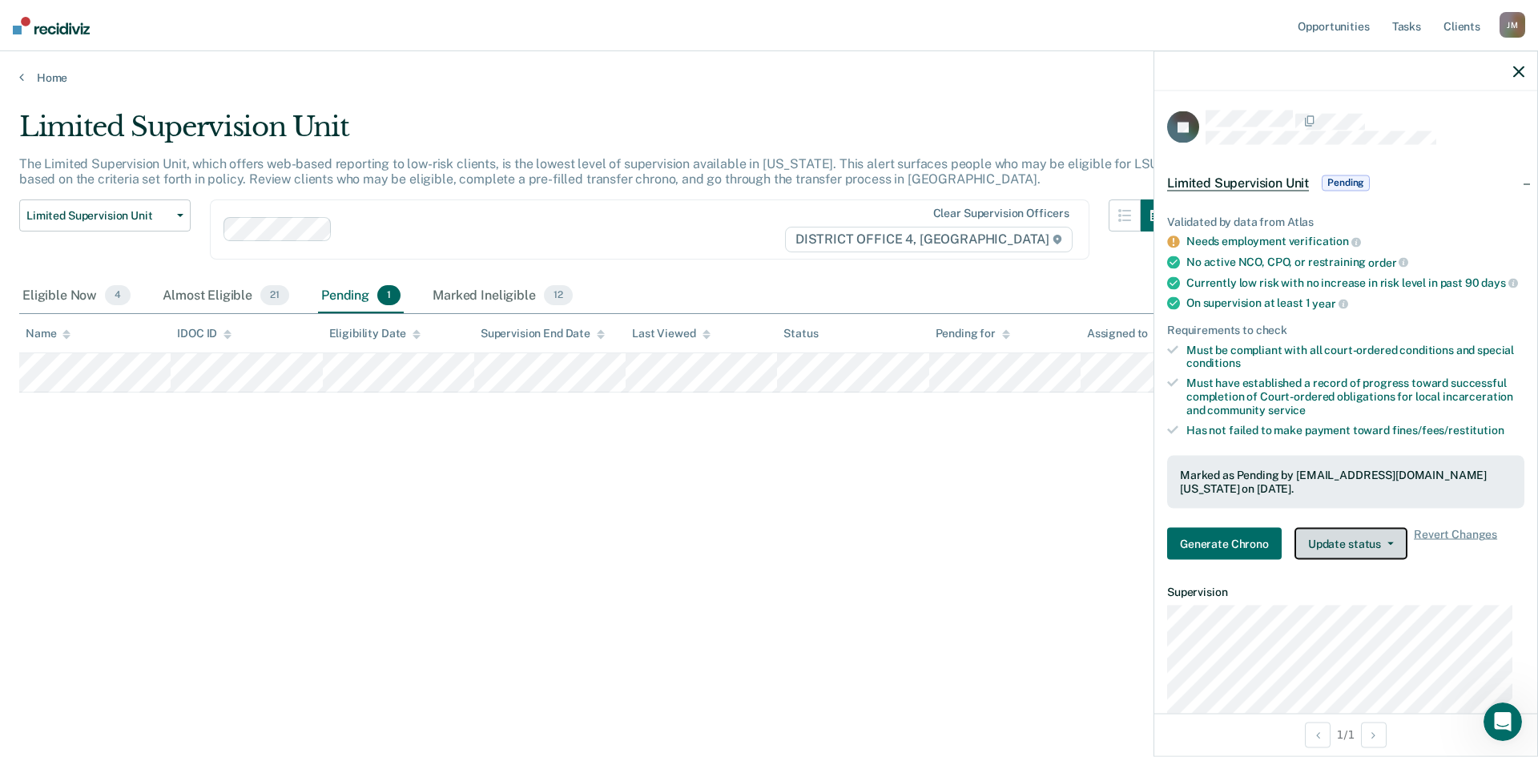
click at [1321, 554] on button "Update status" at bounding box center [1350, 543] width 113 height 32
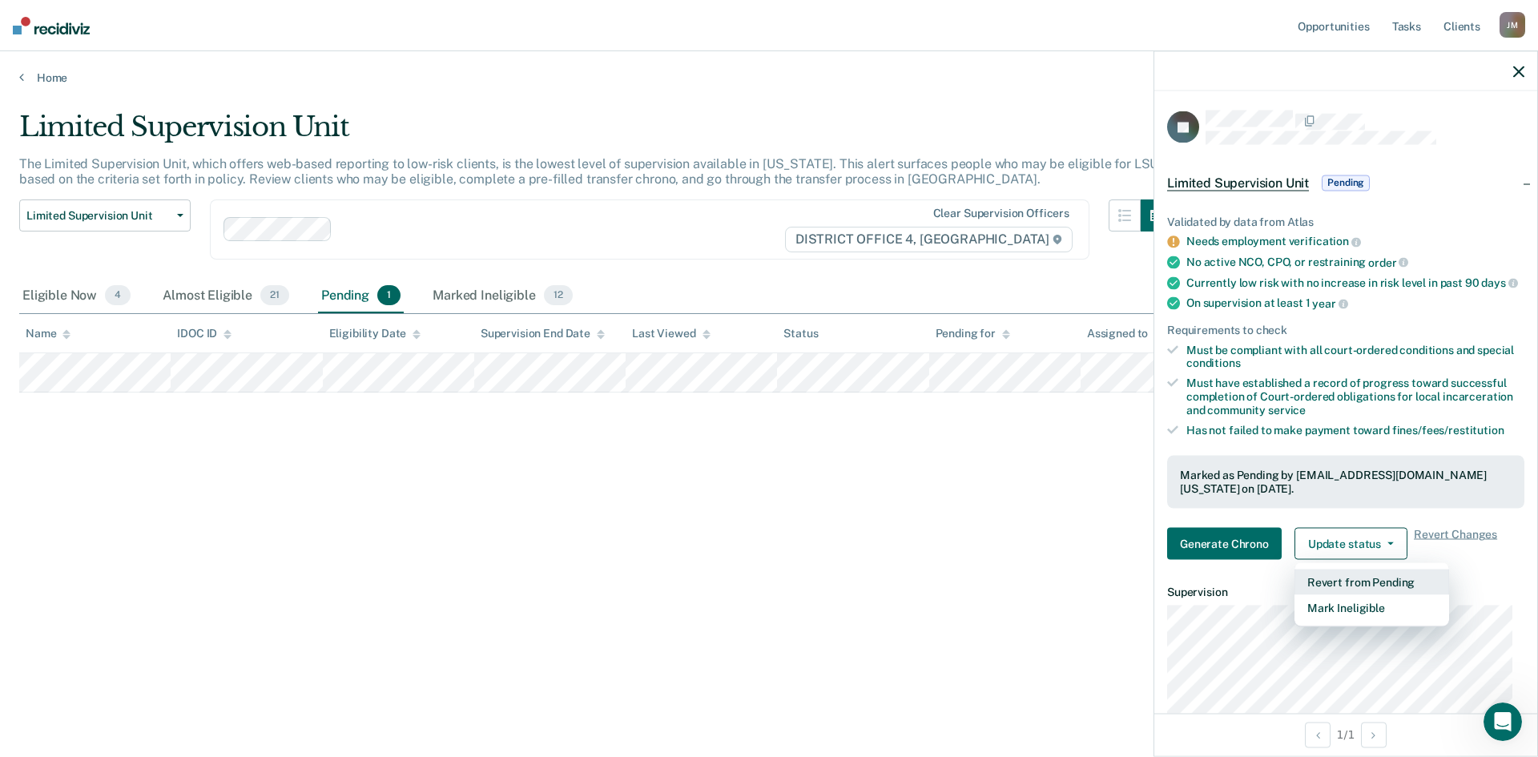
click at [1341, 594] on button "Revert from Pending" at bounding box center [1371, 582] width 155 height 26
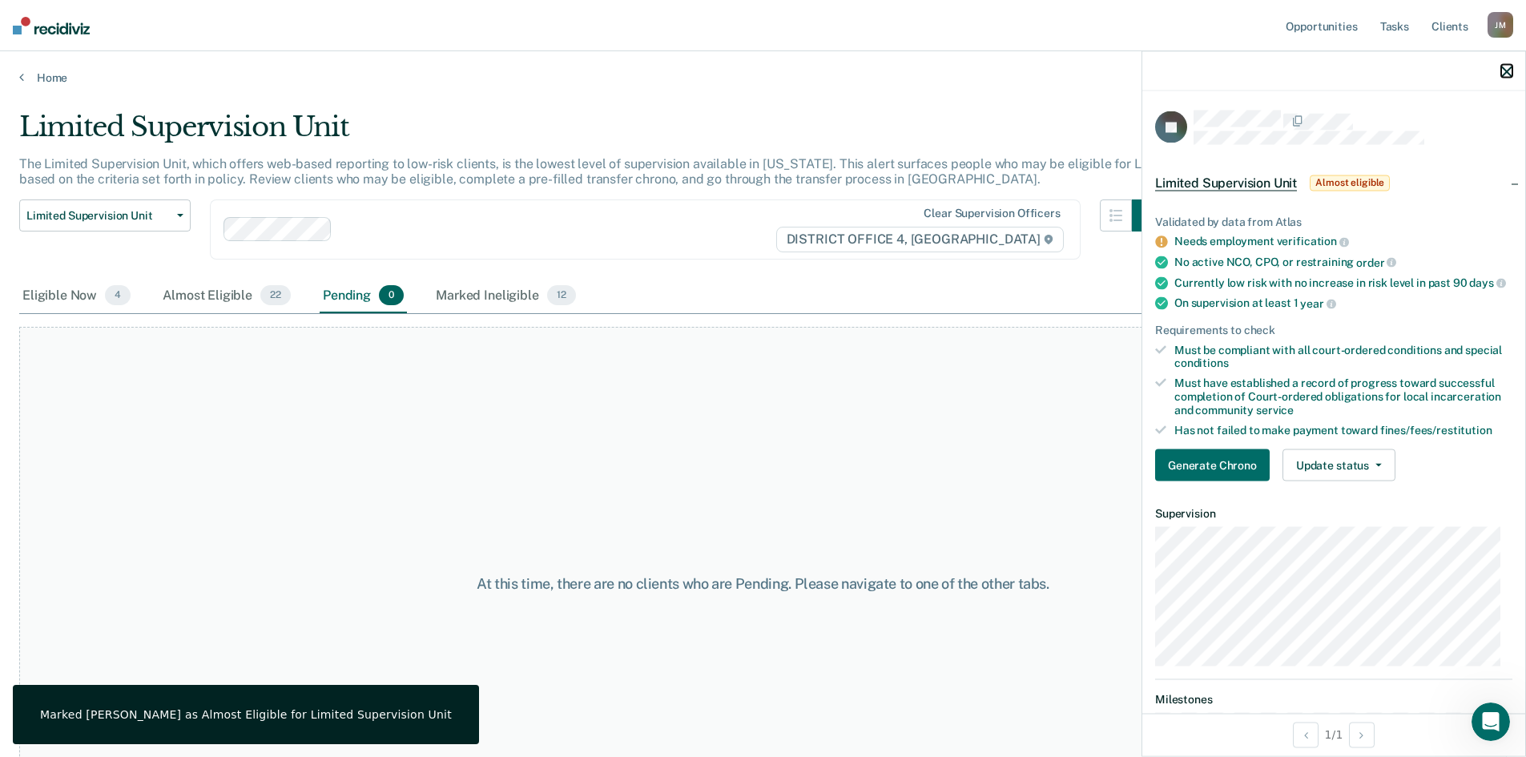
click at [1503, 66] on icon "button" at bounding box center [1506, 71] width 11 height 11
